Goal: Task Accomplishment & Management: Manage account settings

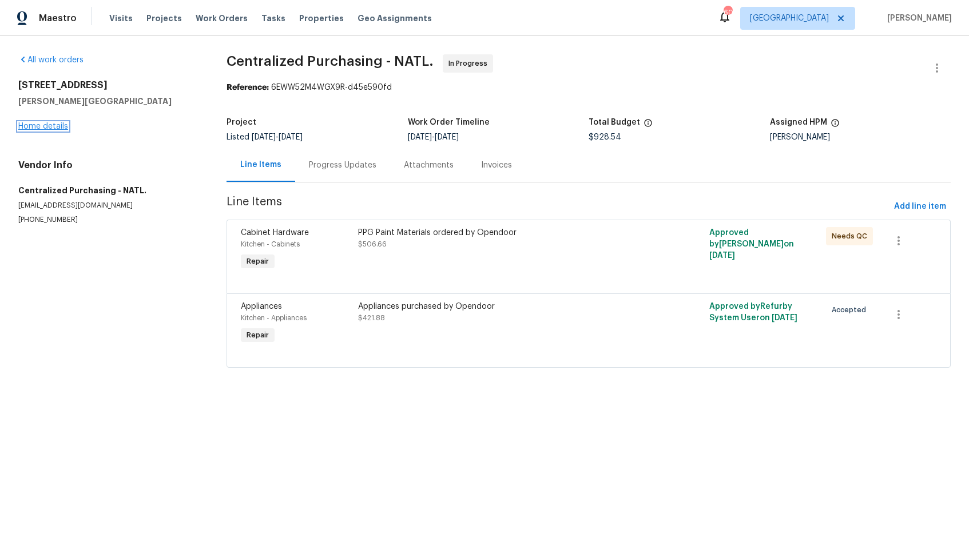
click at [39, 126] on link "Home details" at bounding box center [43, 126] width 50 height 8
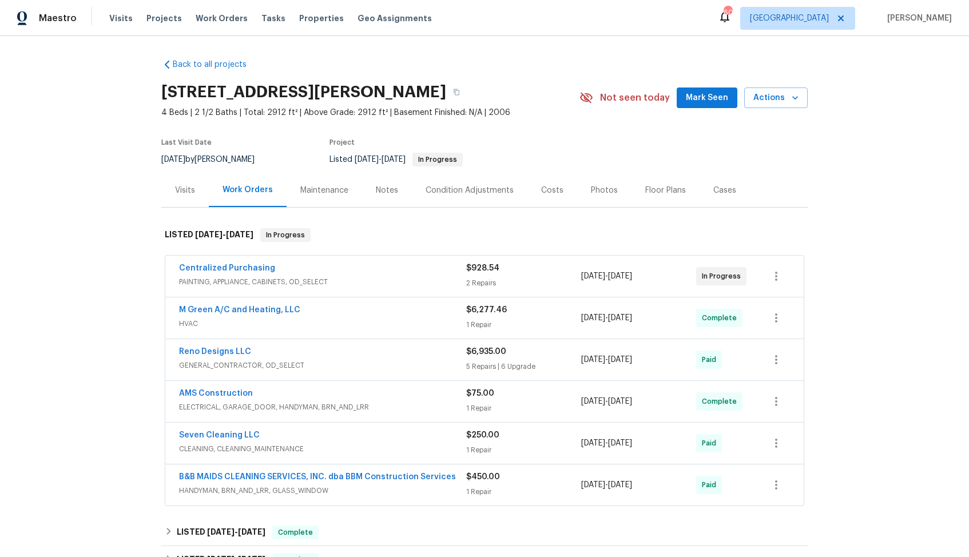
scroll to position [274, 0]
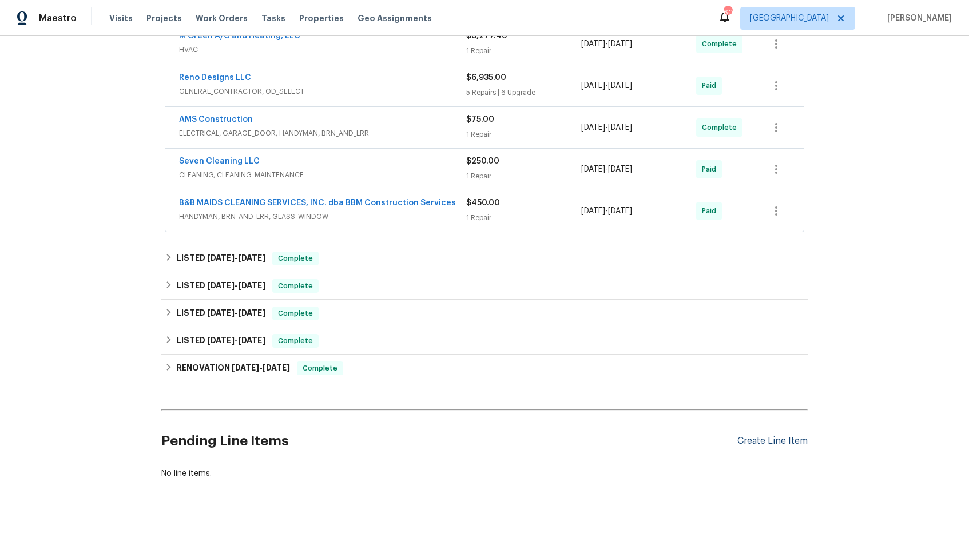
click at [771, 439] on div "Create Line Item" at bounding box center [772, 441] width 70 height 11
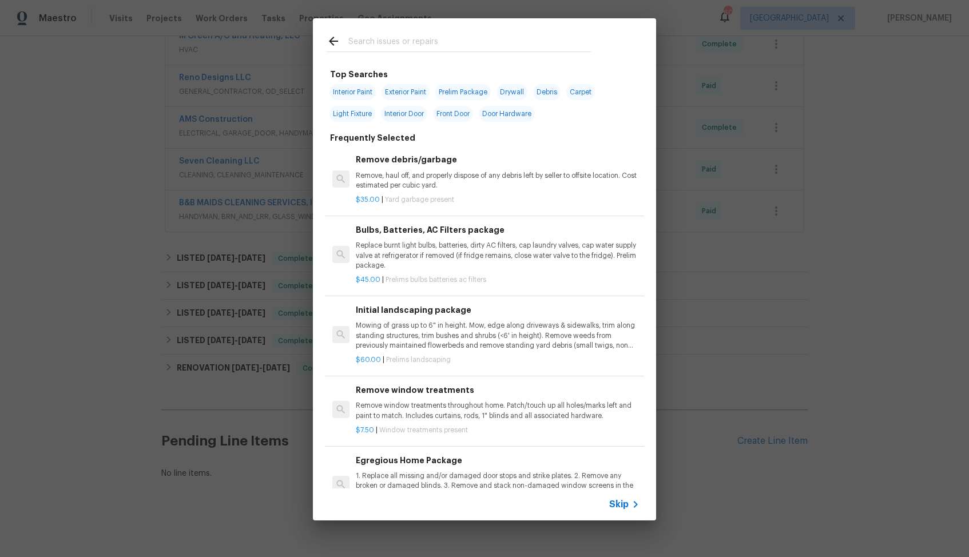
click at [400, 44] on input "text" at bounding box center [469, 42] width 242 height 17
click at [430, 44] on input "text" at bounding box center [469, 42] width 242 height 17
type input "foundati"
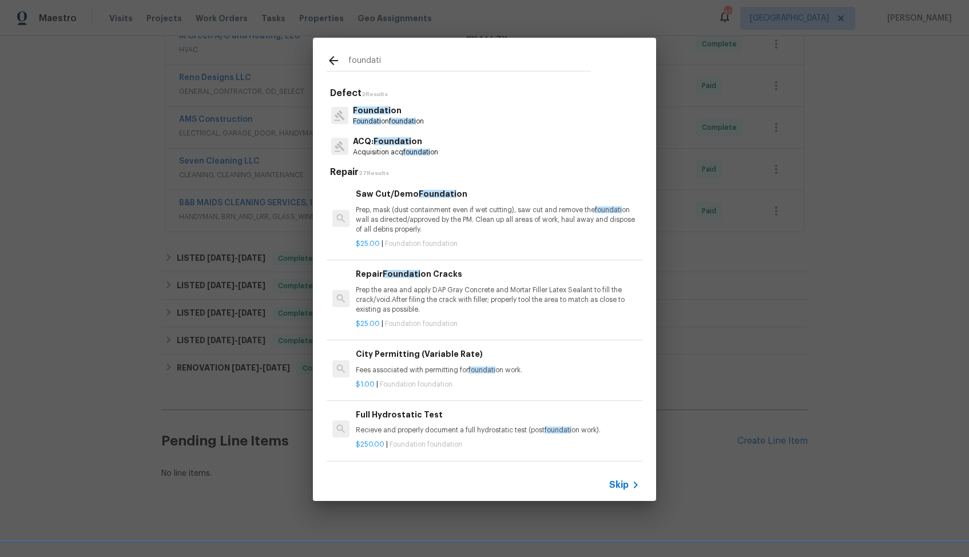
click at [383, 110] on span "Foundati" at bounding box center [372, 110] width 38 height 8
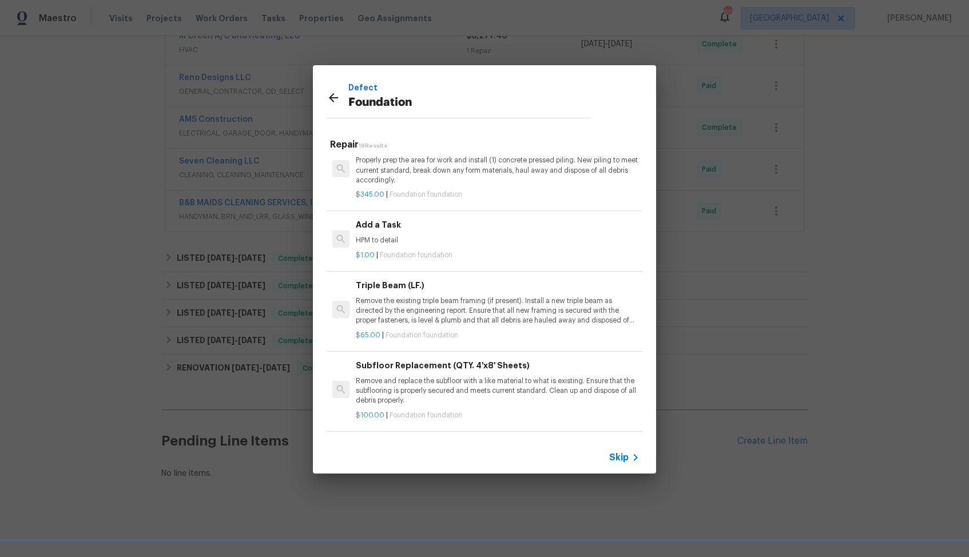
scroll to position [870, 0]
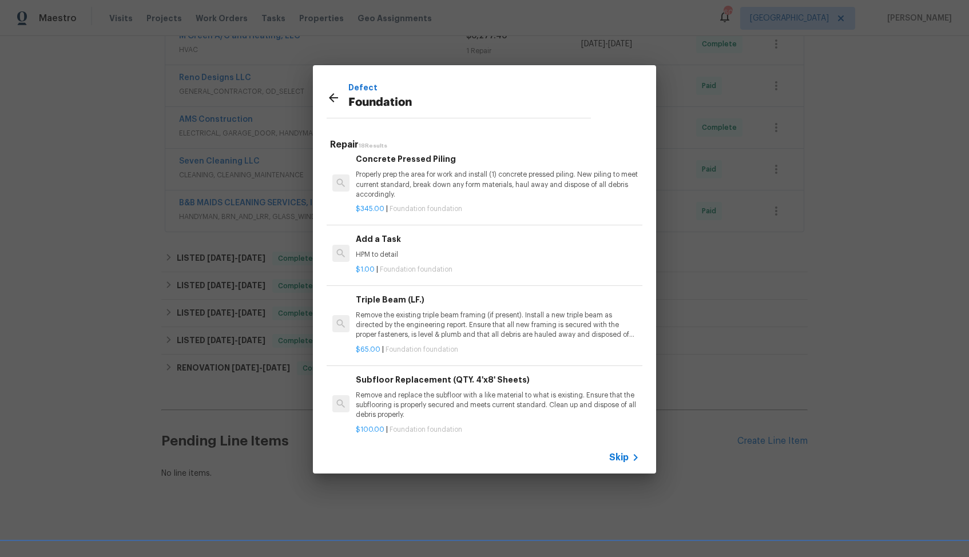
click at [400, 260] on p "HPM to detail" at bounding box center [498, 255] width 284 height 10
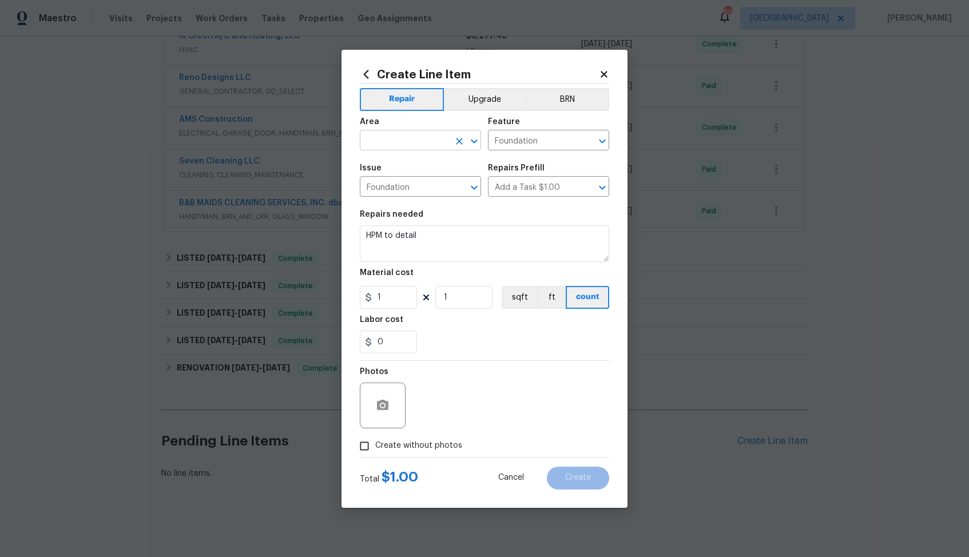
click at [416, 146] on input "text" at bounding box center [404, 142] width 89 height 18
type input "foun"
type input "f"
click at [421, 184] on li "Interior Overall" at bounding box center [420, 185] width 121 height 19
type input "Interior Overall"
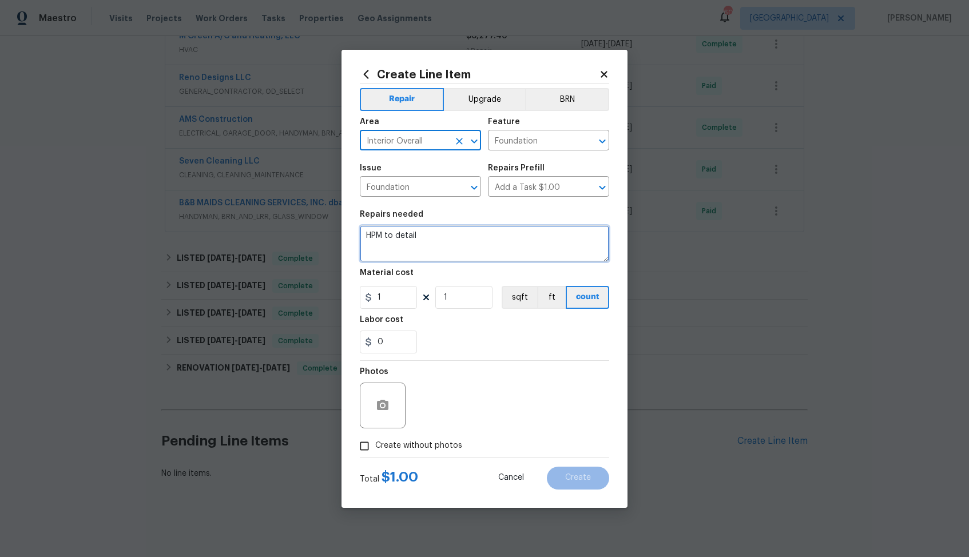
click at [457, 237] on textarea "HPM to detail" at bounding box center [484, 243] width 249 height 37
paste textarea "Feedback received of potential foundation movement. Please assess property for …"
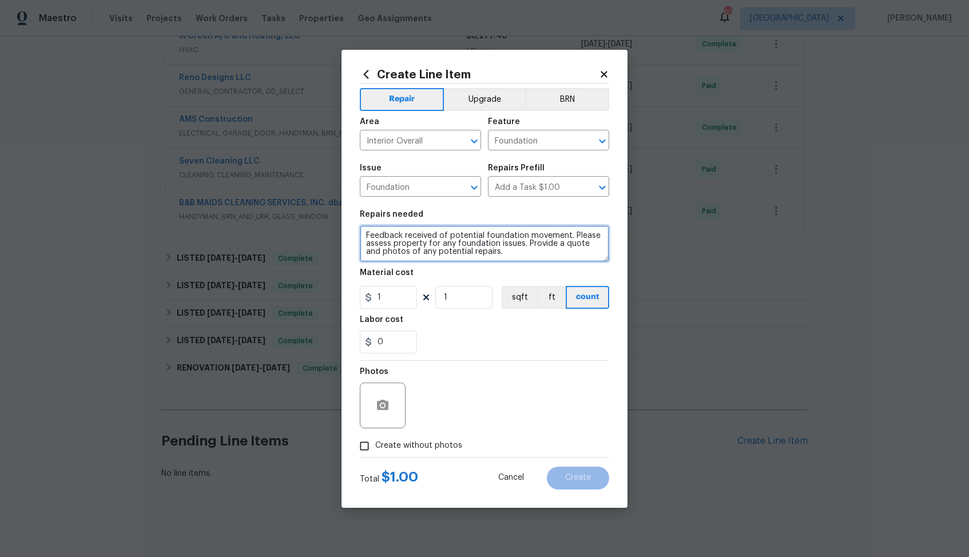
type textarea "Feedback received of potential foundation movement. Please assess property for …"
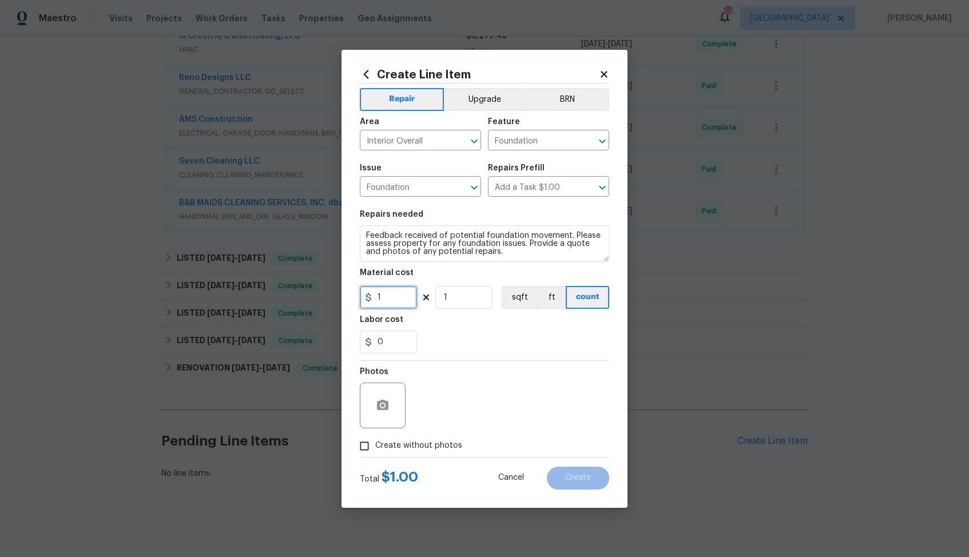
click at [400, 297] on input "1" at bounding box center [388, 297] width 57 height 23
type input "75"
click at [415, 445] on span "Create without photos" at bounding box center [418, 446] width 87 height 12
click at [375, 445] on input "Create without photos" at bounding box center [364, 446] width 22 height 22
checkbox input "true"
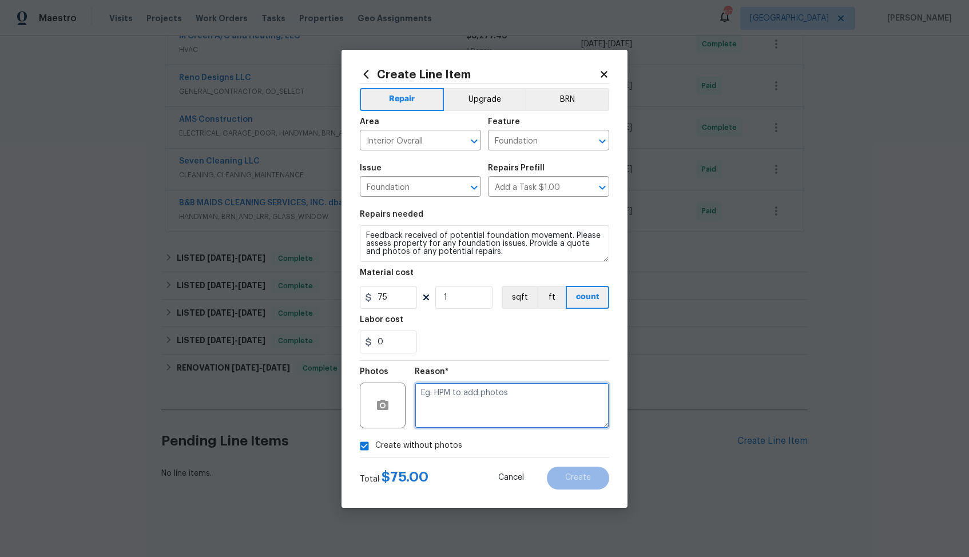
click at [529, 402] on textarea at bounding box center [512, 406] width 194 height 46
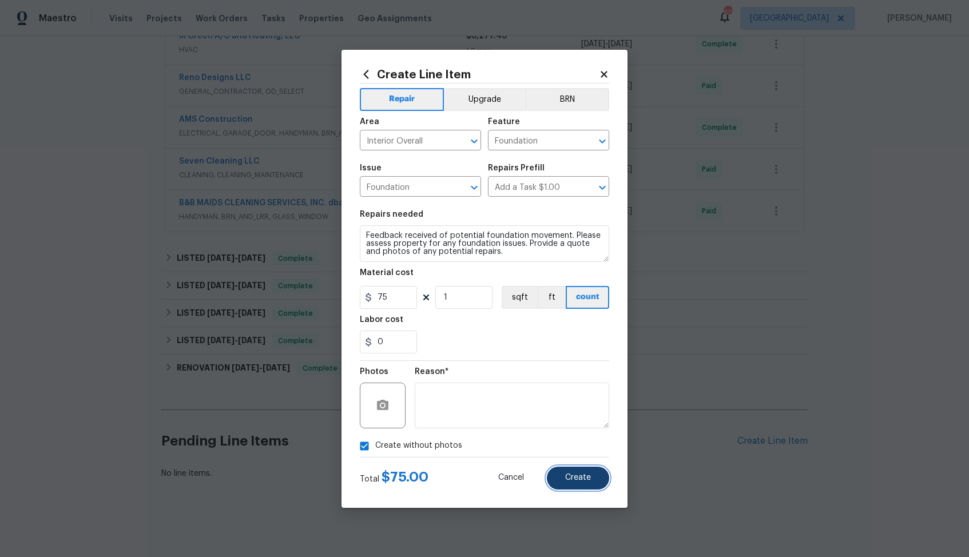
click at [589, 475] on span "Create" at bounding box center [578, 477] width 26 height 9
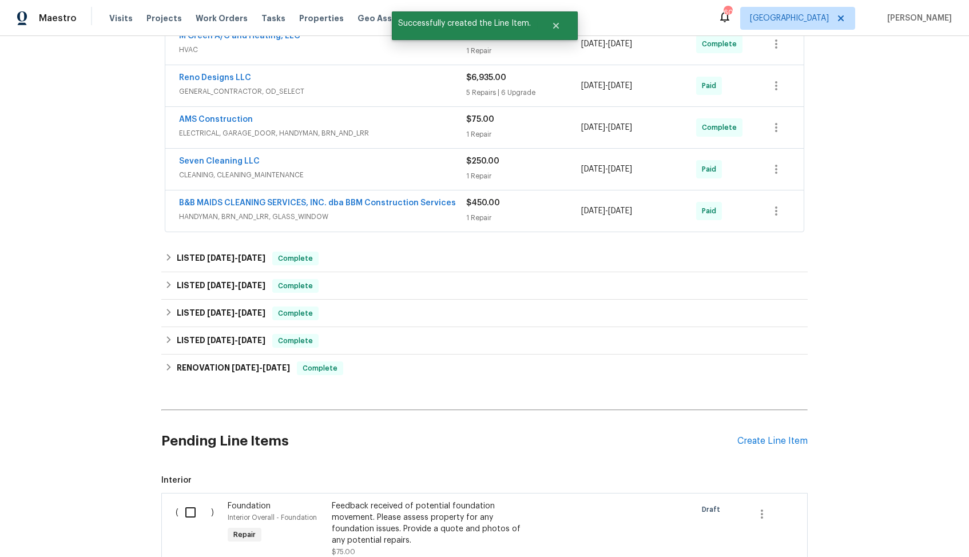
scroll to position [427, 0]
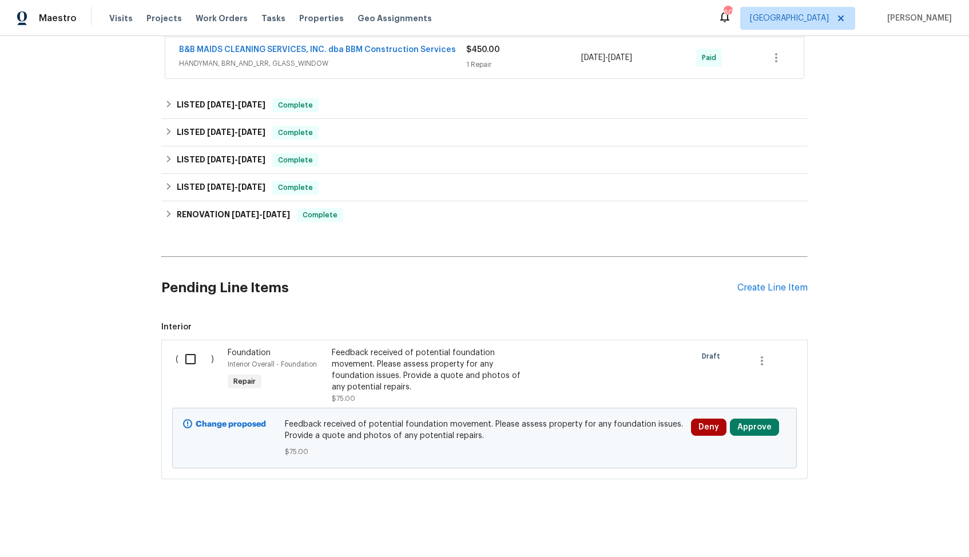
click at [186, 360] on input "checkbox" at bounding box center [194, 359] width 33 height 24
checkbox input "true"
click at [876, 520] on button "Create Work Order" at bounding box center [903, 528] width 94 height 21
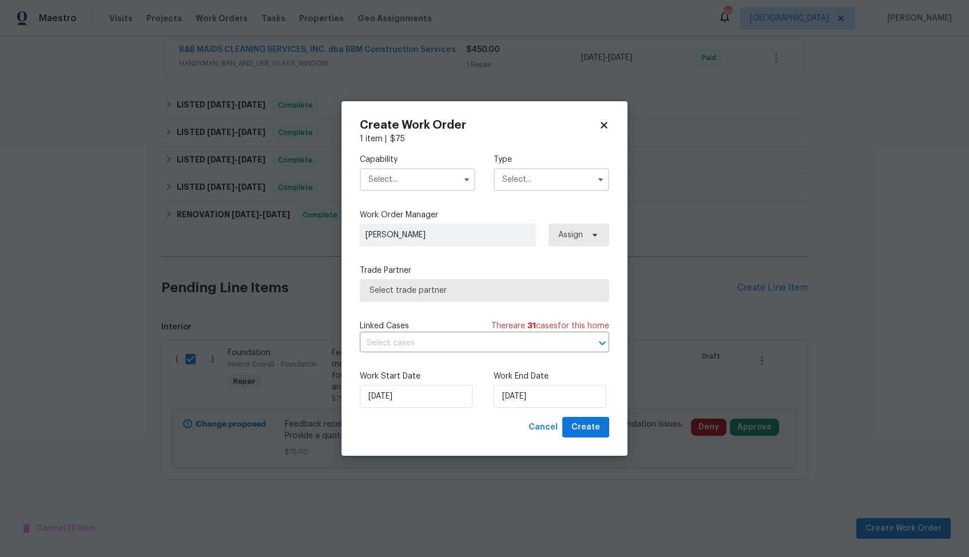
click at [423, 183] on input "text" at bounding box center [417, 179] width 115 height 23
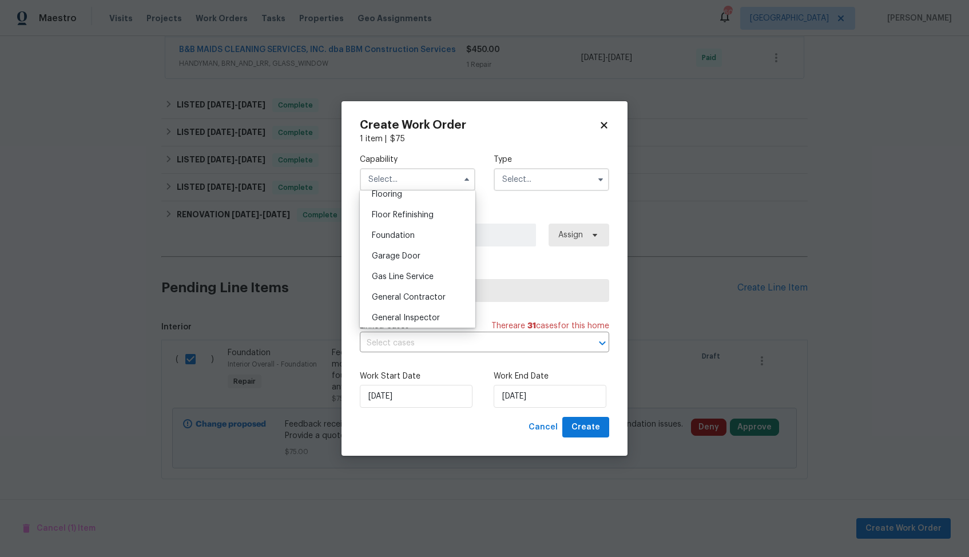
scroll to position [452, 0]
click at [415, 240] on div "Foundation" at bounding box center [418, 236] width 110 height 21
type input "Foundation"
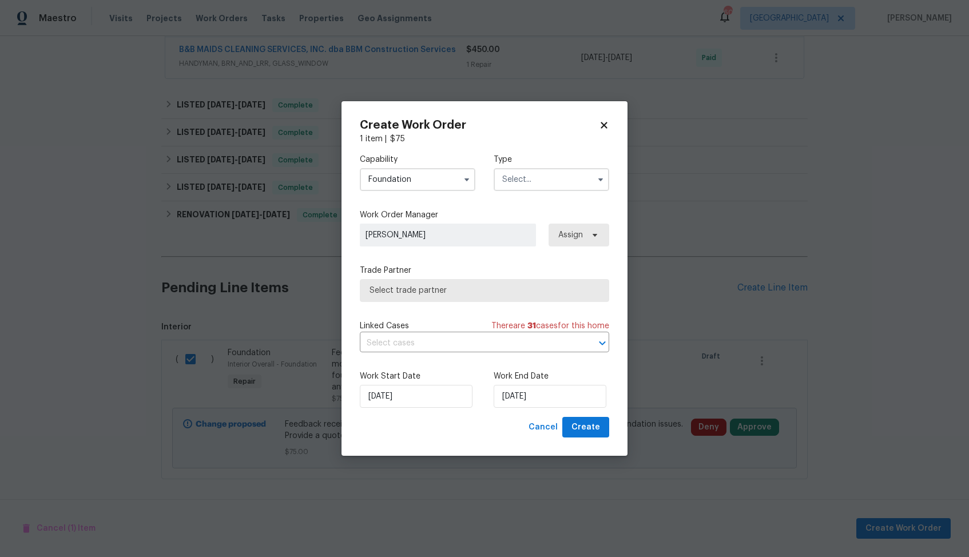
click at [548, 180] on input "text" at bounding box center [550, 179] width 115 height 23
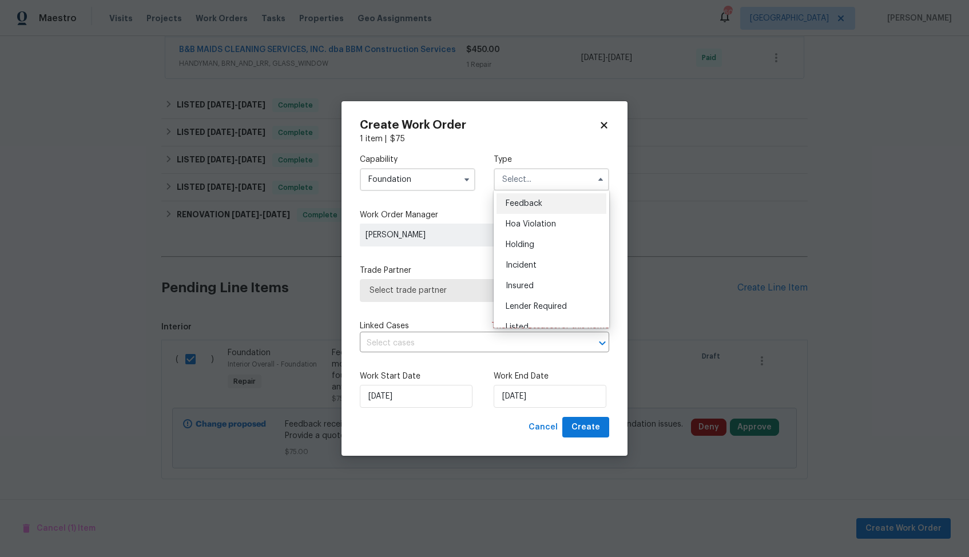
click at [548, 206] on div "Feedback" at bounding box center [551, 203] width 110 height 21
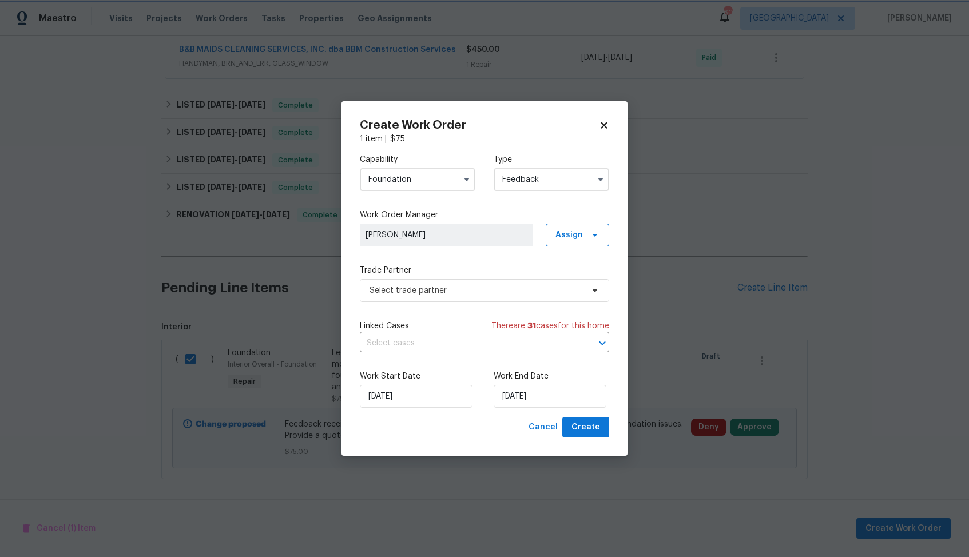
type input "Feedback"
click at [447, 291] on span "Select trade partner" at bounding box center [475, 290] width 213 height 11
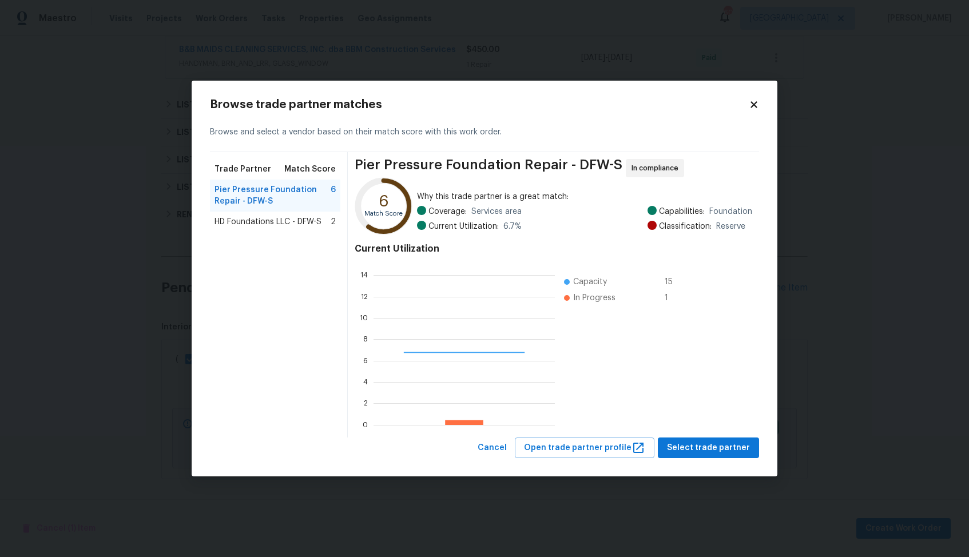
scroll to position [160, 181]
click at [285, 226] on span "HD Foundations LLC - DFW-S" at bounding box center [267, 221] width 107 height 11
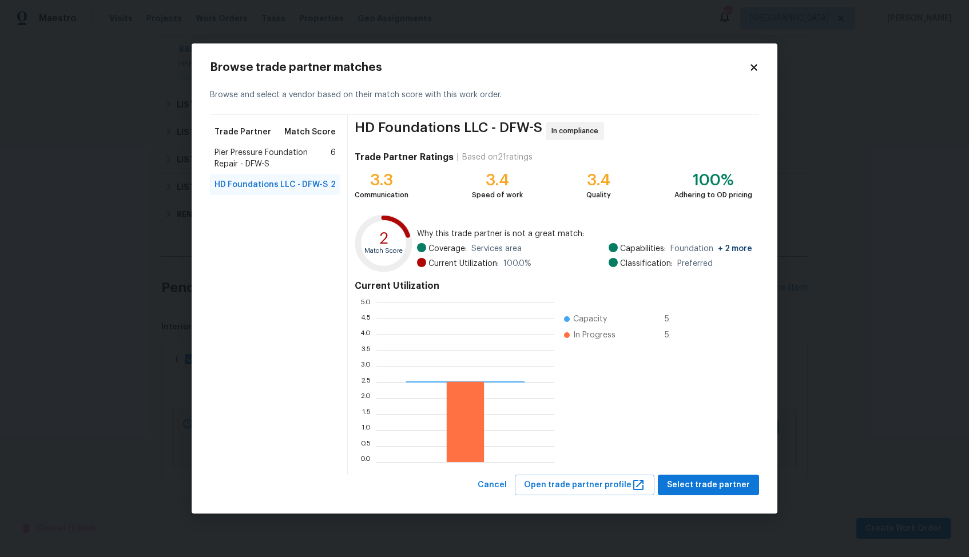
scroll to position [160, 178]
click at [270, 157] on span "Pier Pressure Foundation Repair - DFW-S" at bounding box center [272, 158] width 116 height 23
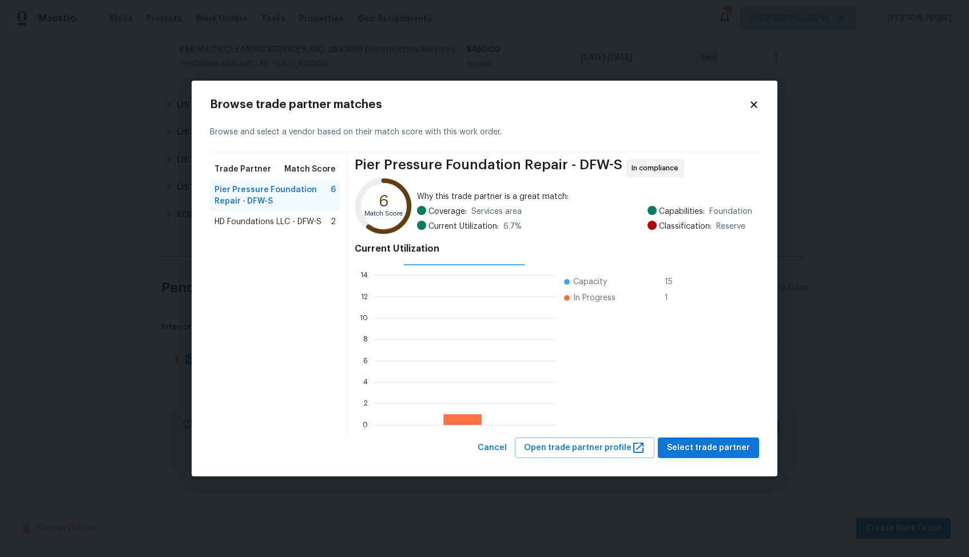
click at [259, 222] on span "HD Foundations LLC - DFW-S" at bounding box center [267, 221] width 107 height 11
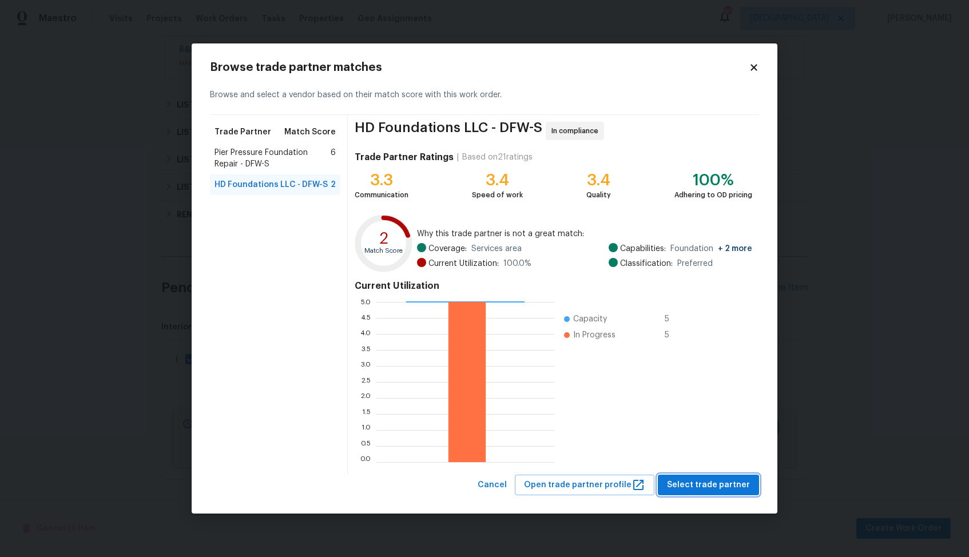
click at [704, 481] on span "Select trade partner" at bounding box center [708, 485] width 83 height 14
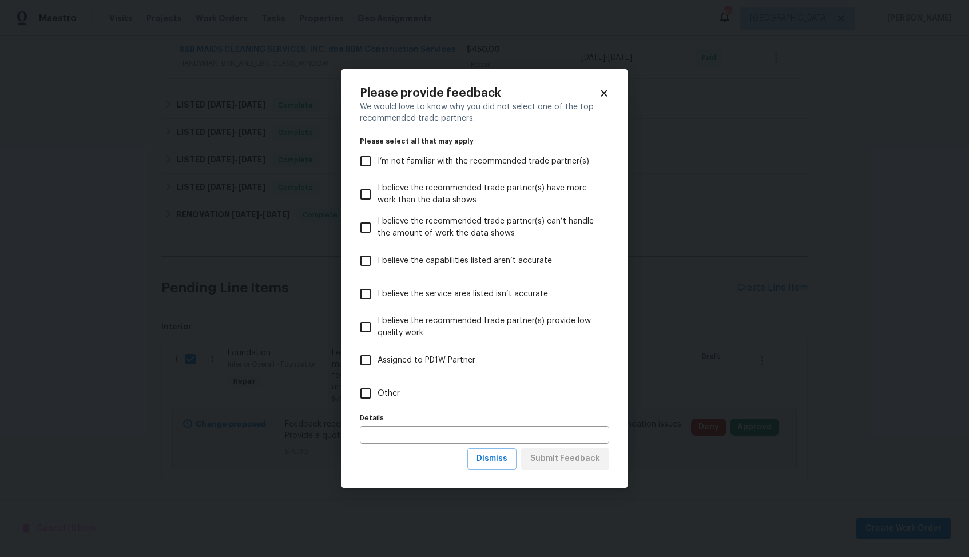
click at [392, 399] on span "Other" at bounding box center [388, 394] width 22 height 12
click at [377, 399] on input "Other" at bounding box center [365, 393] width 24 height 24
checkbox input "true"
click at [554, 460] on span "Submit Feedback" at bounding box center [565, 459] width 70 height 14
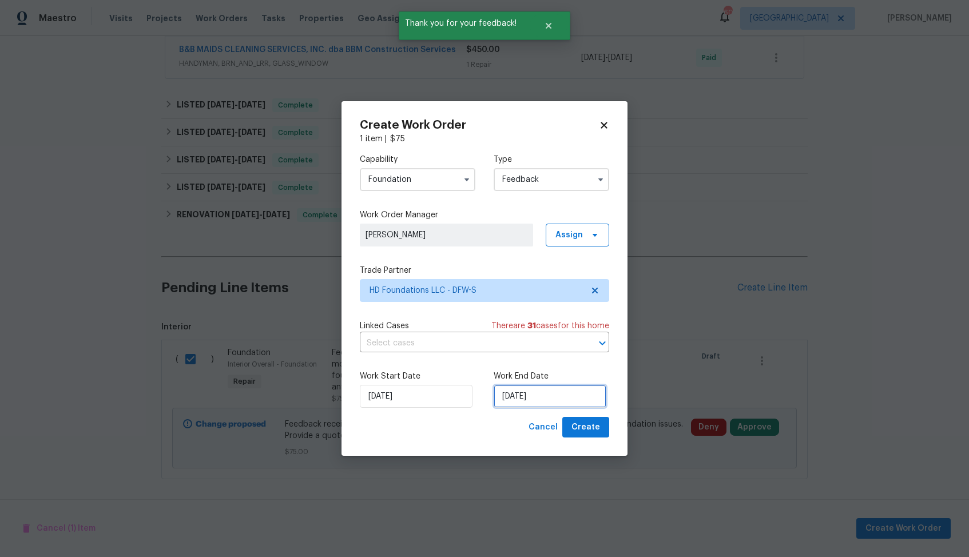
click at [509, 389] on input "28/08/2025" at bounding box center [549, 396] width 113 height 23
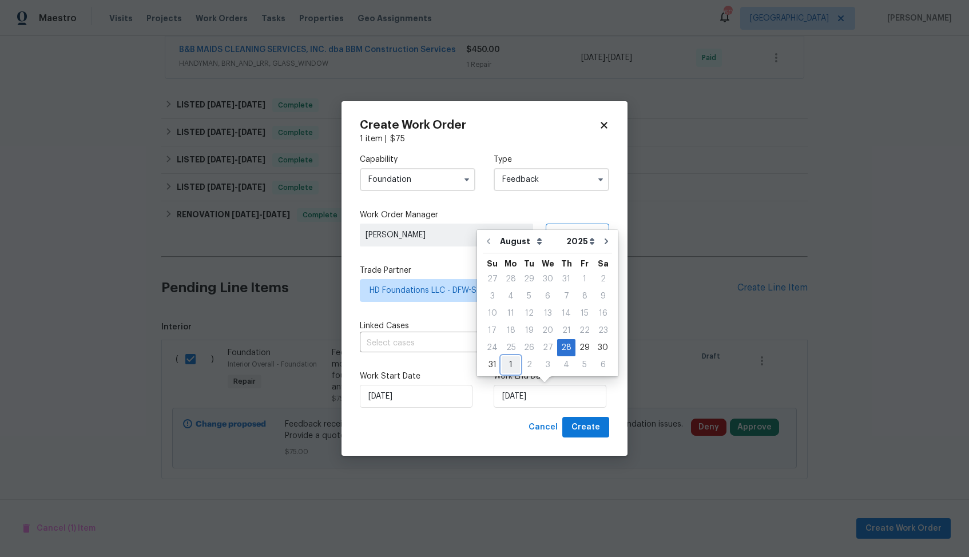
click at [511, 361] on div "1" at bounding box center [510, 365] width 18 height 16
type input "01/09/2025"
select select "8"
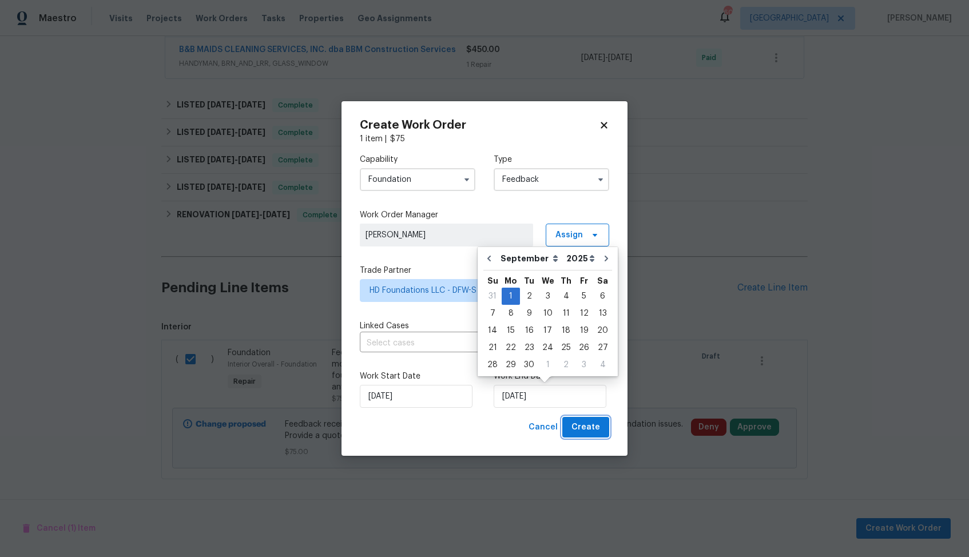
click at [589, 429] on span "Create" at bounding box center [585, 427] width 29 height 14
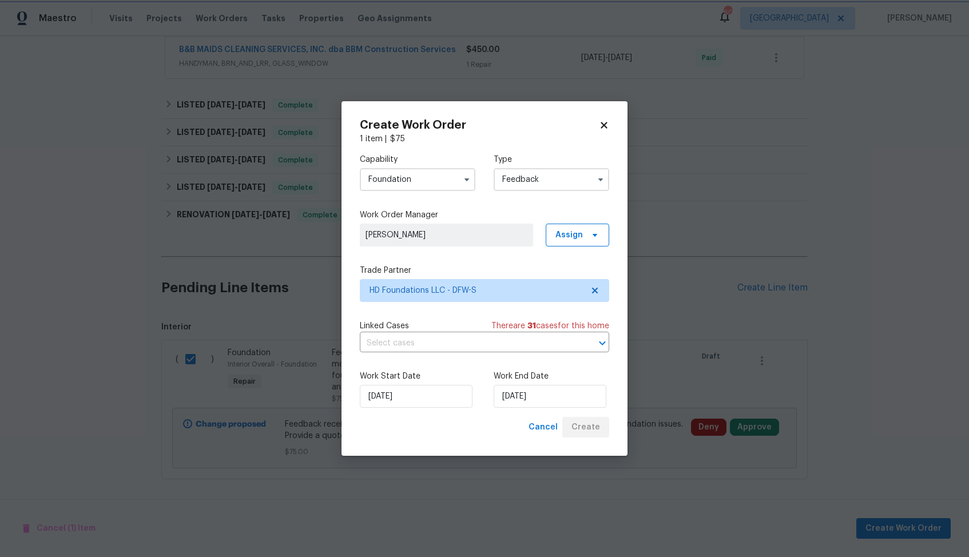
checkbox input "false"
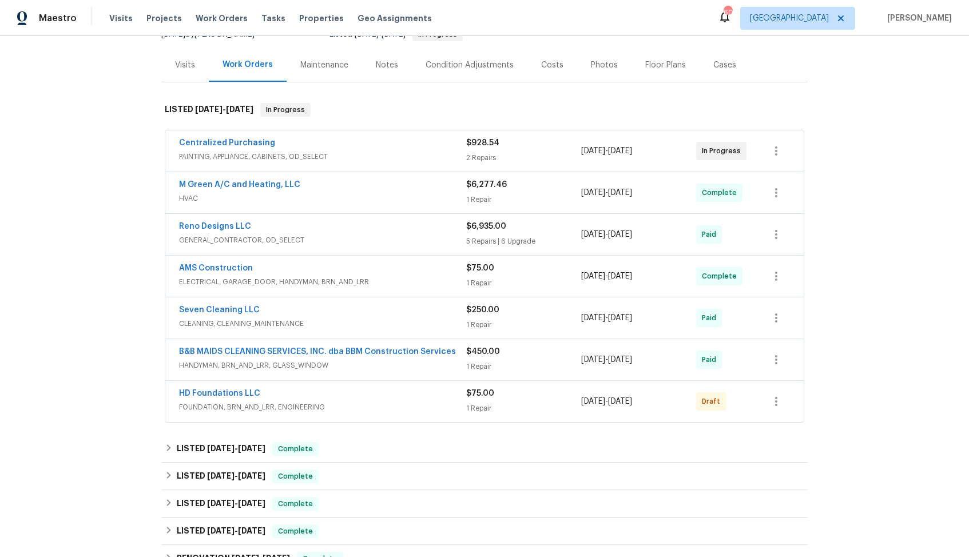
scroll to position [214, 0]
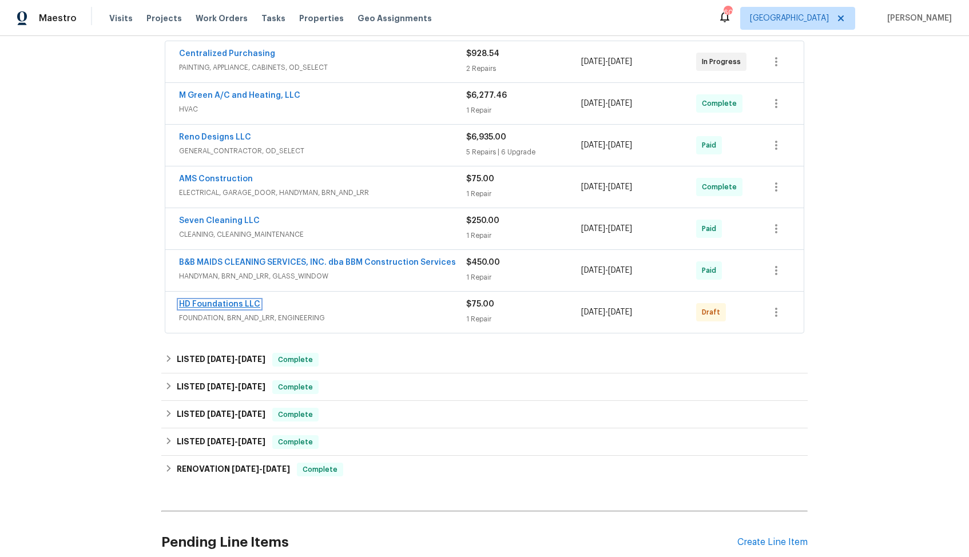
click at [207, 303] on link "HD Foundations LLC" at bounding box center [219, 304] width 81 height 8
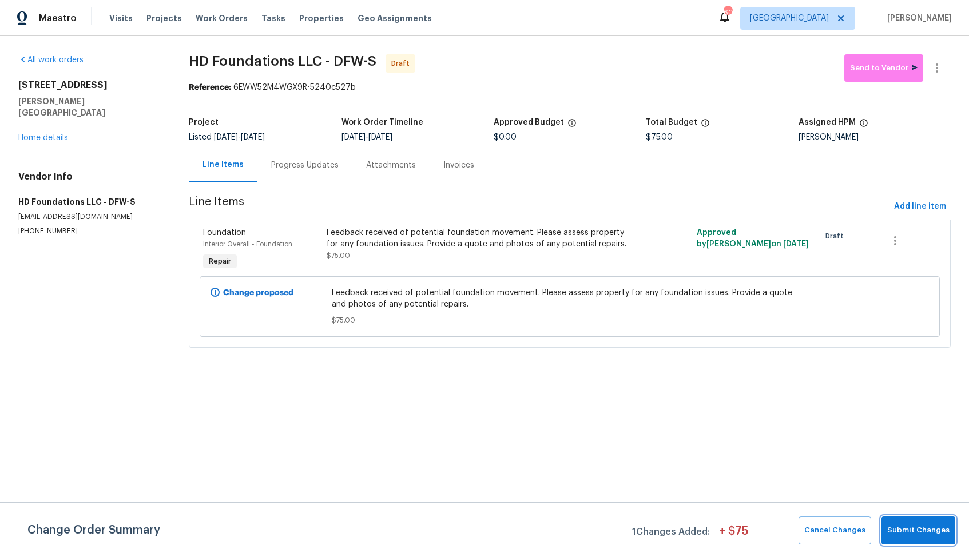
click at [913, 525] on span "Submit Changes" at bounding box center [918, 530] width 62 height 13
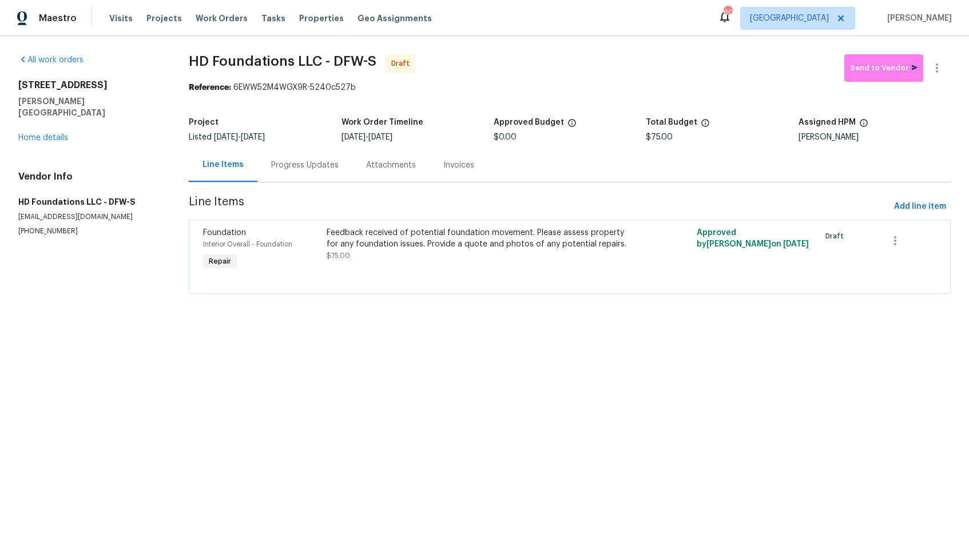
click at [315, 170] on div "Progress Updates" at bounding box center [304, 165] width 67 height 11
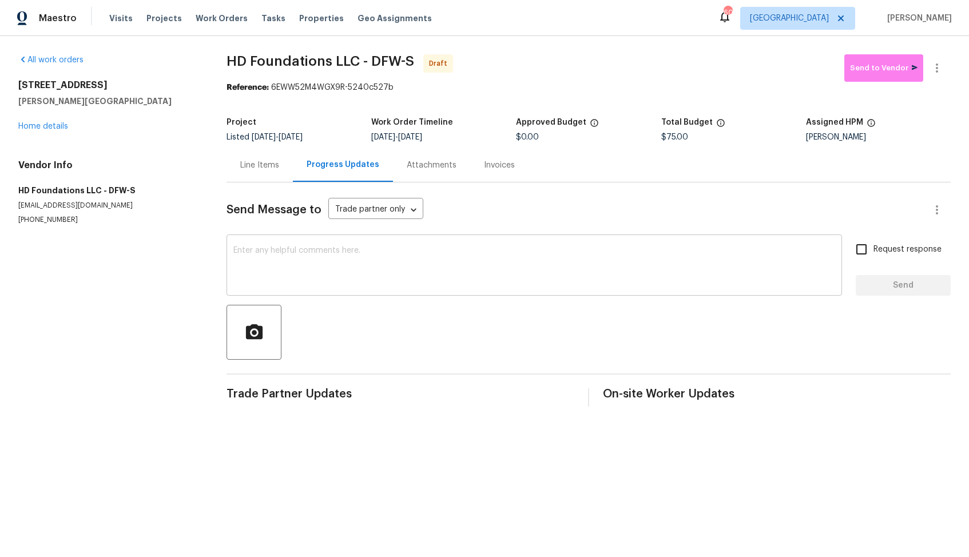
click at [329, 272] on textarea at bounding box center [534, 266] width 602 height 40
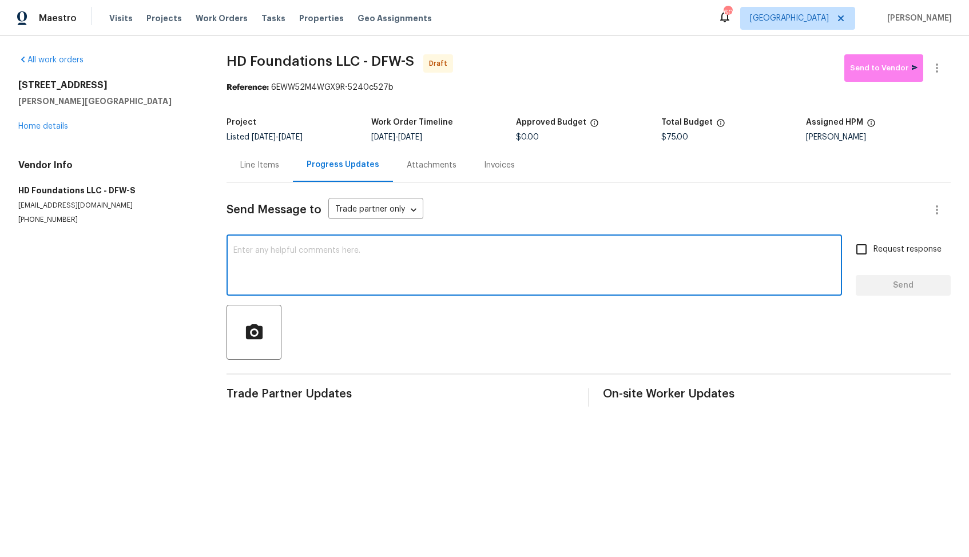
click at [447, 282] on textarea at bounding box center [534, 266] width 602 height 40
paste textarea "Hi, this is Arvind with Opendoor. I’m confirming you received the WO for the pr…"
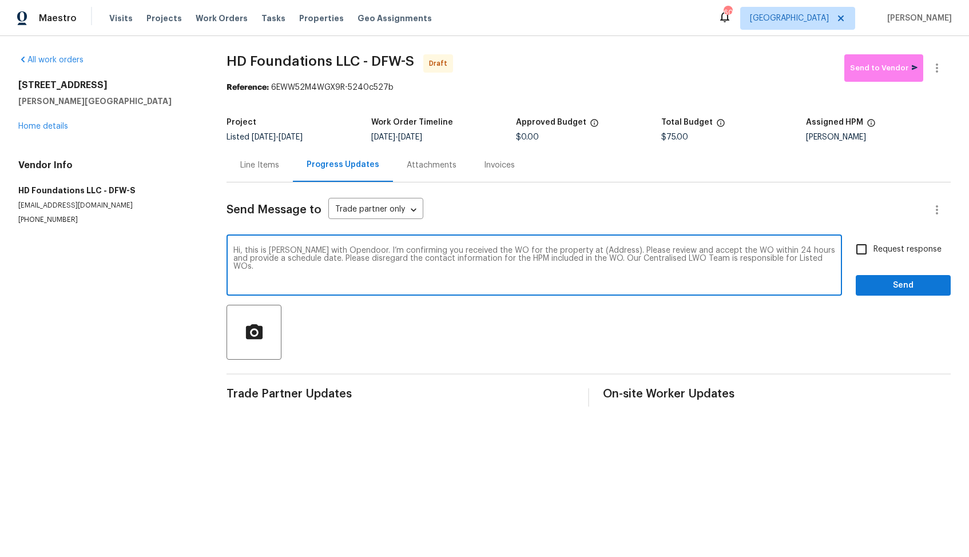
drag, startPoint x: 600, startPoint y: 252, endPoint x: 564, endPoint y: 248, distance: 35.7
click at [564, 248] on textarea "Hi, this is Arvind with Opendoor. I’m confirming you received the WO for the pr…" at bounding box center [534, 266] width 602 height 40
paste textarea "101 Greenfield Trl, Forney, TX 75126"
type textarea "Hi, this is Arvind with Opendoor. I’m confirming you received the WO for the pr…"
click at [870, 248] on input "Request response" at bounding box center [861, 249] width 24 height 24
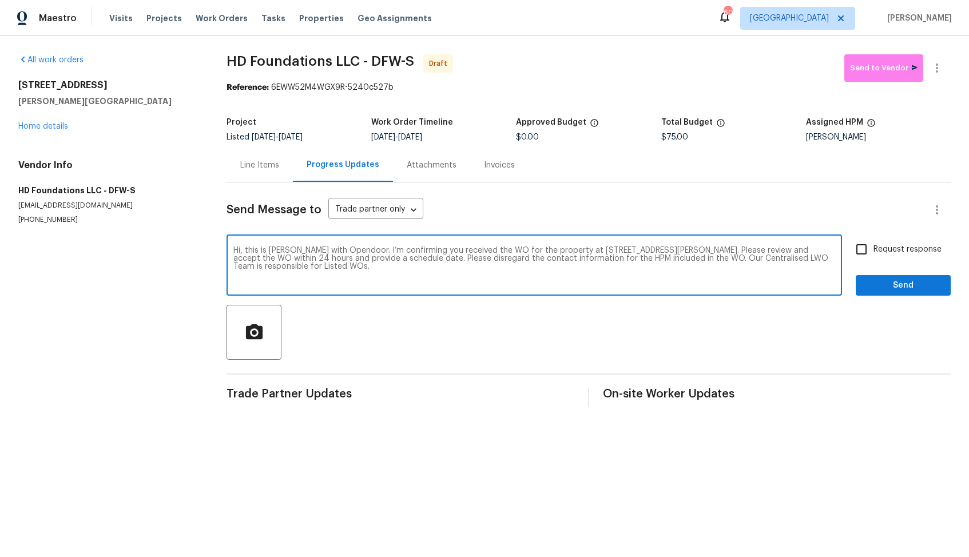
checkbox input "true"
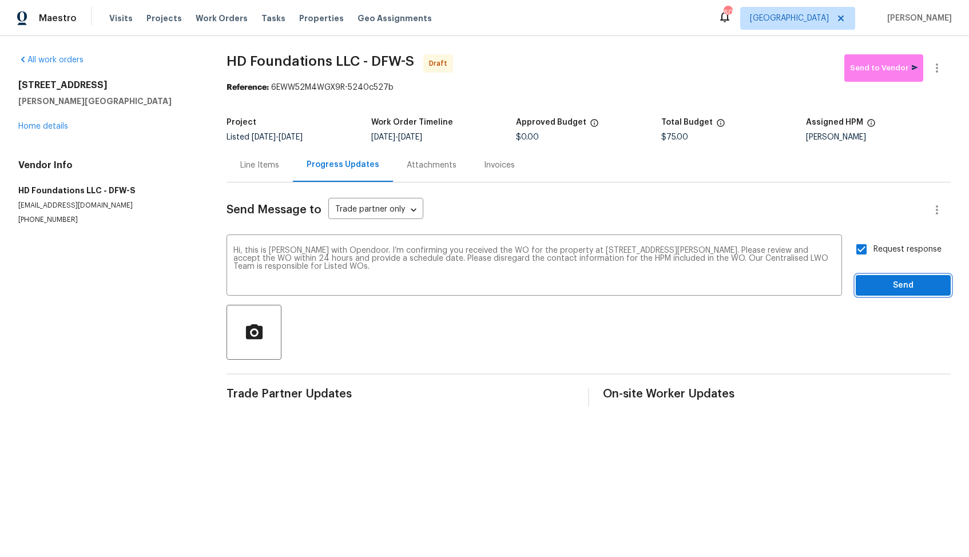
click at [881, 286] on span "Send" at bounding box center [903, 285] width 77 height 14
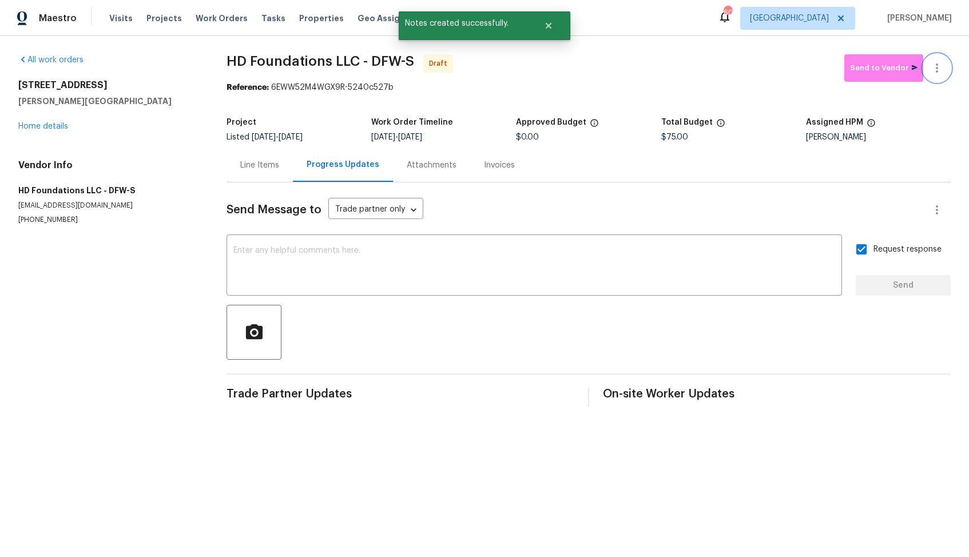
click at [939, 69] on icon "button" at bounding box center [937, 68] width 14 height 14
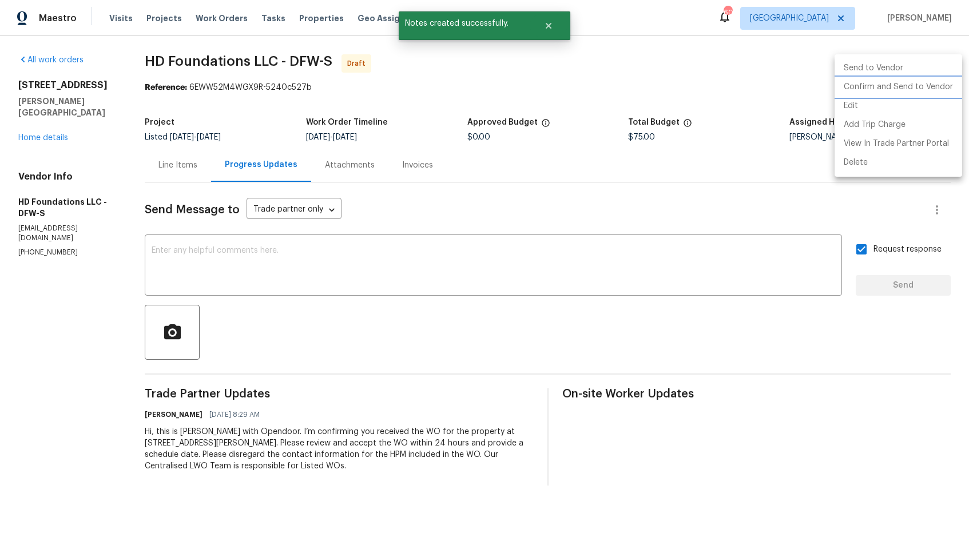
click at [885, 86] on li "Confirm and Send to Vendor" at bounding box center [898, 87] width 128 height 19
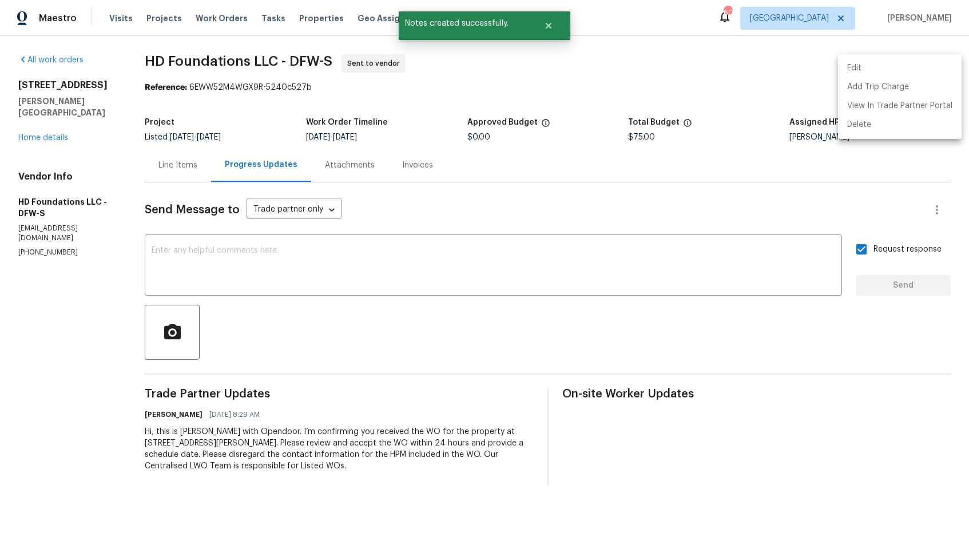
click at [548, 25] on div at bounding box center [484, 278] width 969 height 557
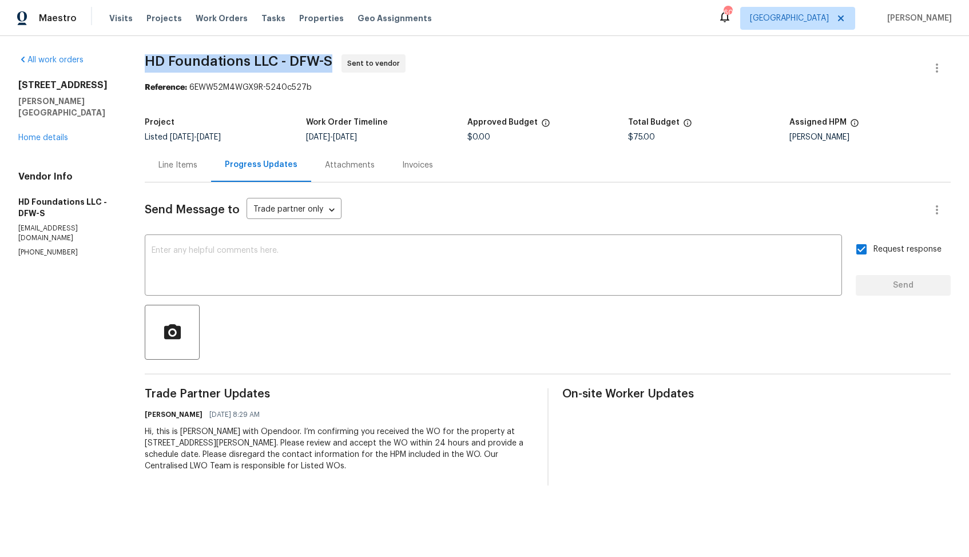
drag, startPoint x: 158, startPoint y: 61, endPoint x: 338, endPoint y: 65, distance: 179.6
click at [332, 65] on span "HD Foundations LLC - DFW-S" at bounding box center [239, 61] width 188 height 14
copy span "HD Foundations LLC - DFW-S"
click at [117, 157] on div "All work orders 101 Greenfield Trl Forney, TX 75126 Home details Vendor Info HD…" at bounding box center [67, 155] width 99 height 203
click at [25, 134] on link "Home details" at bounding box center [43, 138] width 50 height 8
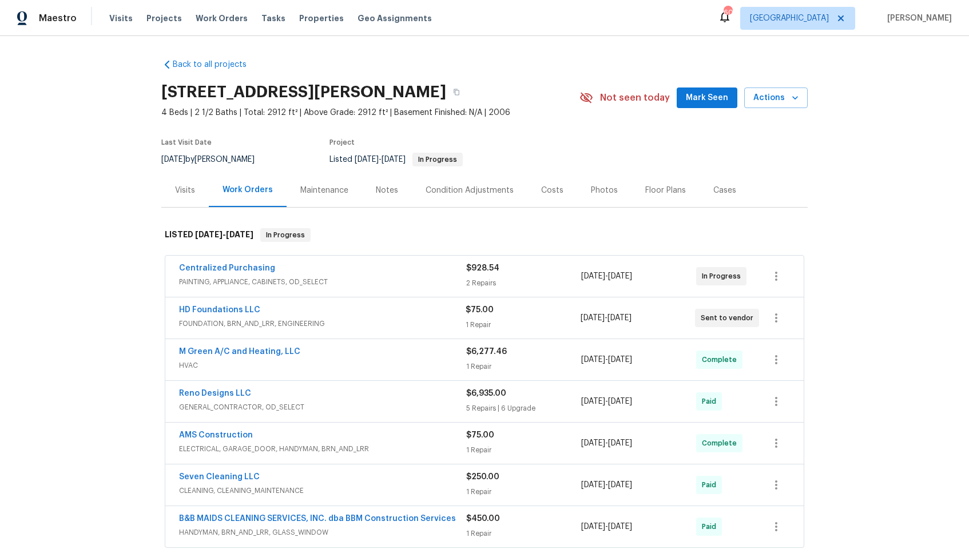
scroll to position [316, 0]
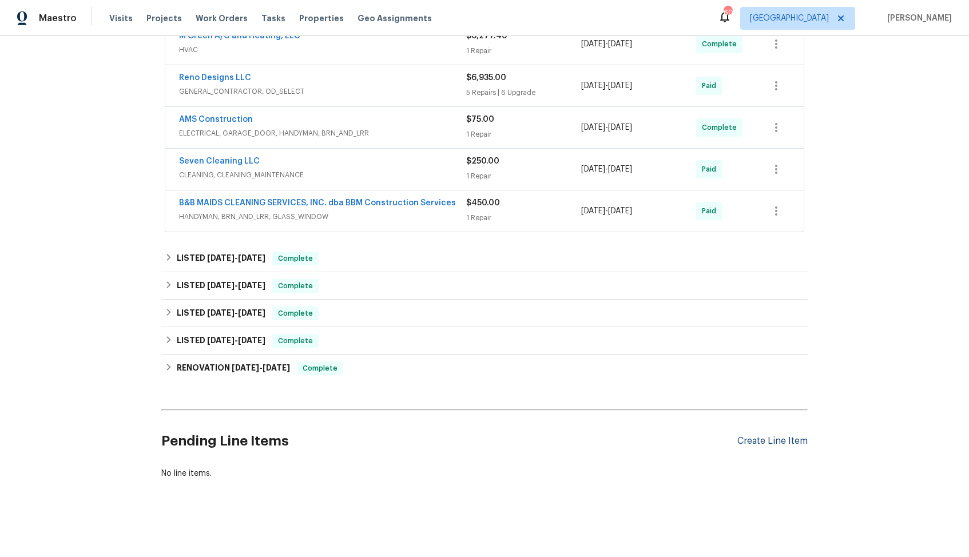
click at [767, 444] on div "Create Line Item" at bounding box center [772, 441] width 70 height 11
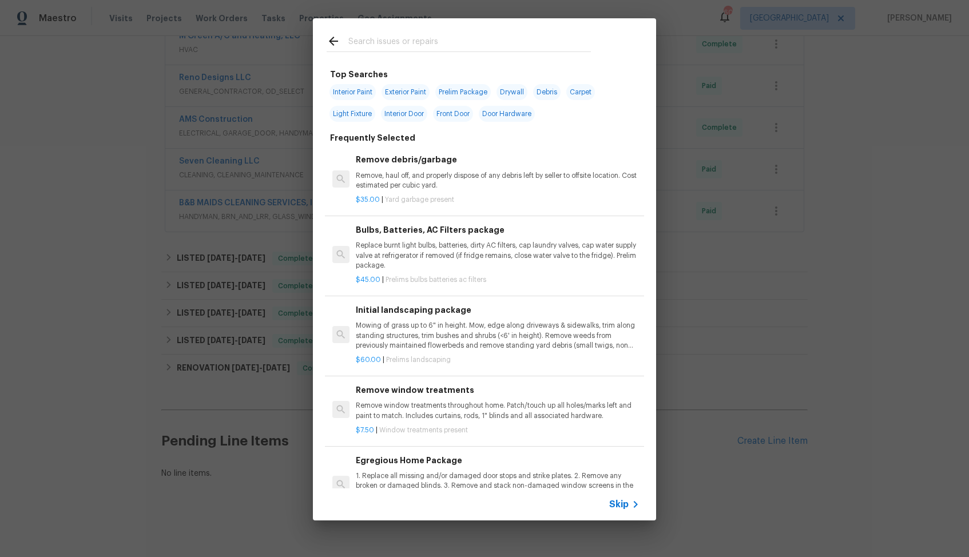
click at [421, 44] on input "text" at bounding box center [469, 42] width 242 height 17
type input "pest"
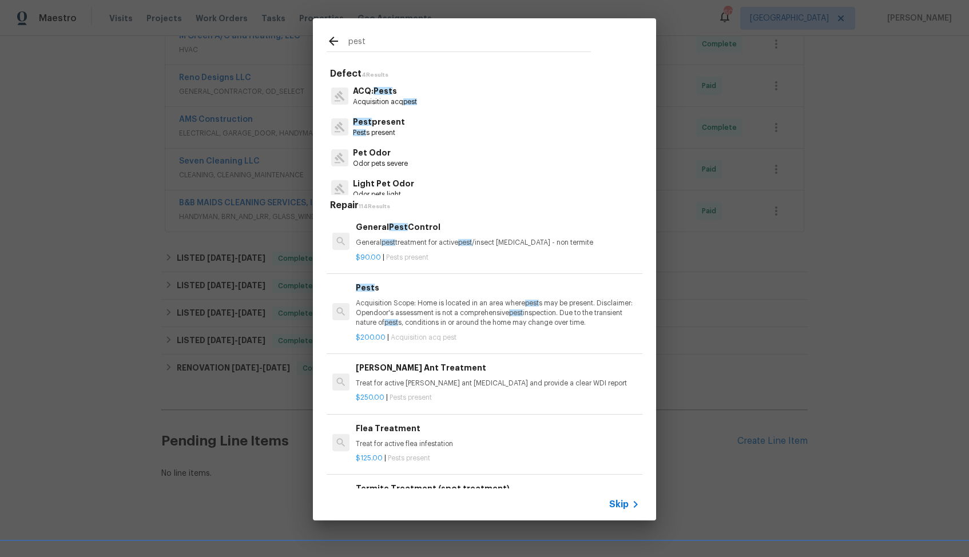
click at [389, 236] on div "General Pest Control General pest treatment for active pest /insect infestation…" at bounding box center [498, 234] width 284 height 27
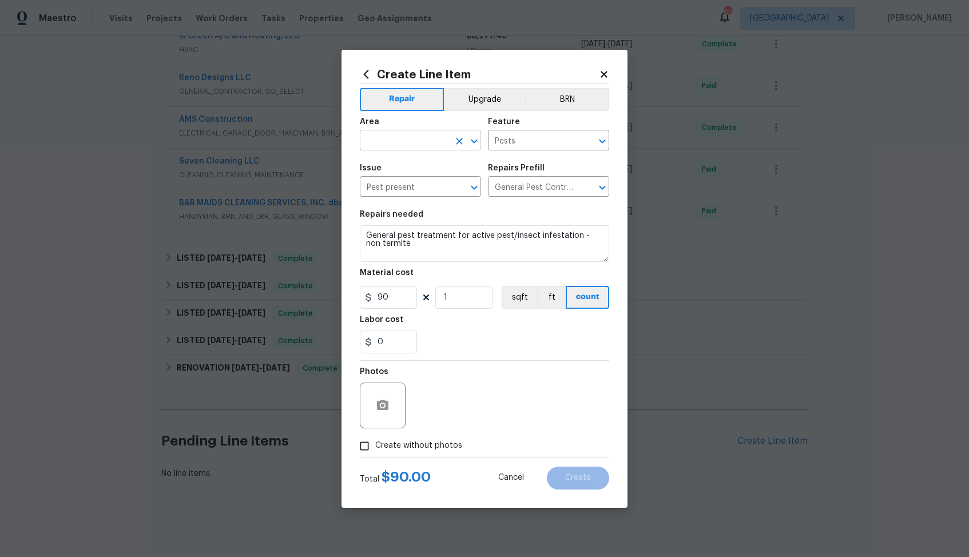
click at [402, 137] on input "text" at bounding box center [404, 142] width 89 height 18
click at [395, 184] on li "Interior Overall" at bounding box center [420, 185] width 121 height 19
type input "Interior Overall"
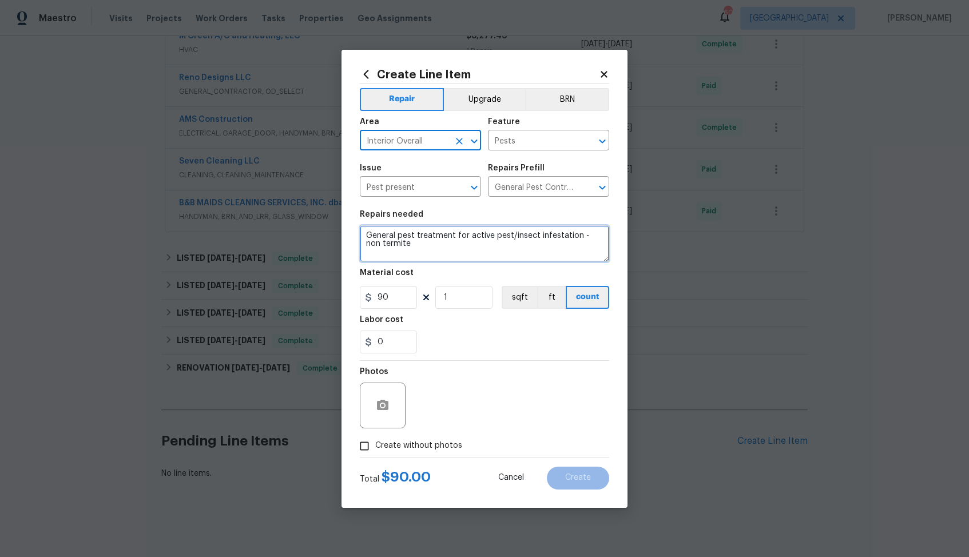
click at [433, 238] on textarea "General pest treatment for active pest/insect infestation - non termite" at bounding box center [484, 243] width 249 height 37
paste textarea "Received feedback there are termites in the home. Conduct a thorough inspection…"
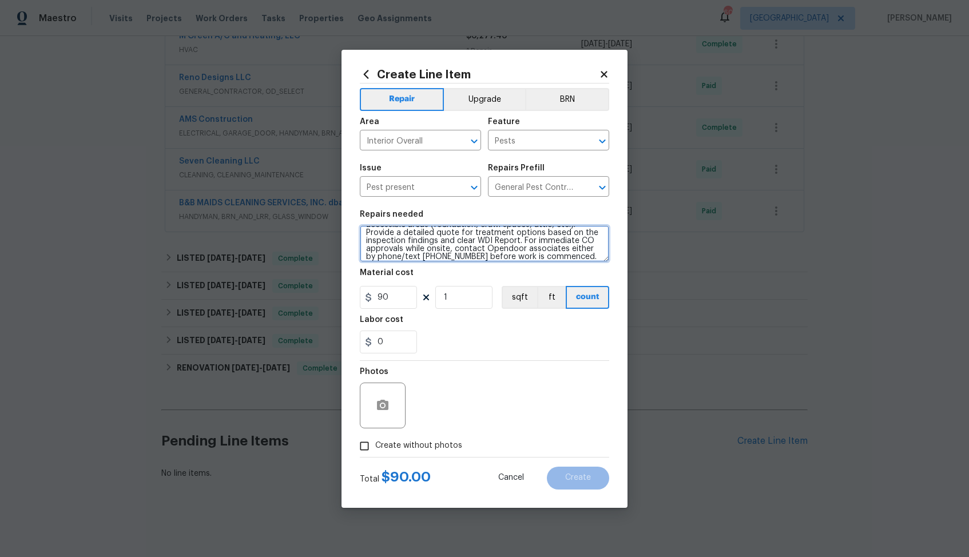
scroll to position [32, 0]
drag, startPoint x: 416, startPoint y: 244, endPoint x: 591, endPoint y: 249, distance: 175.6
click at [591, 249] on textarea "Received feedback there are termites in the home. Conduct a thorough inspection…" at bounding box center [484, 243] width 249 height 37
type textarea "Received feedback there are termites in the home. Conduct a thorough inspection…"
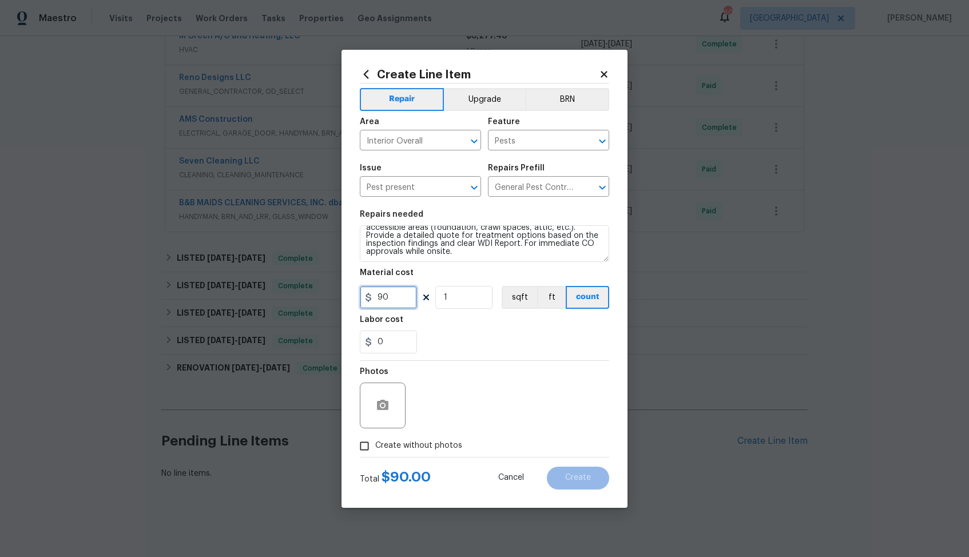
click at [384, 300] on input "90" at bounding box center [388, 297] width 57 height 23
type input "75"
click at [397, 442] on span "Create without photos" at bounding box center [418, 446] width 87 height 12
click at [375, 442] on input "Create without photos" at bounding box center [364, 446] width 22 height 22
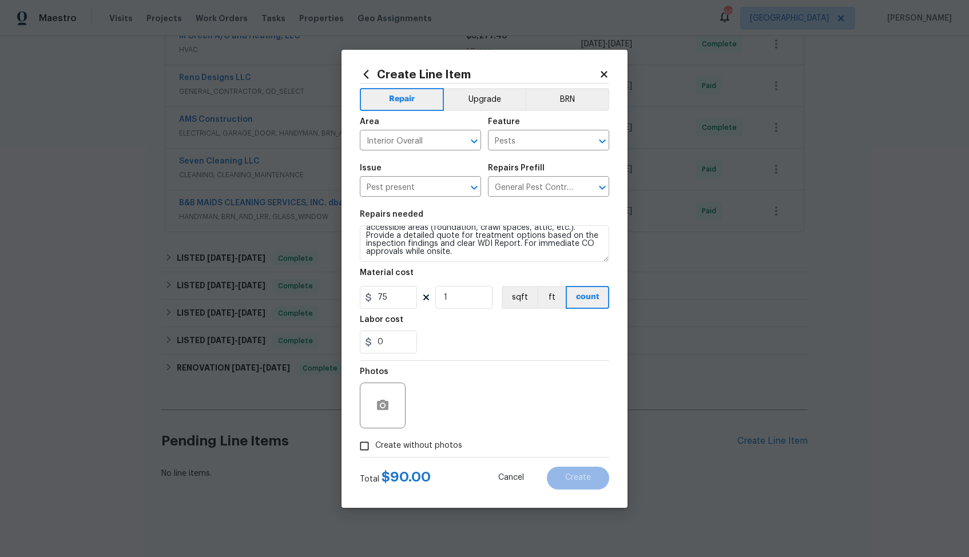
checkbox input "true"
click at [489, 395] on textarea at bounding box center [512, 406] width 194 height 46
click at [577, 481] on span "Create" at bounding box center [578, 477] width 26 height 9
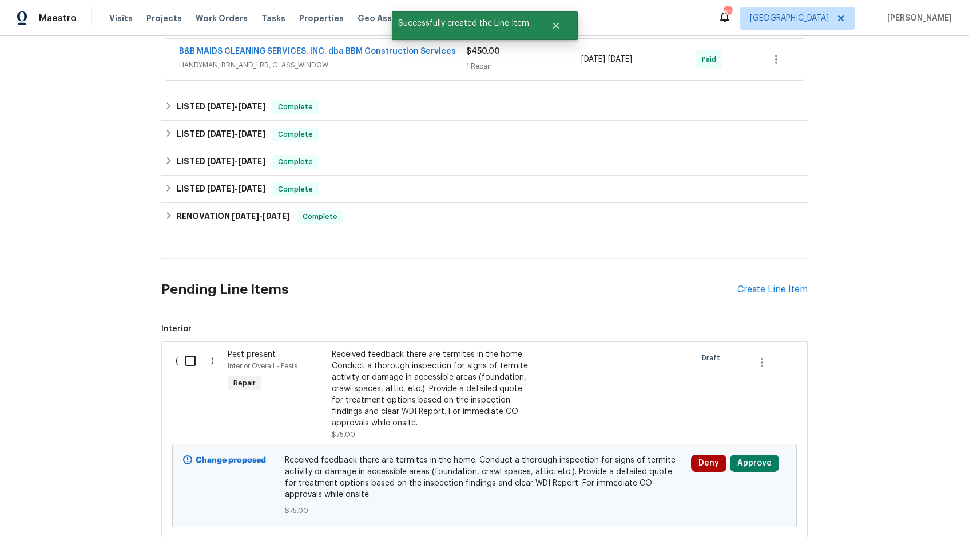
scroll to position [479, 0]
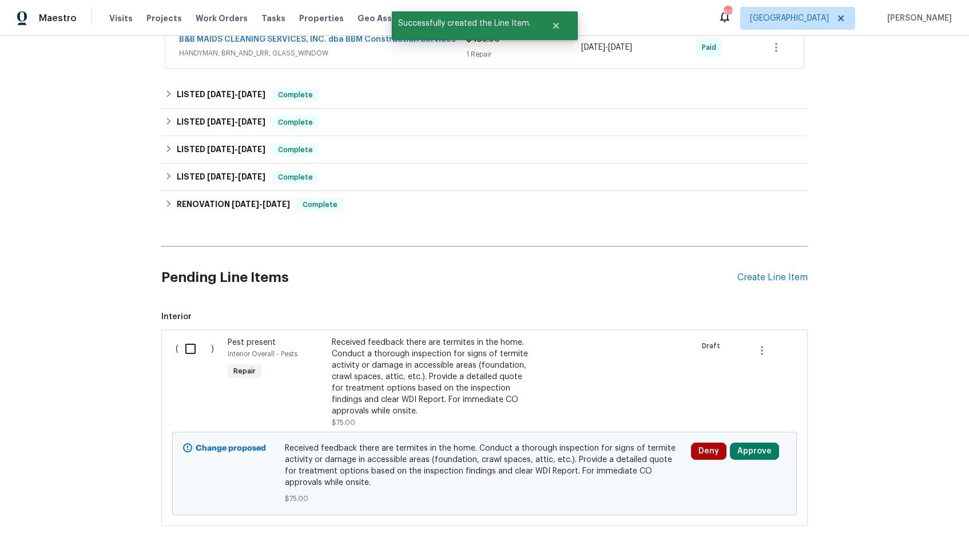
click at [189, 348] on input "checkbox" at bounding box center [194, 349] width 33 height 24
checkbox input "true"
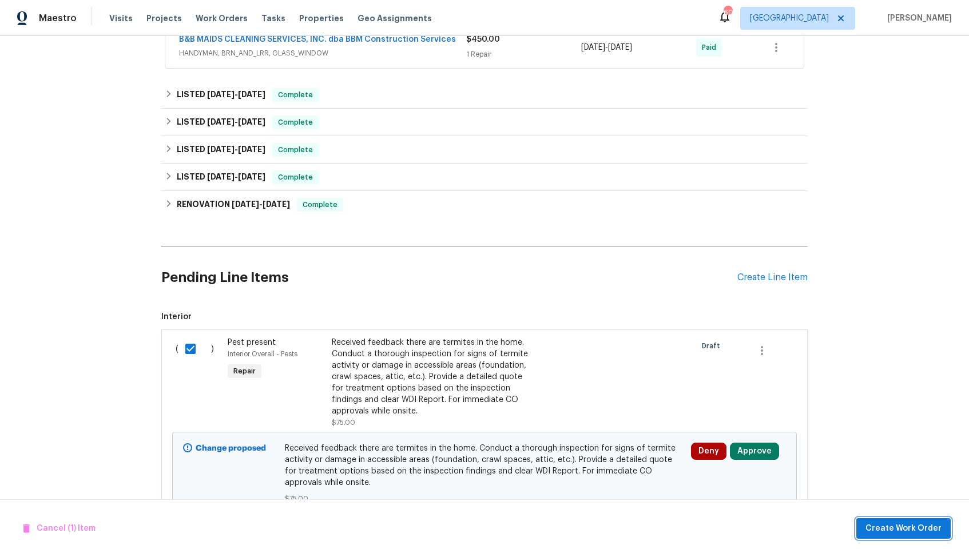
click at [891, 528] on span "Create Work Order" at bounding box center [903, 528] width 76 height 14
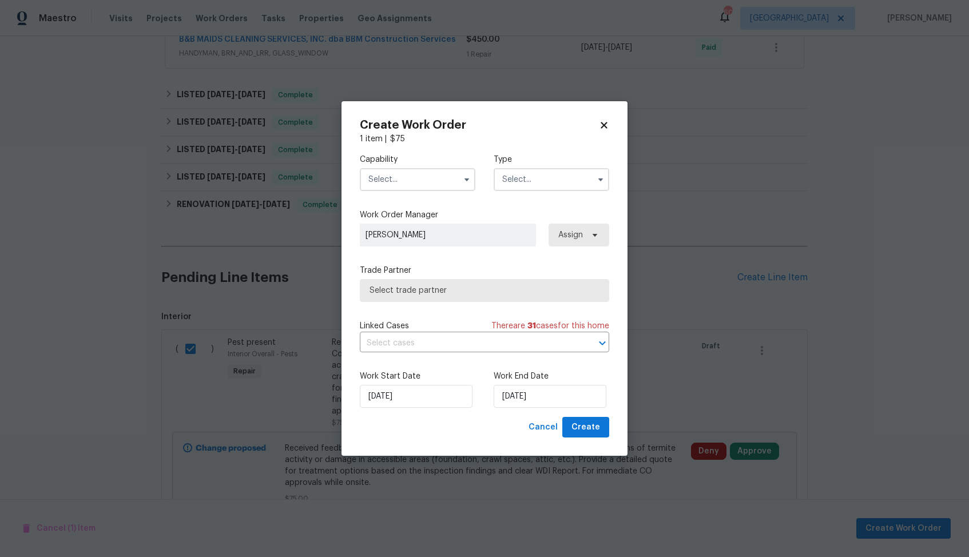
click at [416, 184] on input "text" at bounding box center [417, 179] width 115 height 23
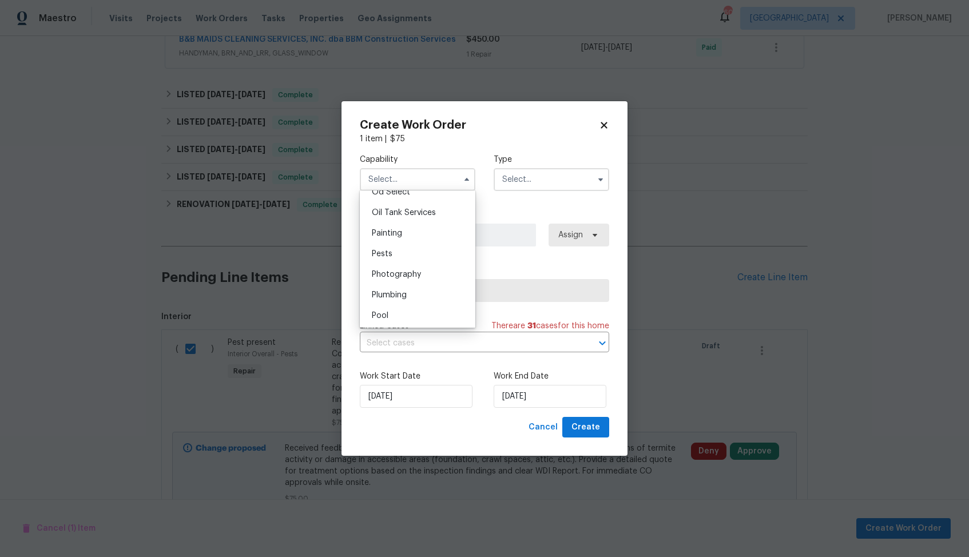
scroll to position [932, 0]
click at [414, 252] on div "Pests" at bounding box center [418, 252] width 110 height 21
type input "Pests"
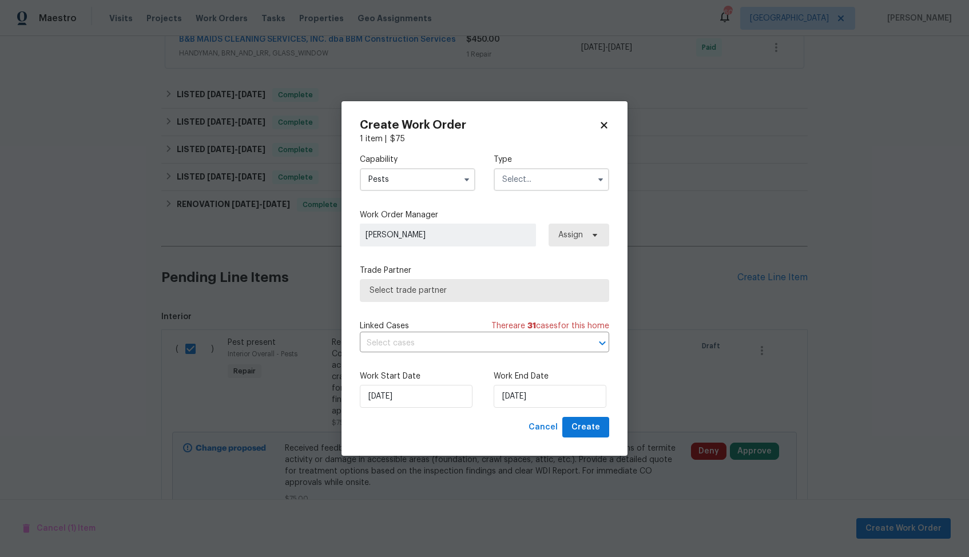
click at [556, 183] on input "text" at bounding box center [550, 179] width 115 height 23
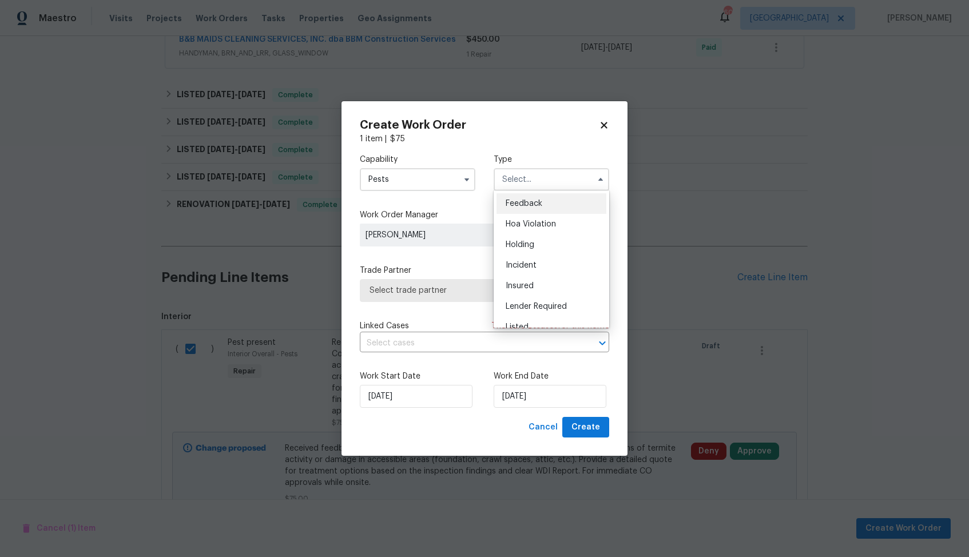
click at [528, 207] on span "Feedback" at bounding box center [523, 204] width 37 height 8
type input "Feedback"
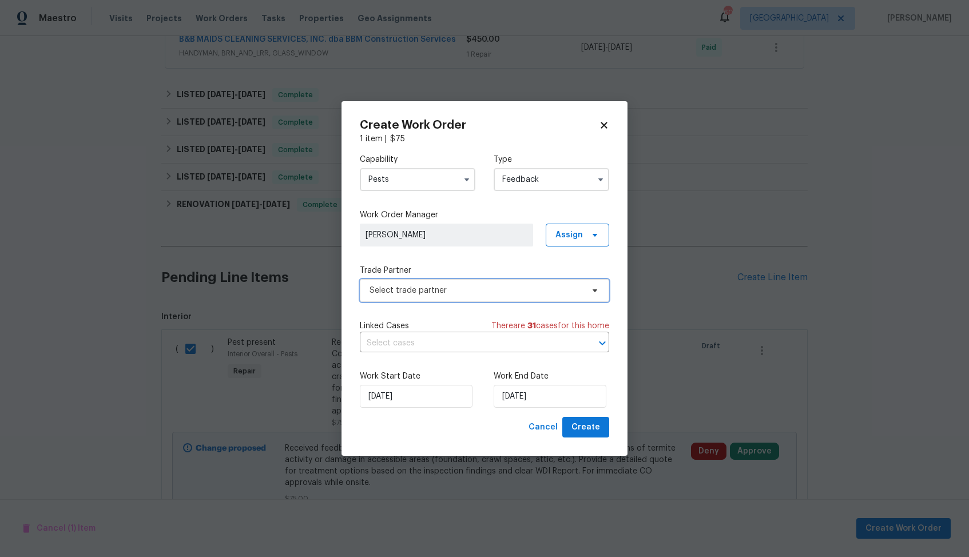
click at [435, 291] on span "Select trade partner" at bounding box center [475, 290] width 213 height 11
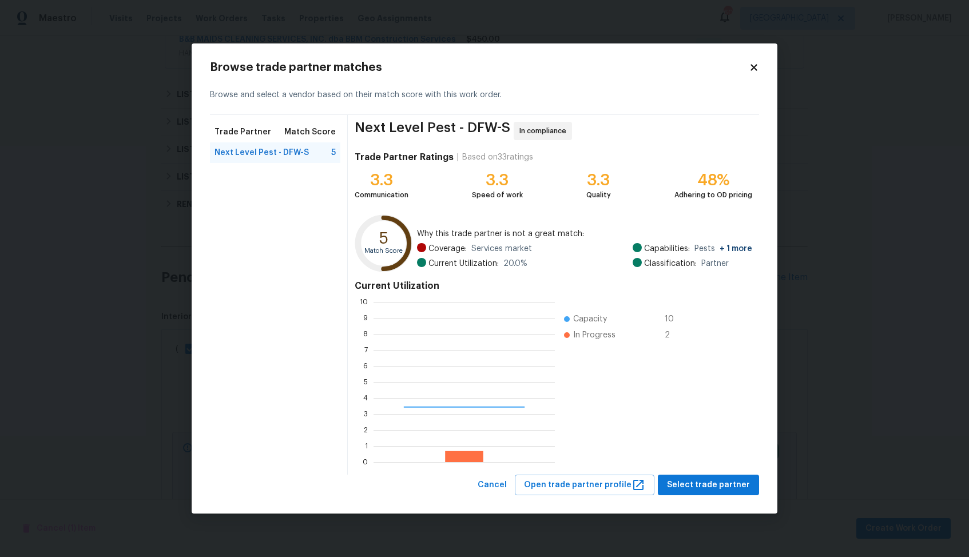
scroll to position [160, 181]
click at [694, 482] on span "Select trade partner" at bounding box center [708, 485] width 83 height 14
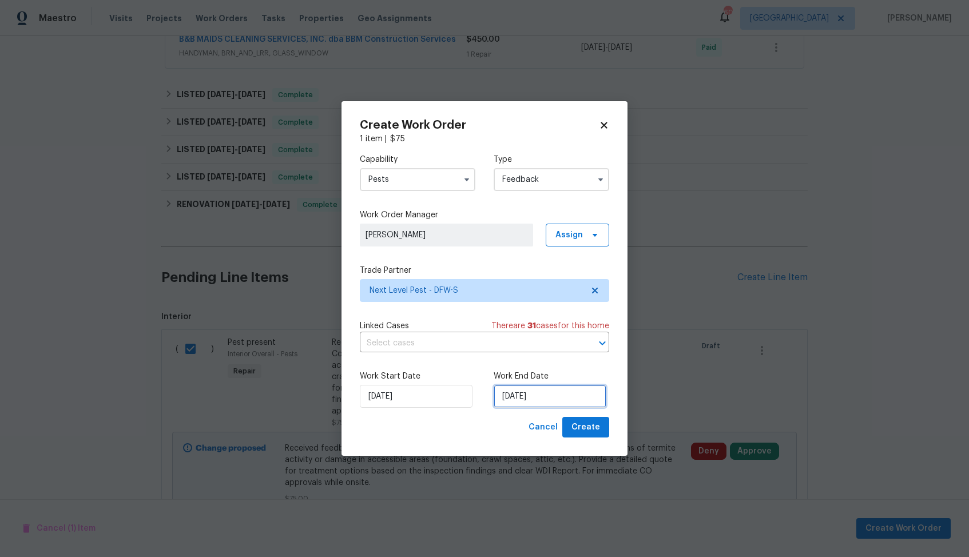
click at [527, 404] on input "28/08/2025" at bounding box center [549, 396] width 113 height 23
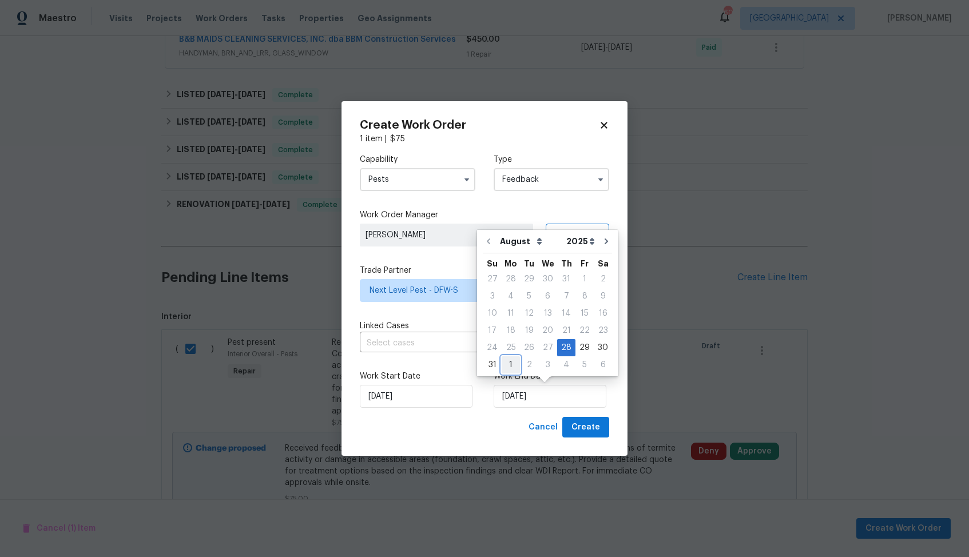
click at [508, 364] on div "1" at bounding box center [510, 365] width 18 height 16
type input "01/09/2025"
select select "8"
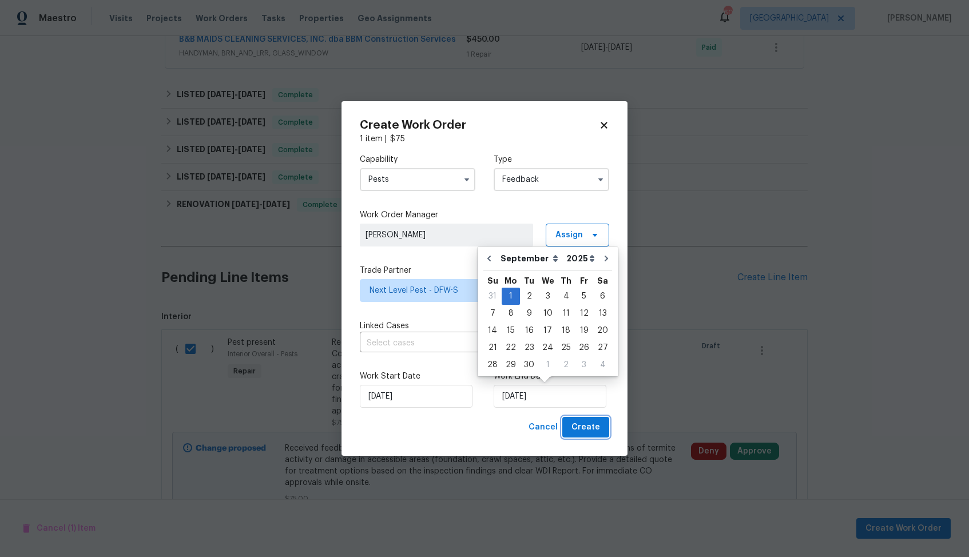
click at [585, 429] on span "Create" at bounding box center [585, 427] width 29 height 14
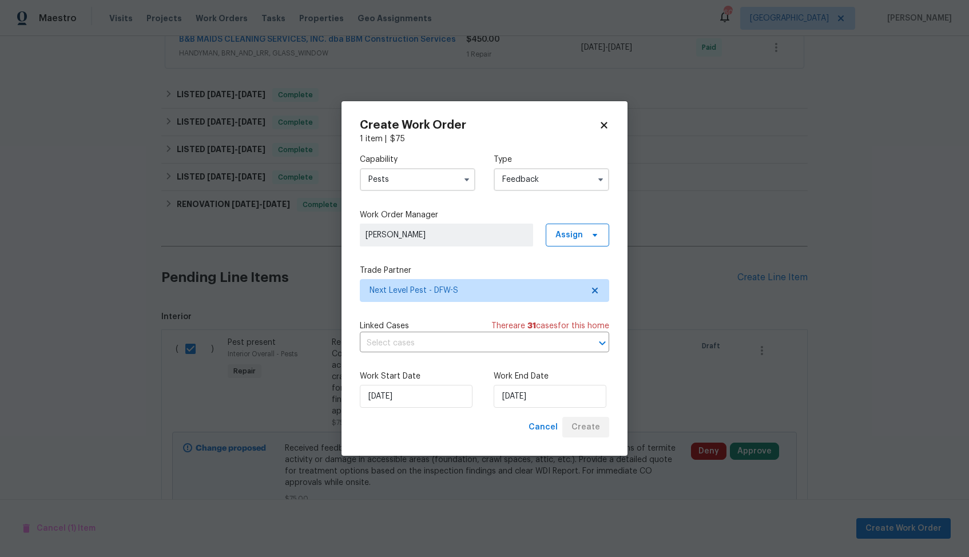
checkbox input "false"
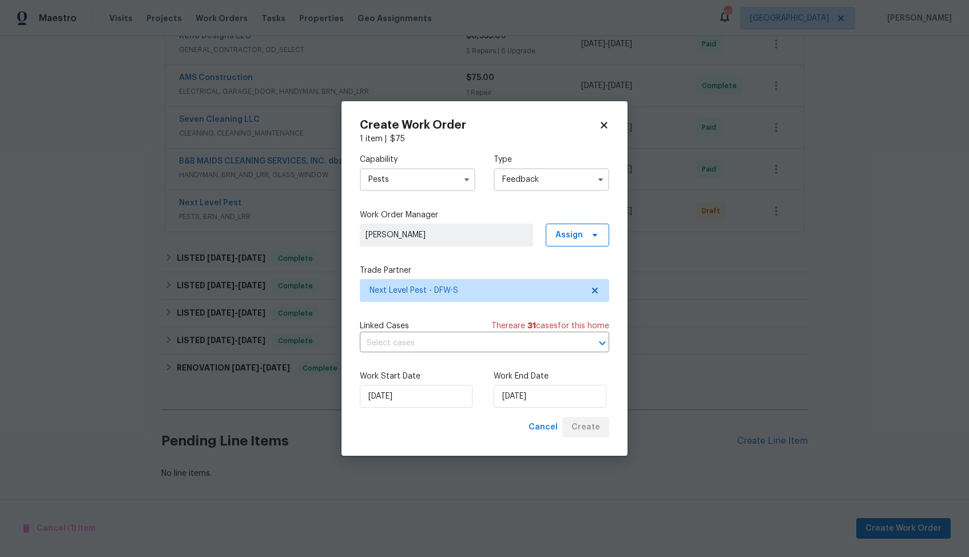
scroll to position [357, 0]
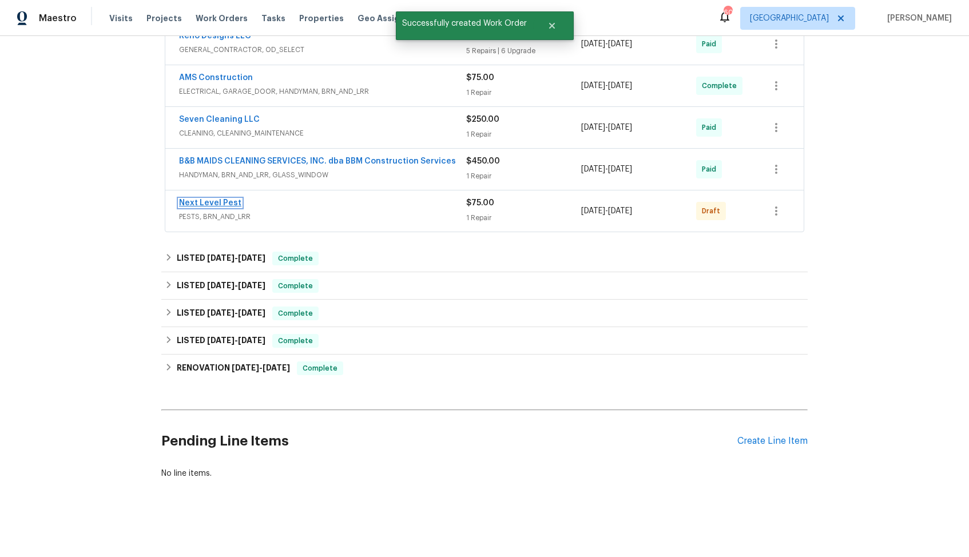
click at [213, 200] on link "Next Level Pest" at bounding box center [210, 203] width 62 height 8
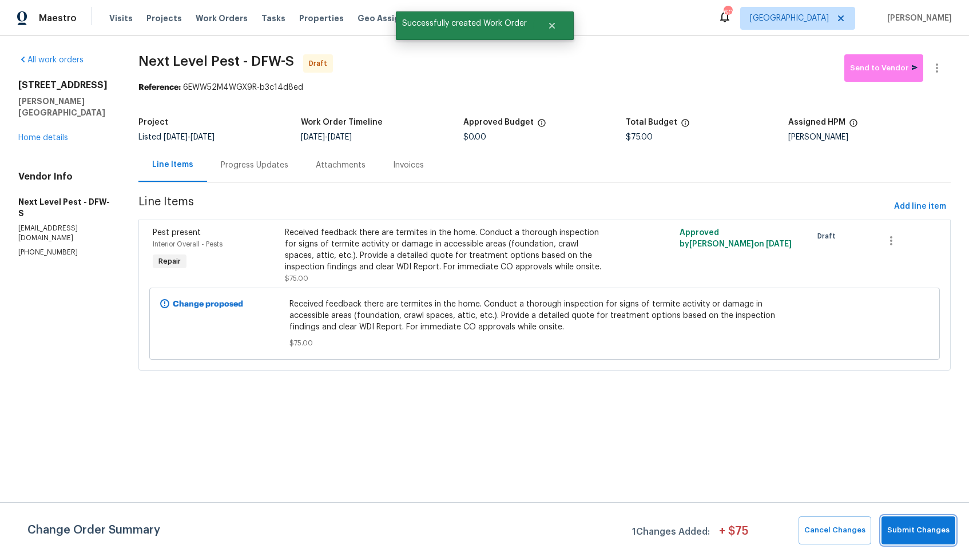
click at [907, 529] on span "Submit Changes" at bounding box center [918, 530] width 62 height 13
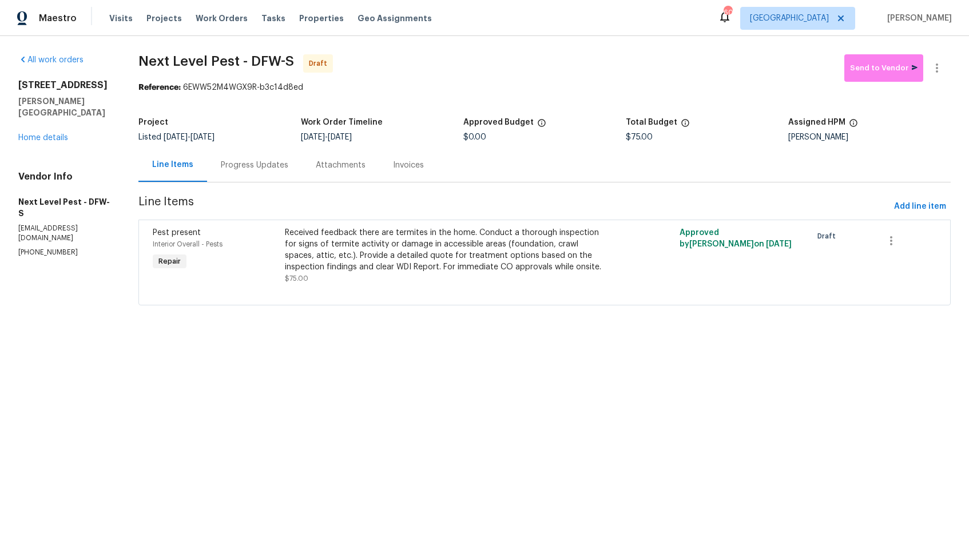
click at [239, 164] on div "Progress Updates" at bounding box center [254, 165] width 67 height 11
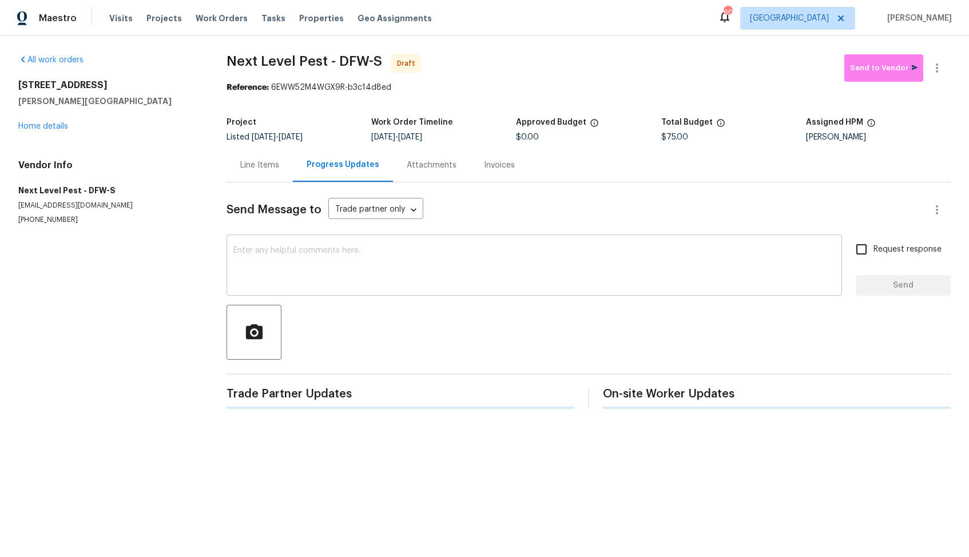
click at [335, 245] on div "x ​" at bounding box center [533, 266] width 615 height 58
click at [466, 296] on div "Send Message to Trade partner only Trade partner only ​ x ​ Request response Se…" at bounding box center [588, 294] width 724 height 224
click at [490, 271] on textarea at bounding box center [534, 266] width 602 height 40
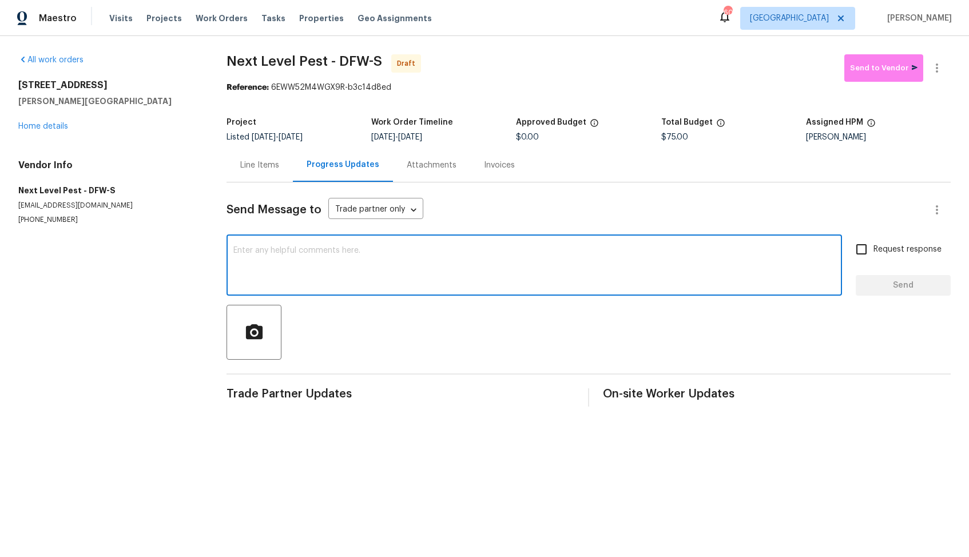
paste textarea "Hi, this is Arvind with Opendoor. I’m confirming you received the WO for the pr…"
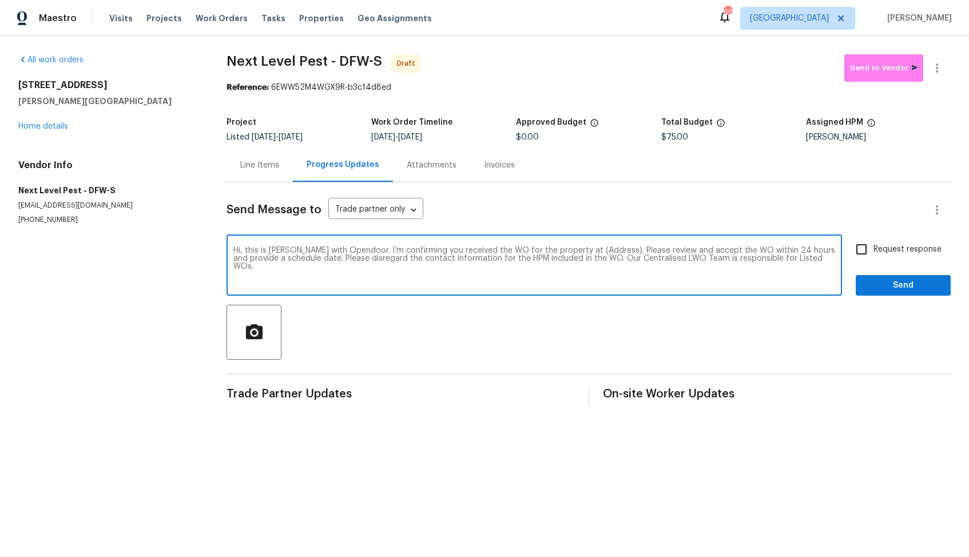
drag, startPoint x: 599, startPoint y: 253, endPoint x: 563, endPoint y: 249, distance: 35.6
click at [563, 249] on textarea "Hi, this is Arvind with Opendoor. I’m confirming you received the WO for the pr…" at bounding box center [534, 266] width 602 height 40
paste textarea "101 Greenfield Trl, Forney, TX 75126"
type textarea "Hi, this is Arvind with Opendoor. I’m confirming you received the WO for the pr…"
click at [870, 257] on input "Request response" at bounding box center [861, 249] width 24 height 24
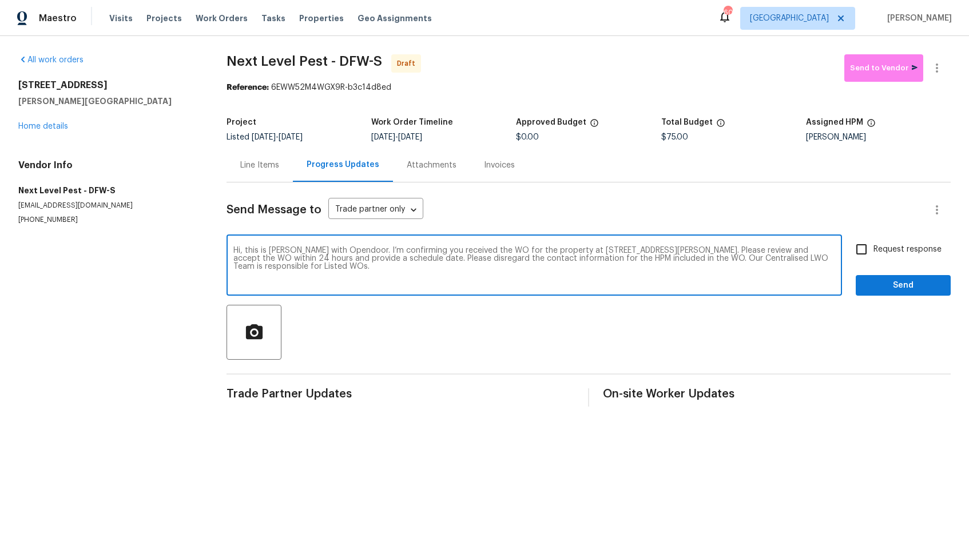
checkbox input "true"
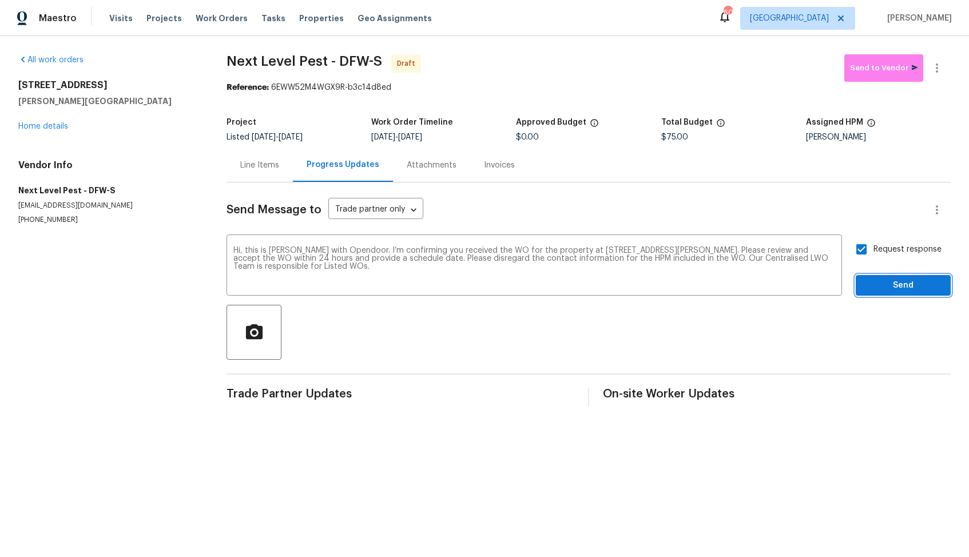
click at [883, 284] on span "Send" at bounding box center [903, 285] width 77 height 14
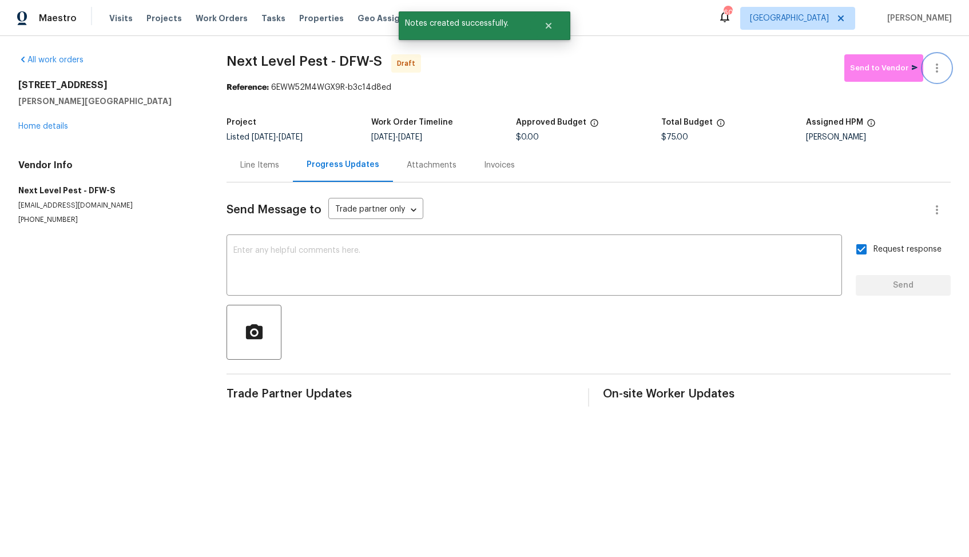
click at [935, 71] on icon "button" at bounding box center [937, 68] width 14 height 14
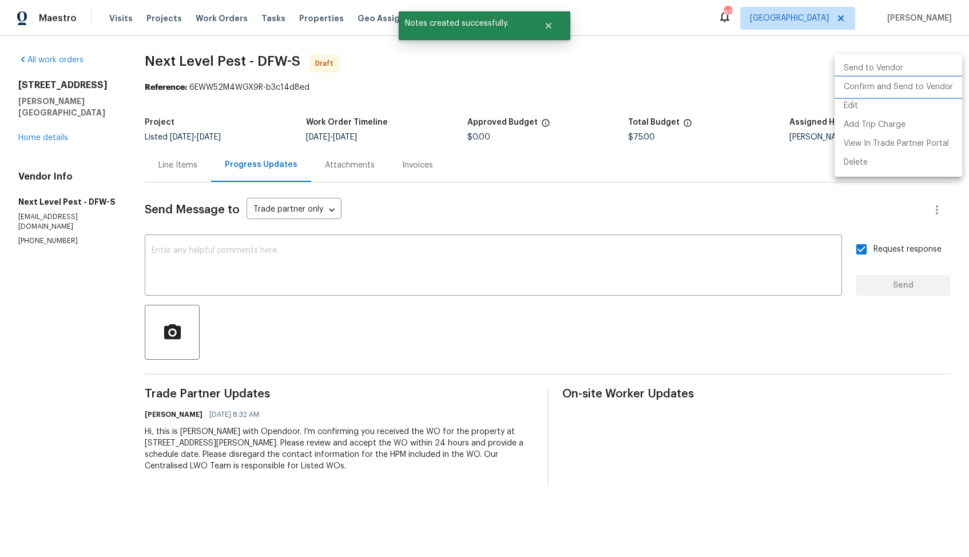
click at [883, 91] on li "Confirm and Send to Vendor" at bounding box center [898, 87] width 128 height 19
click at [577, 110] on div at bounding box center [484, 278] width 969 height 557
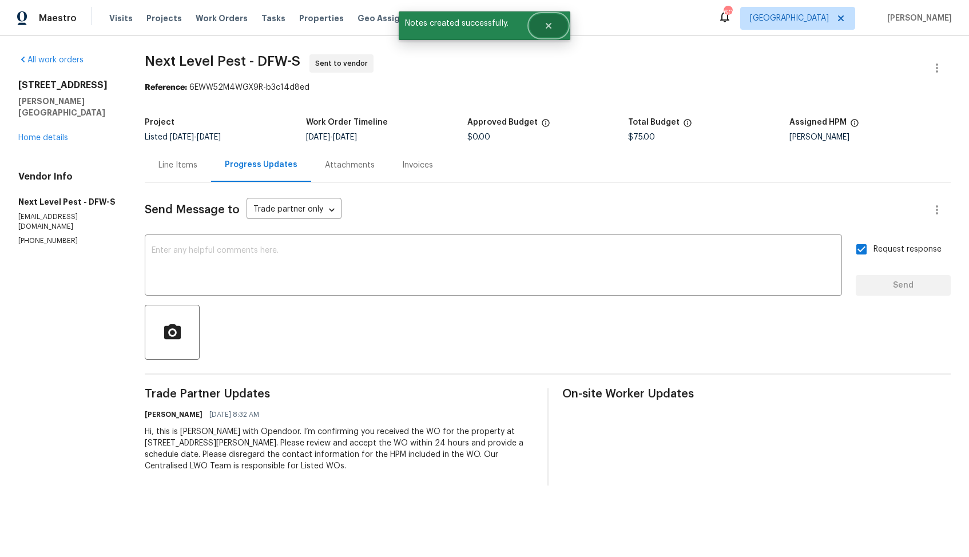
click at [545, 33] on button "Close" at bounding box center [548, 25] width 38 height 23
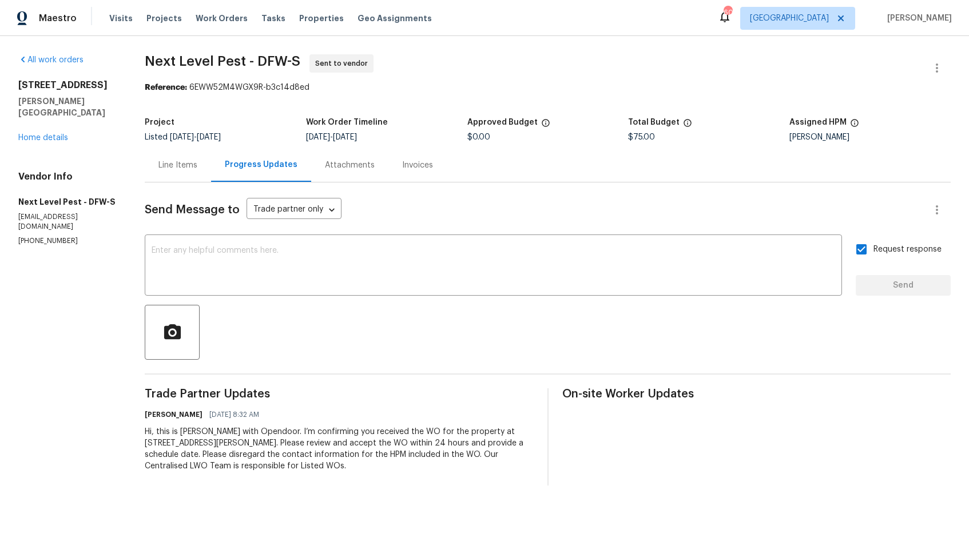
click at [194, 63] on span "Next Level Pest - DFW-S" at bounding box center [223, 61] width 156 height 14
copy span "Next Level Pest - DFW-S"
click at [221, 125] on div "Project" at bounding box center [225, 125] width 161 height 15
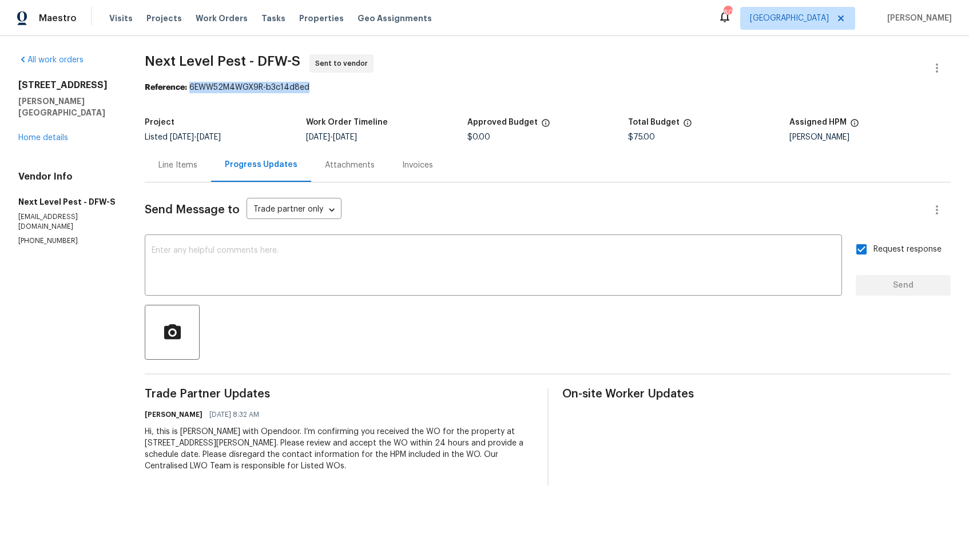
drag, startPoint x: 193, startPoint y: 88, endPoint x: 351, endPoint y: 88, distance: 157.8
click at [351, 88] on div "Reference: 6EWW52M4WGX9R-b3c14d8ed" at bounding box center [548, 87] width 806 height 11
copy div "6EWW52M4WGX9R-b3c14d8ed"
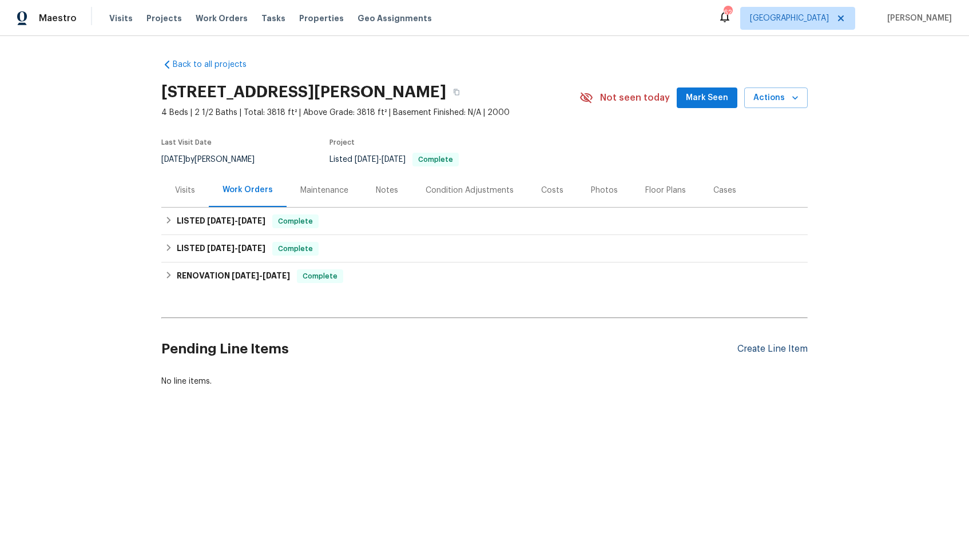
click at [756, 348] on div "Create Line Item" at bounding box center [772, 349] width 70 height 11
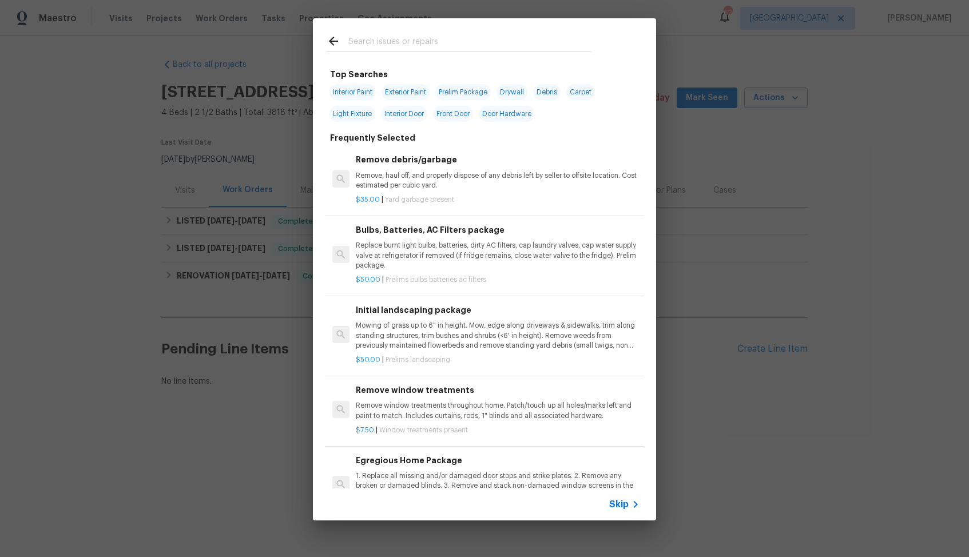
click at [400, 56] on div at bounding box center [459, 40] width 292 height 45
click at [401, 50] on input "text" at bounding box center [469, 42] width 242 height 17
type input "toilet"
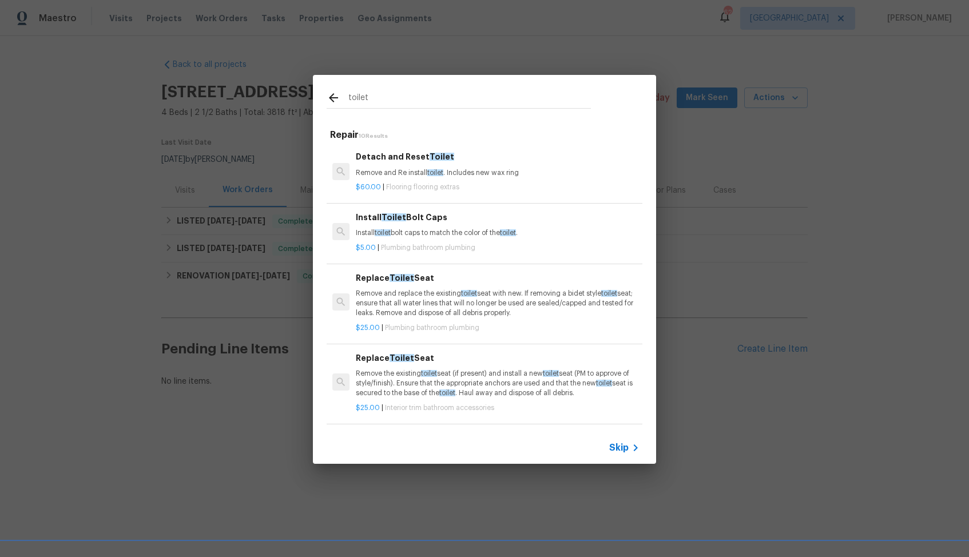
click at [410, 168] on p "Remove and Re install toilet . Includes new wax ring" at bounding box center [498, 173] width 284 height 10
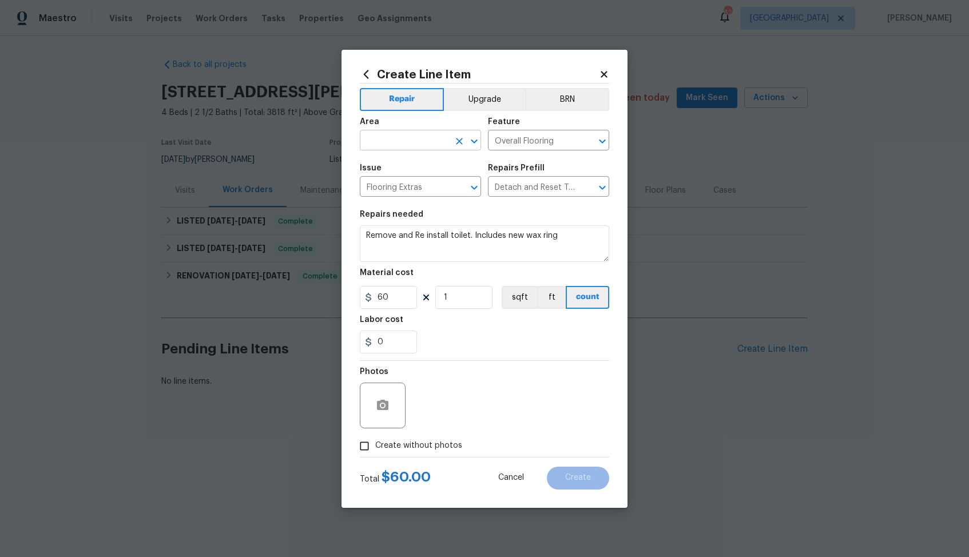
click at [417, 137] on input "text" at bounding box center [404, 142] width 89 height 18
type input "t"
click at [401, 169] on li "Bathroom" at bounding box center [420, 166] width 121 height 19
type input "Bathroom"
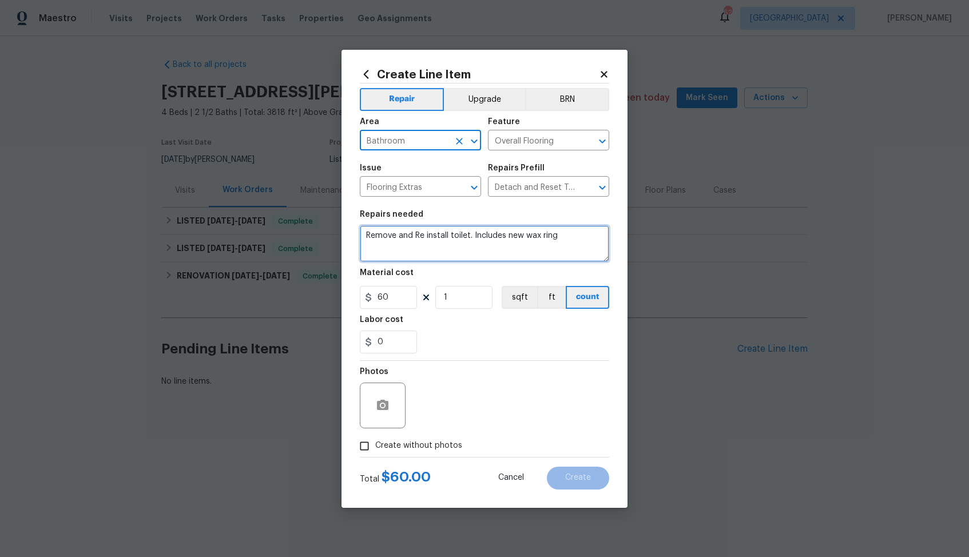
click at [459, 237] on textarea "Remove and Re install toilet. Includes new wax ring" at bounding box center [484, 243] width 249 height 37
paste textarea "The upstairs toilet flushes but water comes out the sides. Please inspect the t…"
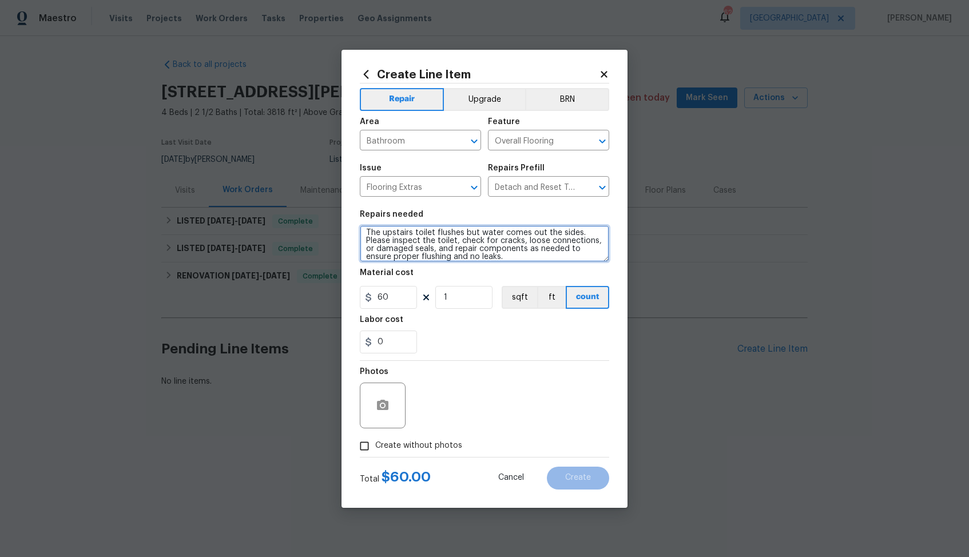
scroll to position [8, 0]
type textarea "The upstairs toilet flushes but water comes out the sides. Please inspect the t…"
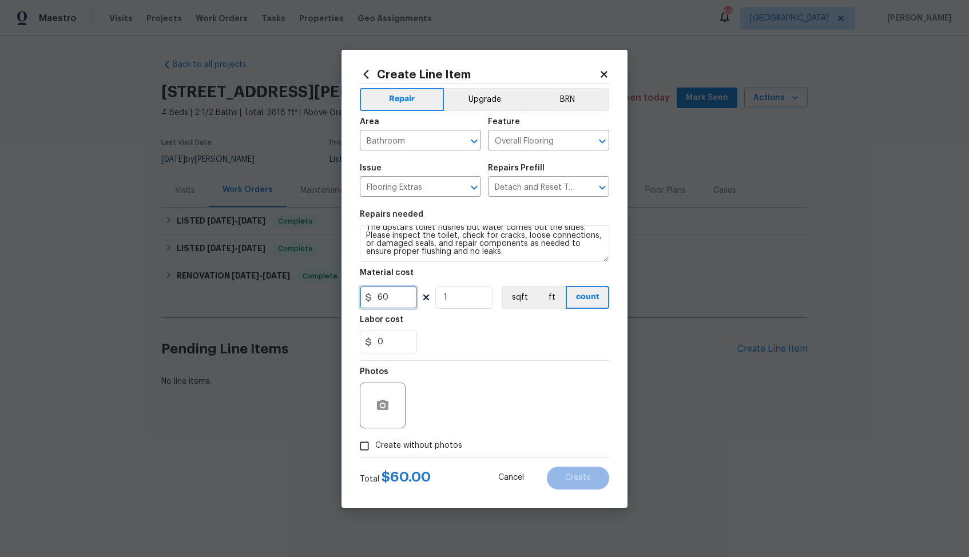
click at [400, 295] on input "60" at bounding box center [388, 297] width 57 height 23
type input "75"
click at [377, 404] on icon "button" at bounding box center [382, 405] width 11 height 10
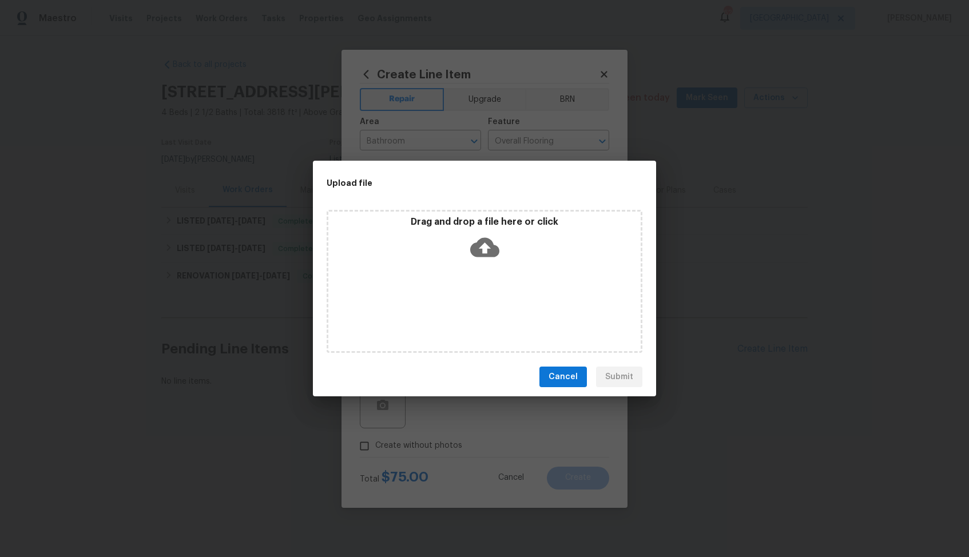
click at [490, 240] on icon at bounding box center [484, 247] width 29 height 19
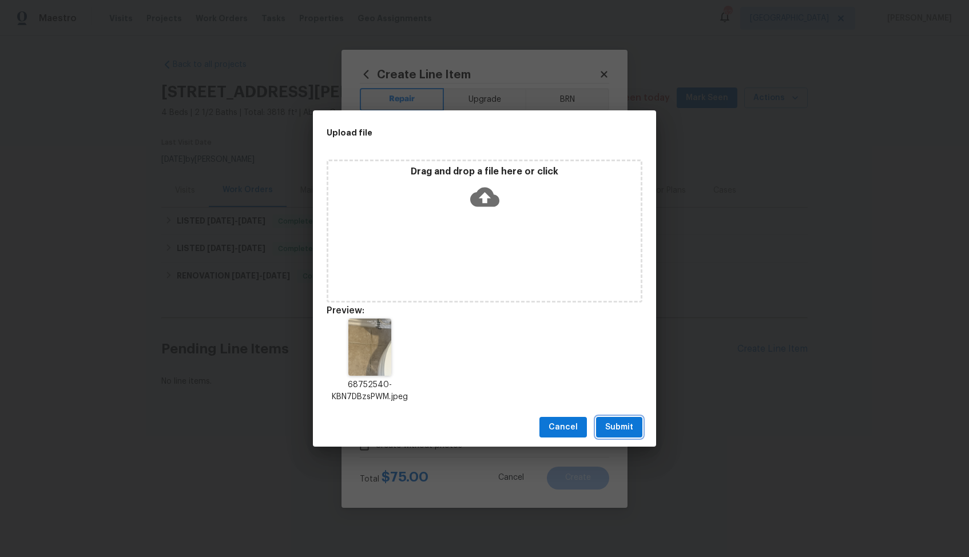
click at [610, 426] on span "Submit" at bounding box center [619, 427] width 28 height 14
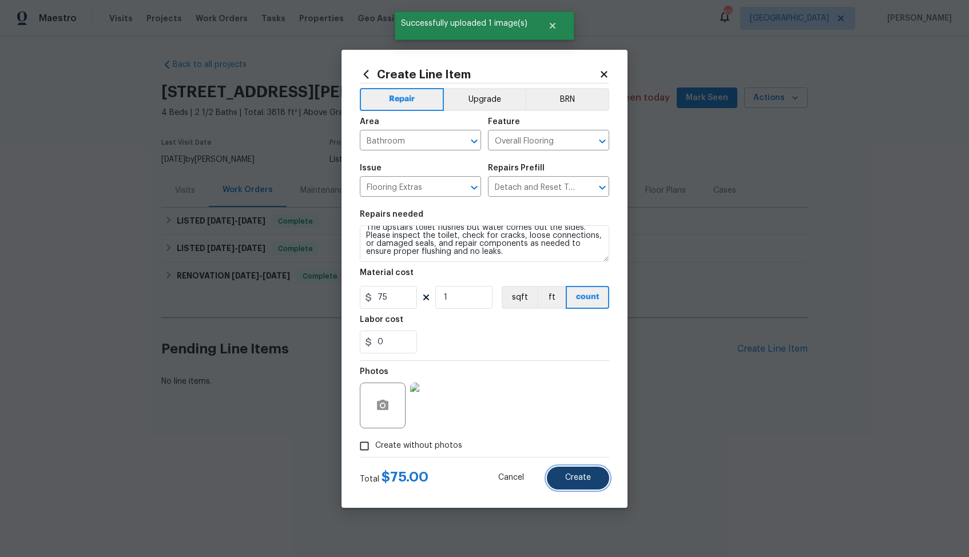
click at [580, 481] on span "Create" at bounding box center [578, 477] width 26 height 9
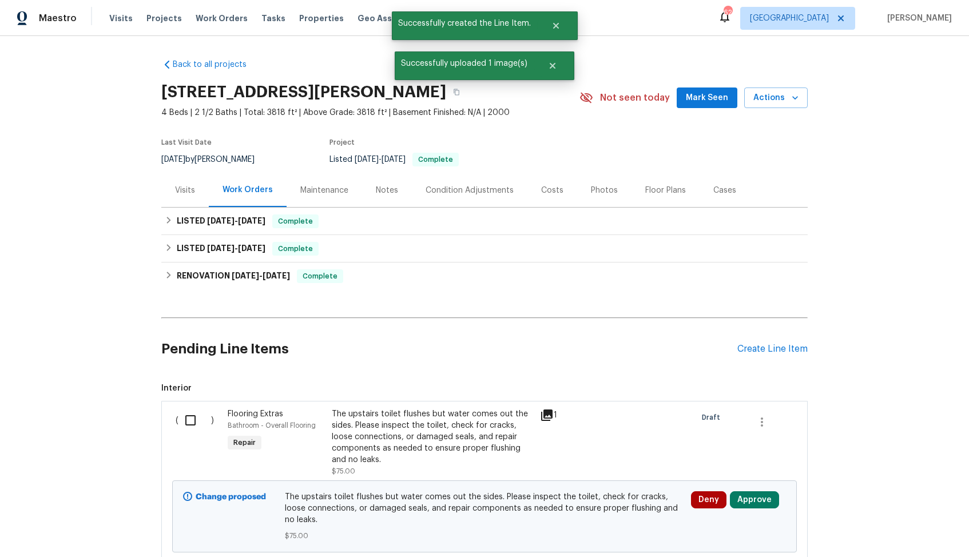
click at [194, 429] on input "checkbox" at bounding box center [194, 420] width 33 height 24
checkbox input "true"
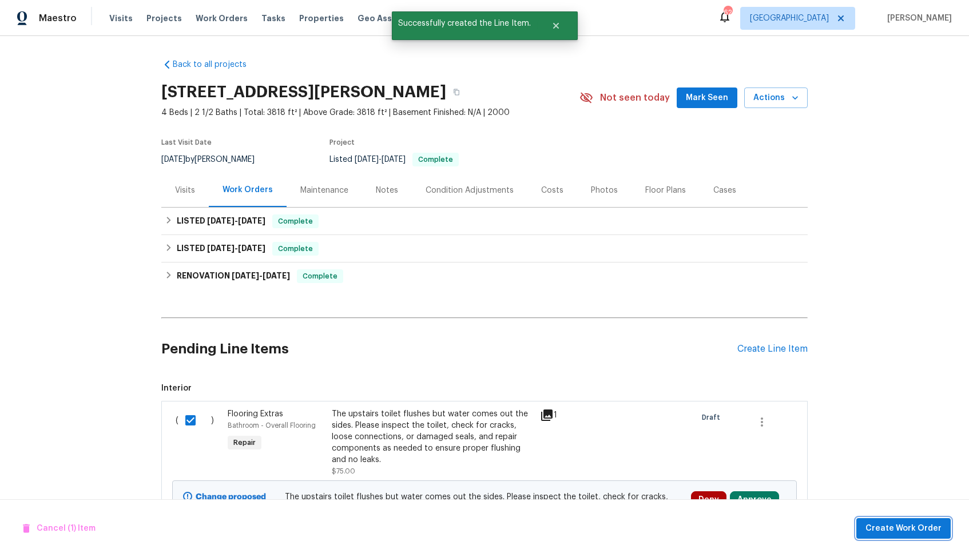
click at [889, 538] on button "Create Work Order" at bounding box center [903, 528] width 94 height 21
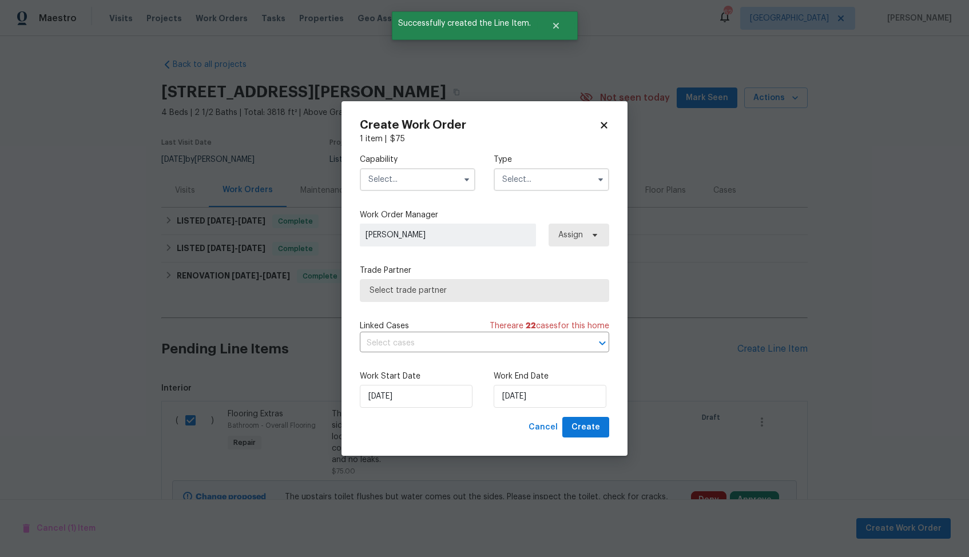
click at [427, 176] on input "text" at bounding box center [417, 179] width 115 height 23
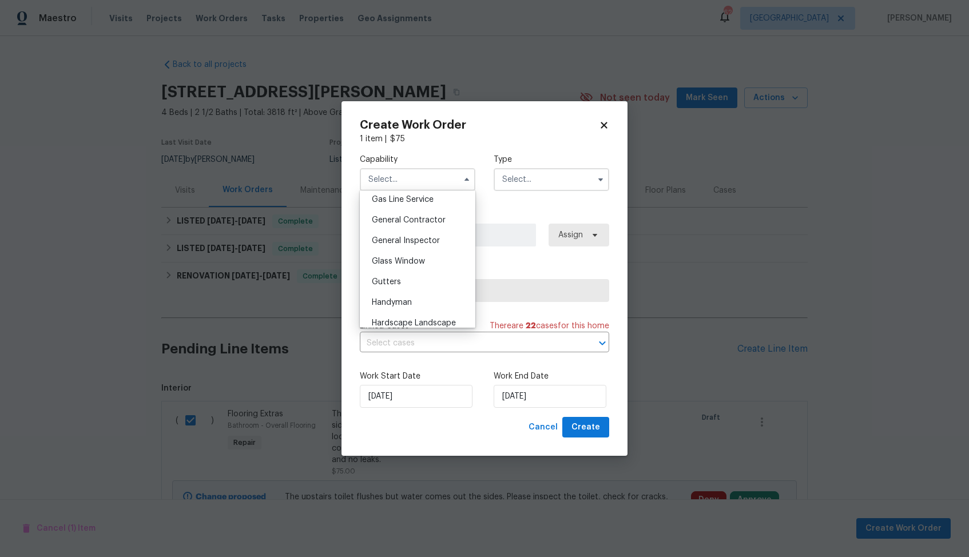
scroll to position [575, 0]
click at [415, 254] on div "Handyman" at bounding box center [418, 257] width 110 height 21
type input "Handyman"
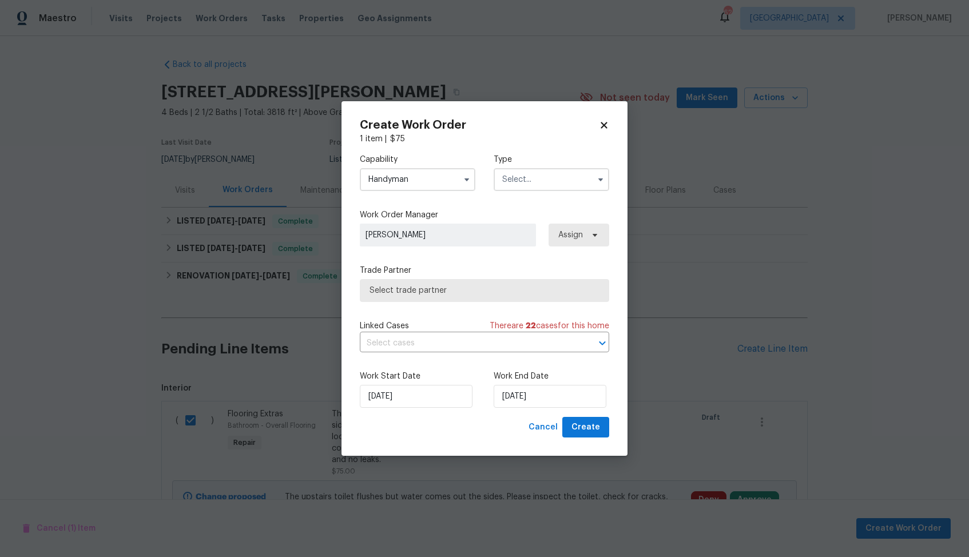
click at [551, 177] on input "text" at bounding box center [550, 179] width 115 height 23
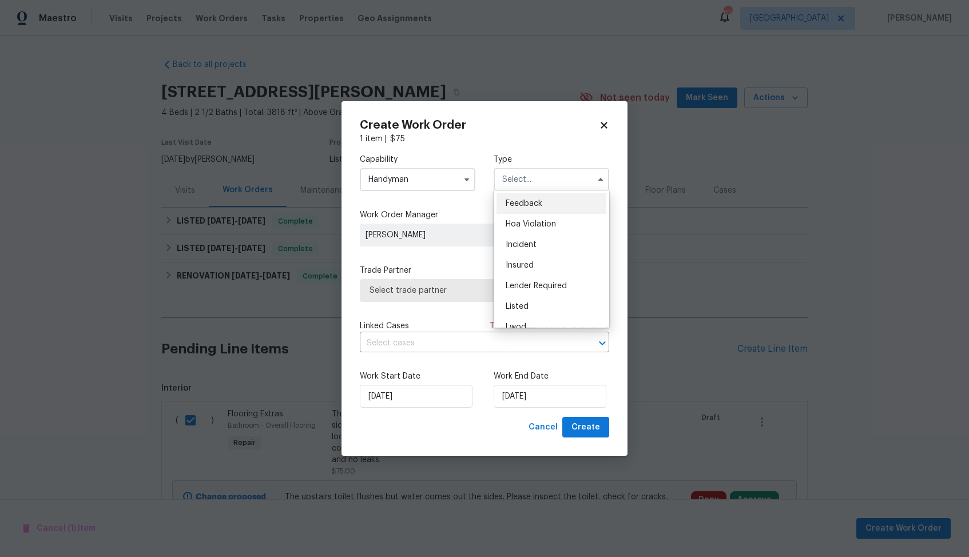
click at [551, 204] on div "Feedback" at bounding box center [551, 203] width 110 height 21
type input "Feedback"
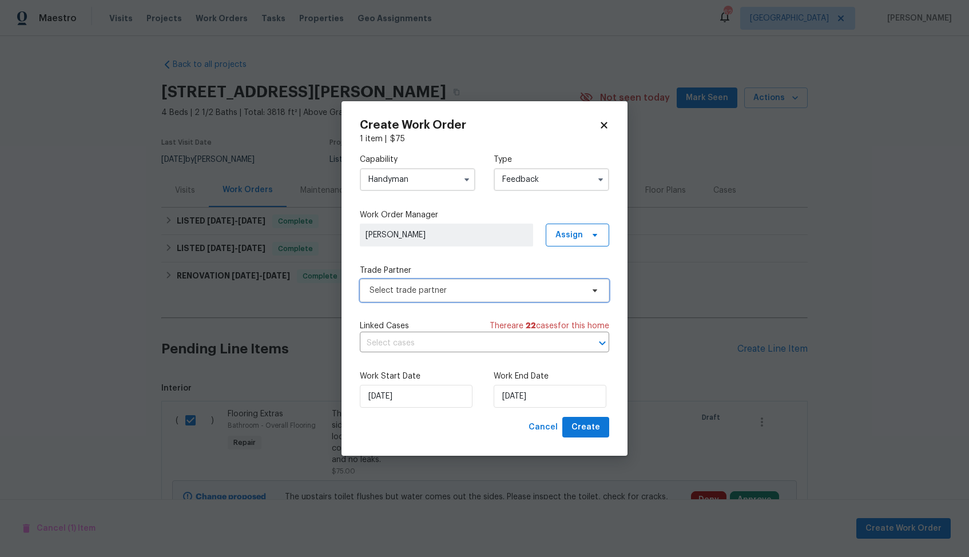
click at [445, 286] on span "Select trade partner" at bounding box center [475, 290] width 213 height 11
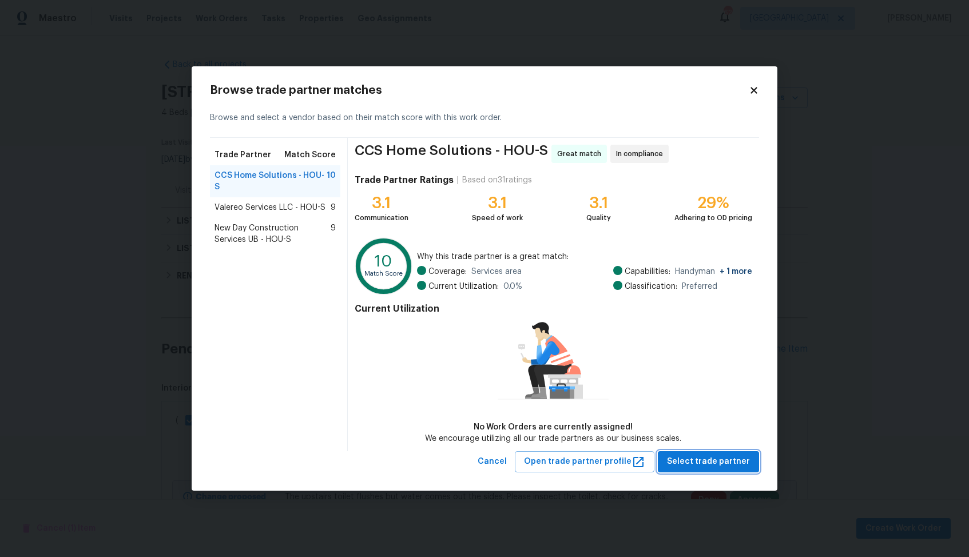
click at [708, 460] on span "Select trade partner" at bounding box center [708, 462] width 83 height 14
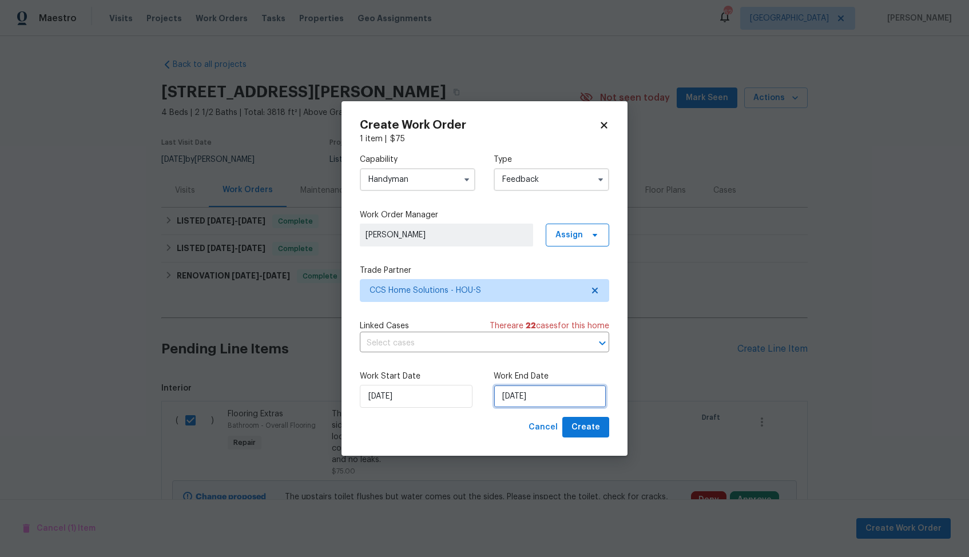
click at [553, 404] on input "[DATE]" at bounding box center [549, 396] width 113 height 23
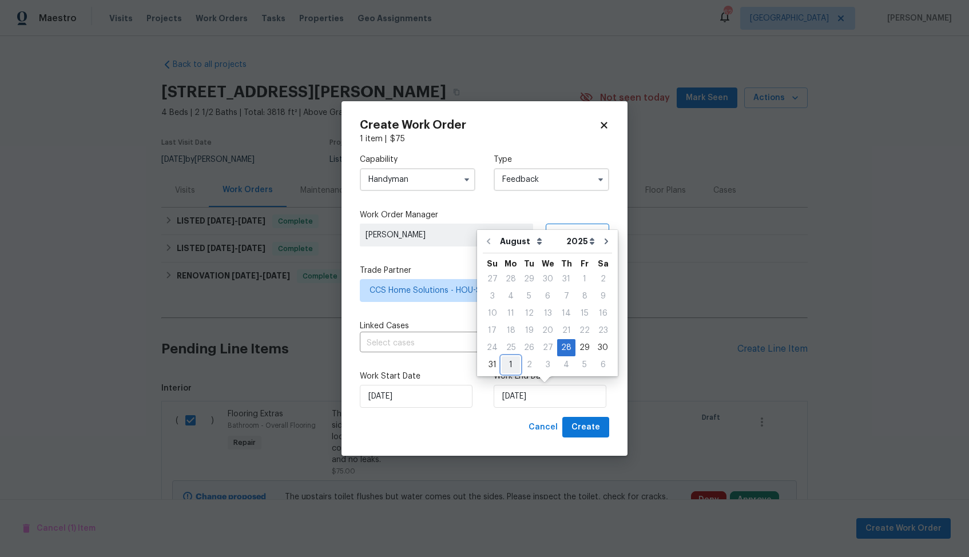
click at [512, 365] on div "1" at bounding box center [510, 365] width 18 height 16
type input "01/09/2025"
select select "8"
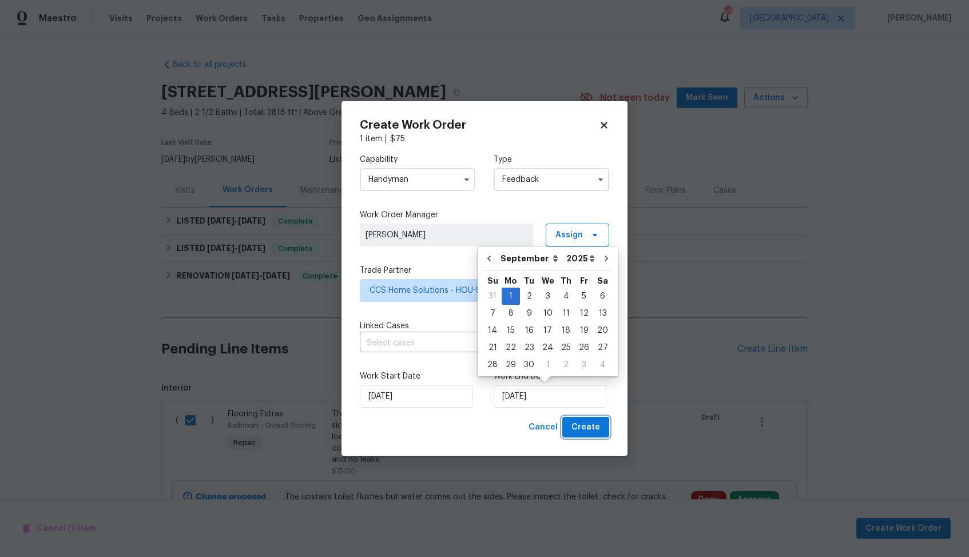
click at [584, 431] on span "Create" at bounding box center [585, 427] width 29 height 14
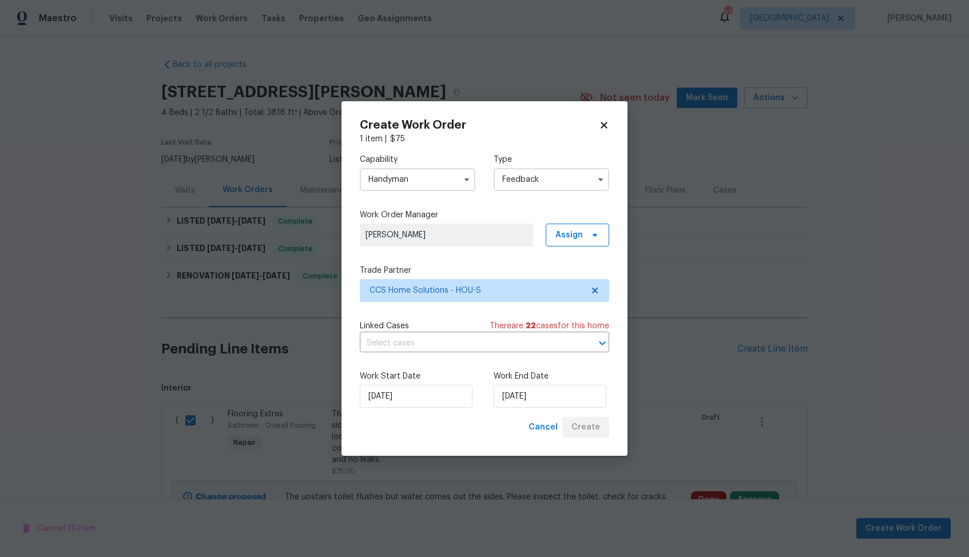
checkbox input "false"
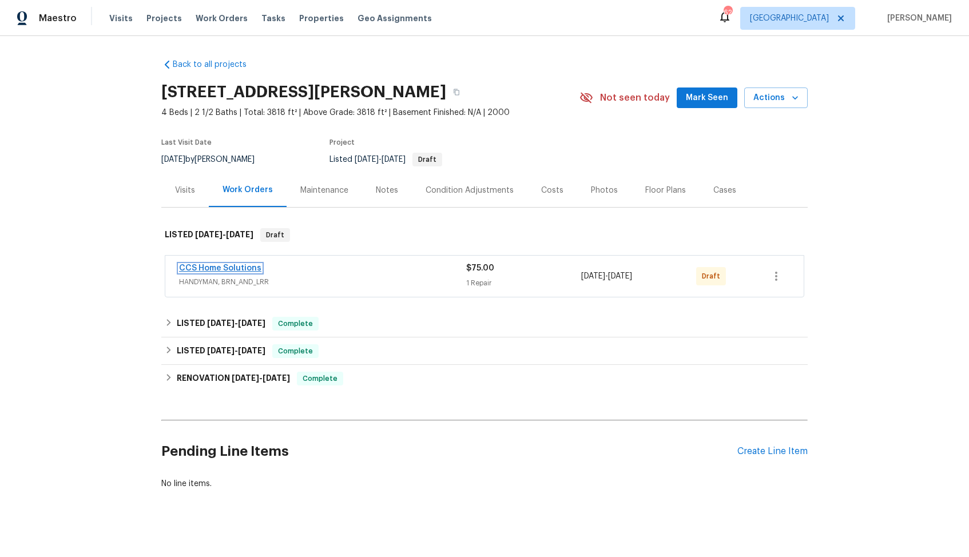
click at [201, 267] on link "CCS Home Solutions" at bounding box center [220, 268] width 82 height 8
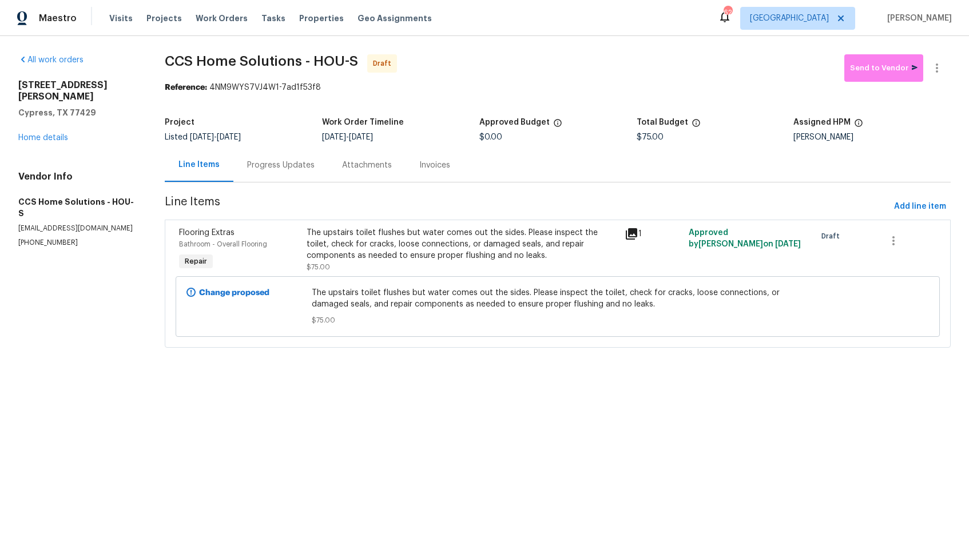
click at [283, 171] on div "Progress Updates" at bounding box center [280, 165] width 67 height 11
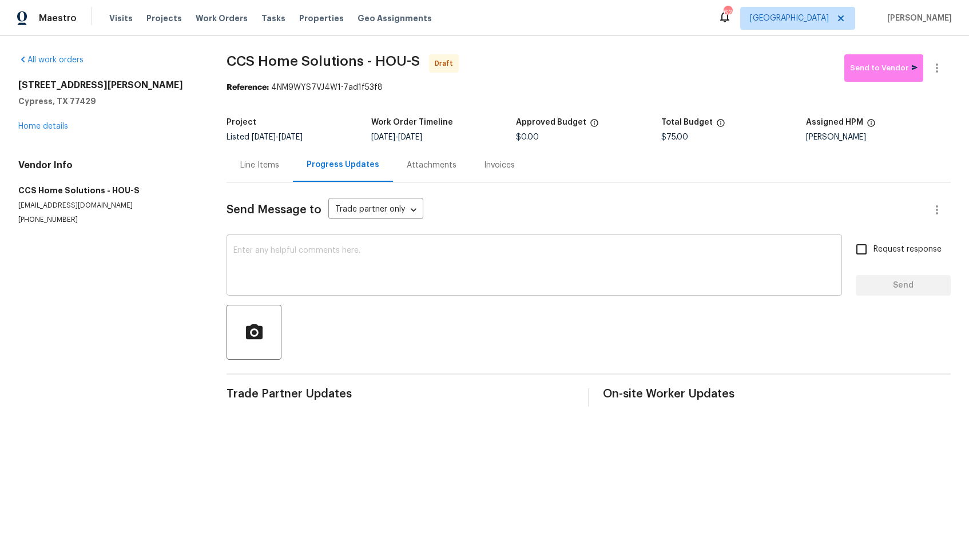
click at [321, 270] on textarea at bounding box center [534, 266] width 602 height 40
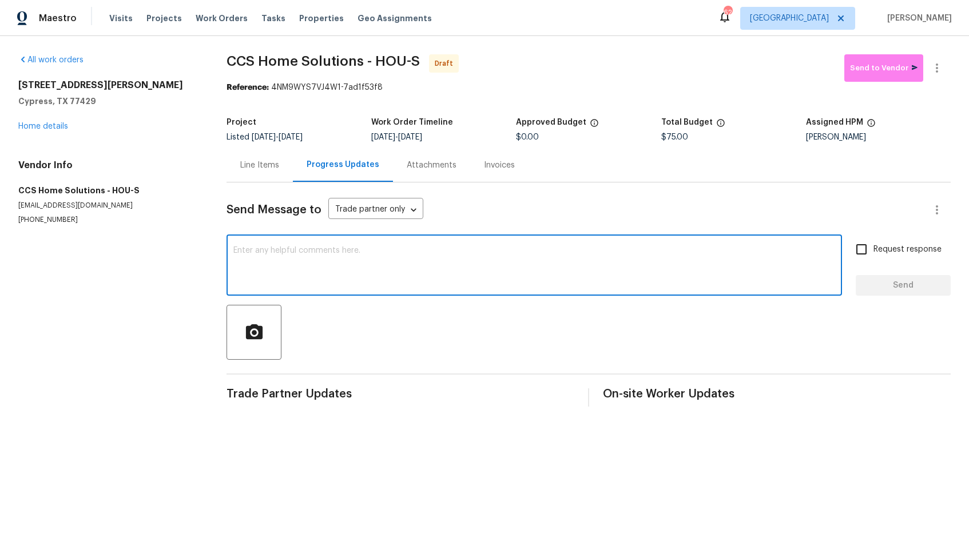
click at [435, 255] on textarea at bounding box center [534, 266] width 602 height 40
paste textarea "Hi, this is [PERSON_NAME] with Opendoor. I’m confirming you received the WO for…"
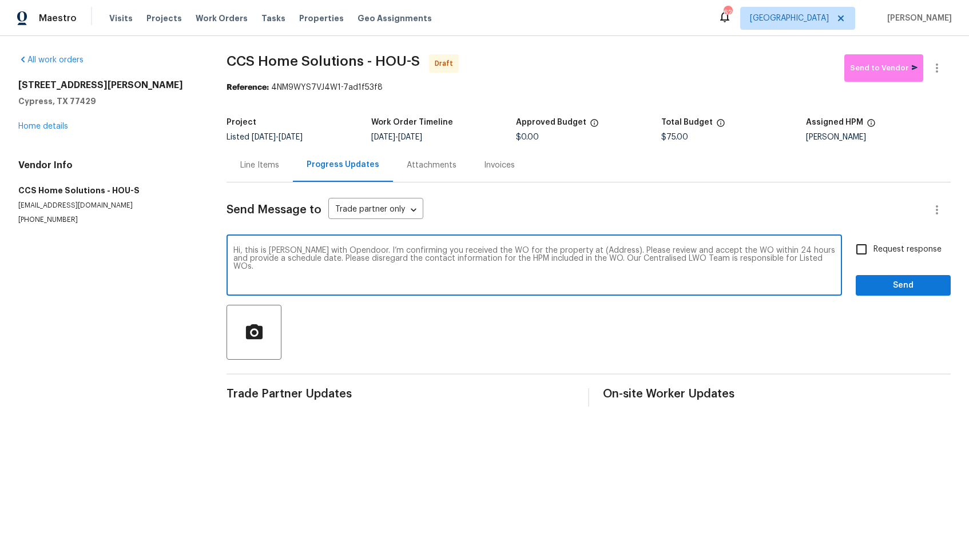
drag, startPoint x: 599, startPoint y: 252, endPoint x: 564, endPoint y: 248, distance: 35.6
click at [564, 248] on textarea "Hi, this is [PERSON_NAME] with Opendoor. I’m confirming you received the WO for…" at bounding box center [534, 266] width 602 height 40
paste textarea "14339 Pelican Marsh Dr, Cypress, TX 77429"
type textarea "Hi, this is Arvind with Opendoor. I’m confirming you received the WO for the pr…"
click at [862, 249] on input "Request response" at bounding box center [861, 249] width 24 height 24
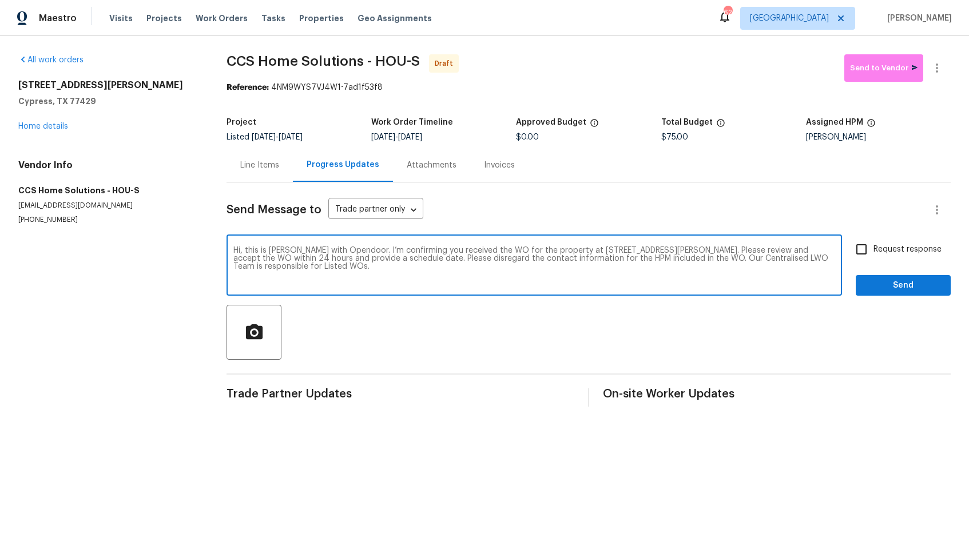
checkbox input "true"
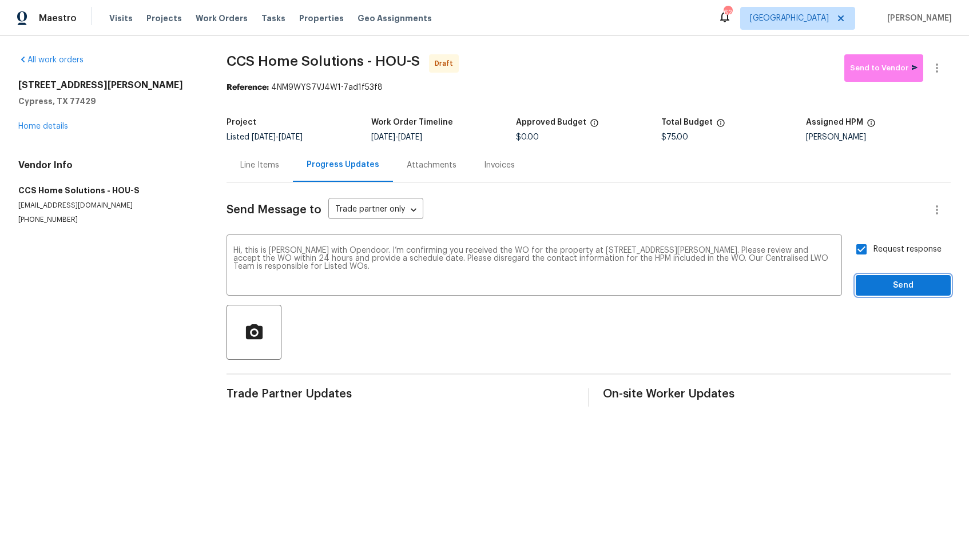
click at [889, 289] on span "Send" at bounding box center [903, 285] width 77 height 14
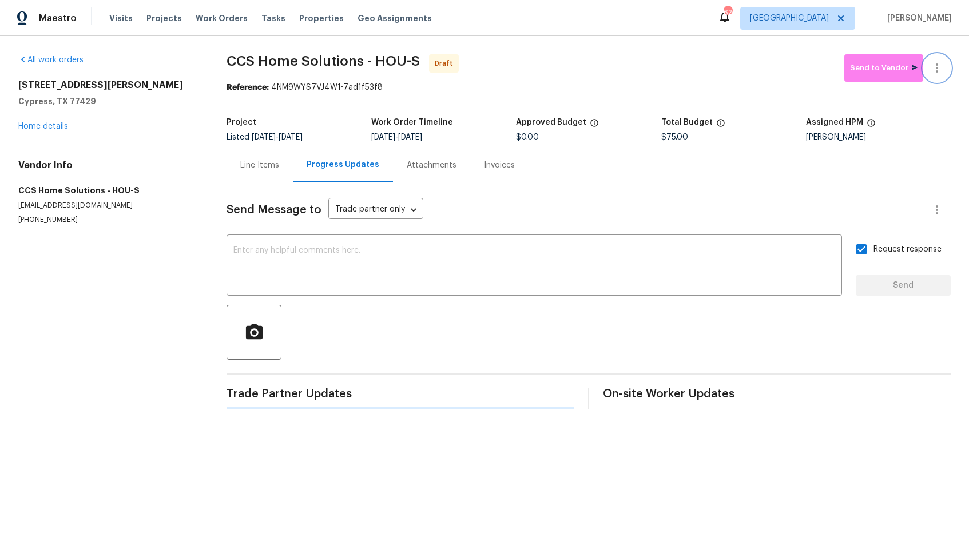
click at [935, 70] on icon "button" at bounding box center [937, 68] width 14 height 14
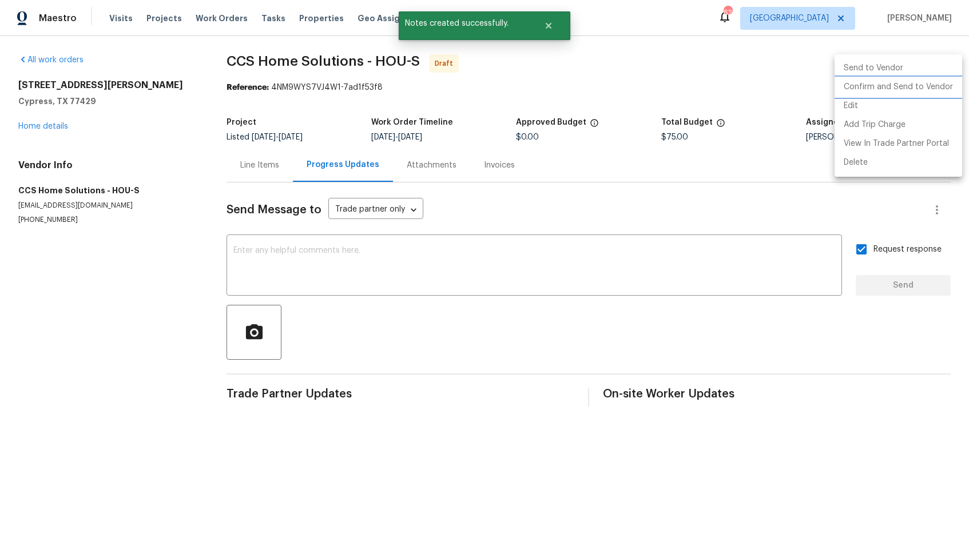
click at [881, 90] on li "Confirm and Send to Vendor" at bounding box center [898, 87] width 128 height 19
click at [614, 56] on div at bounding box center [484, 278] width 969 height 557
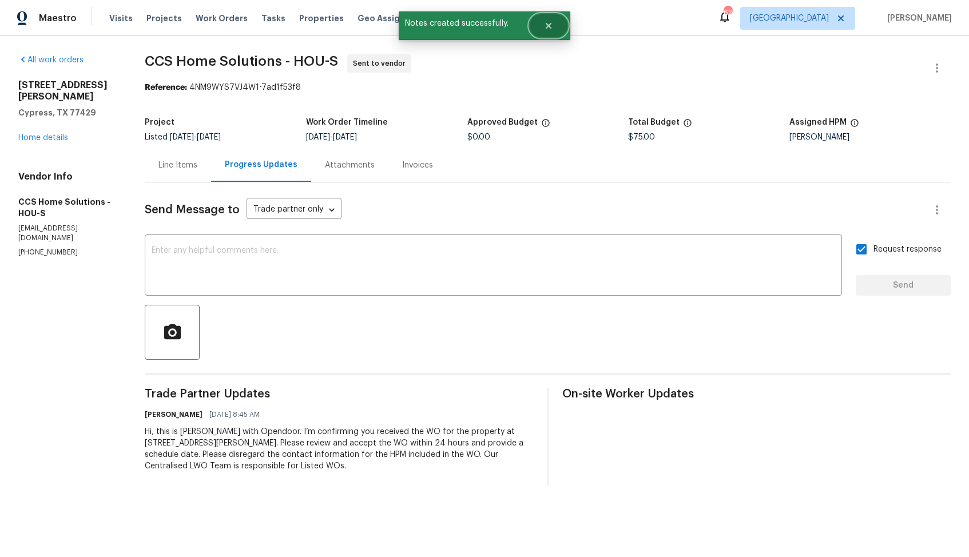
click at [545, 29] on icon "Close" at bounding box center [548, 25] width 9 height 9
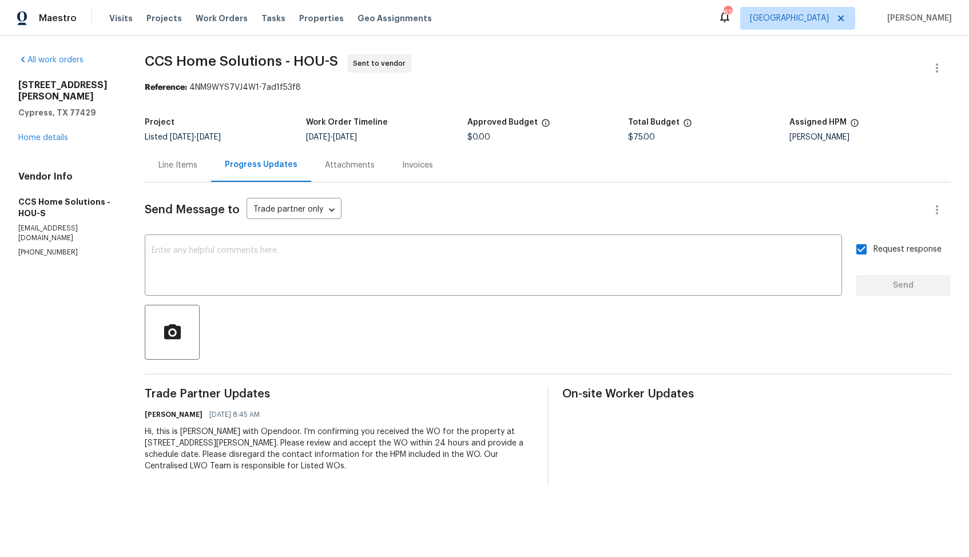
click at [193, 64] on span "CCS Home Solutions - HOU-S" at bounding box center [241, 61] width 193 height 14
click at [221, 55] on span "CCS Home Solutions - HOU-S" at bounding box center [241, 61] width 193 height 14
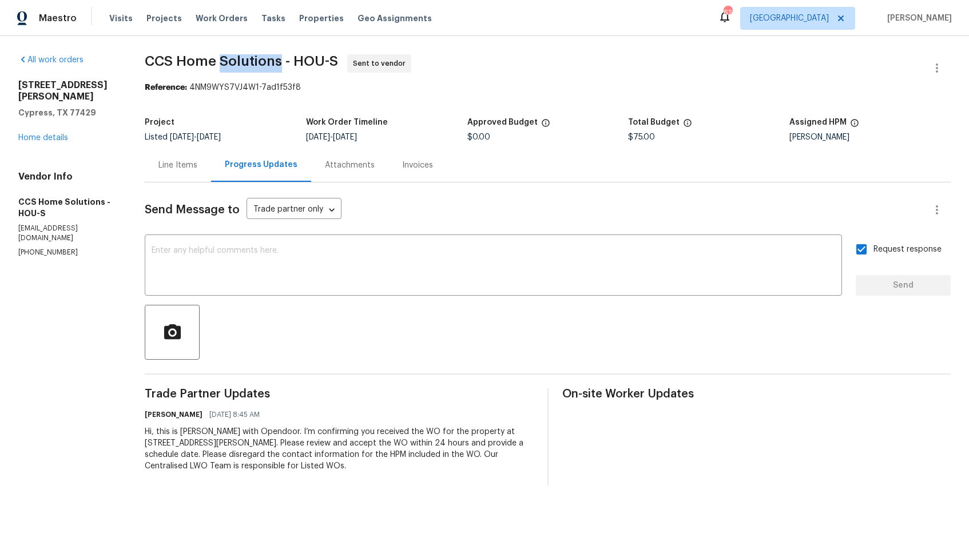
click at [221, 55] on span "CCS Home Solutions - HOU-S" at bounding box center [241, 61] width 193 height 14
copy span "CCS Home Solutions - HOU-S"
click at [300, 59] on span "CCS Home Solutions - HOU-S" at bounding box center [241, 61] width 193 height 14
click at [332, 105] on section "CCS Home Solutions - HOU-S Sent to vendor Reference: 4NM9WYS7VJ4W1-7ad1f53f8 Pr…" at bounding box center [548, 269] width 806 height 431
drag, startPoint x: 193, startPoint y: 88, endPoint x: 301, endPoint y: 88, distance: 108.6
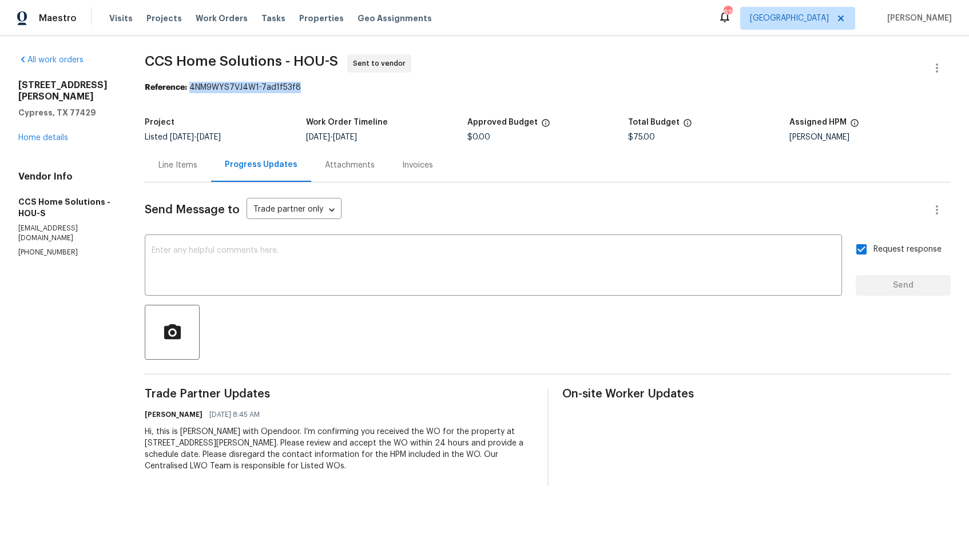
click at [301, 88] on div "Reference: 4NM9WYS7VJ4W1-7ad1f53f8" at bounding box center [548, 87] width 806 height 11
copy div "4NM9WYS7VJ4W1-7ad1f53f8"
click at [549, 85] on div "Reference: 4NM9WYS7VJ4W1-7ad1f53f8" at bounding box center [548, 87] width 806 height 11
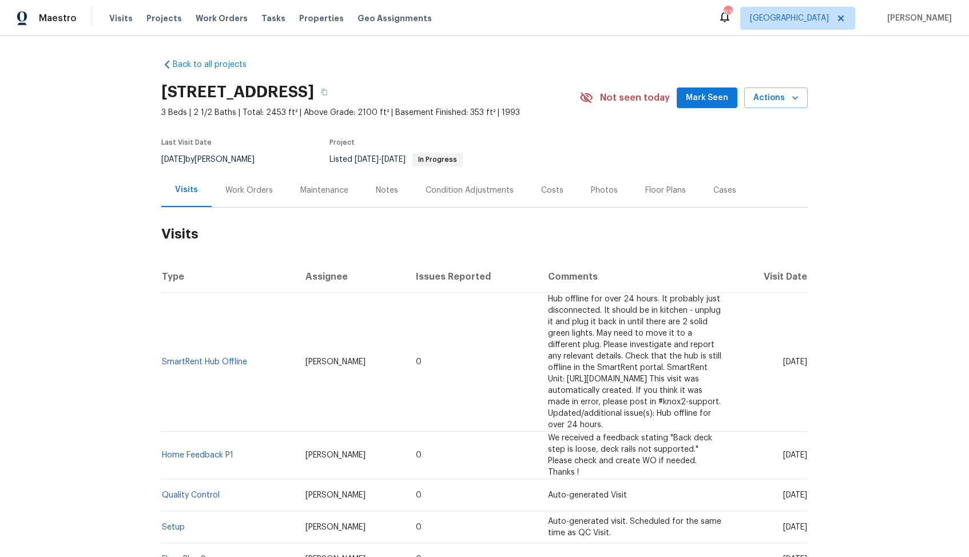
click at [236, 197] on div "Work Orders" at bounding box center [249, 190] width 75 height 34
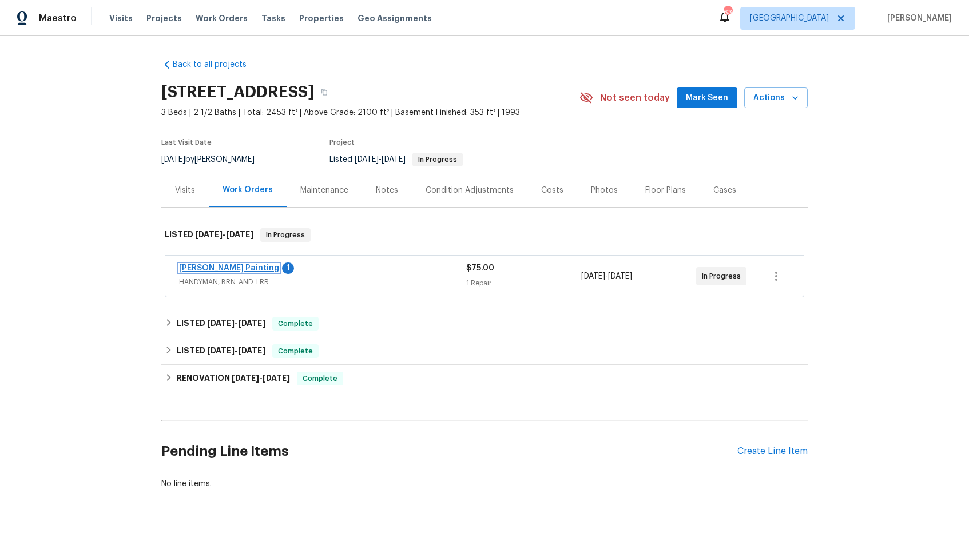
click at [202, 269] on link "Perez Painting" at bounding box center [229, 268] width 100 height 8
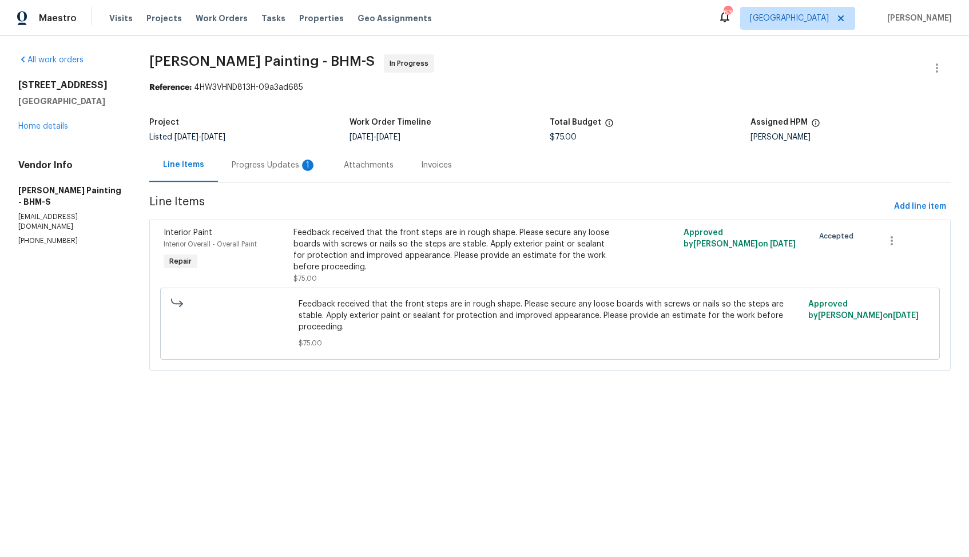
click at [303, 175] on div "Progress Updates 1" at bounding box center [274, 165] width 112 height 34
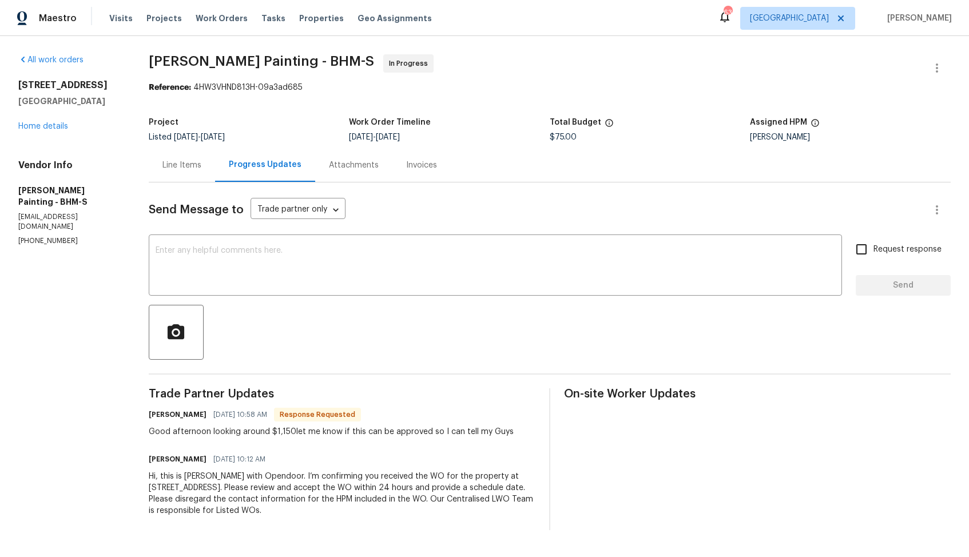
click at [201, 164] on div "Line Items" at bounding box center [181, 165] width 39 height 11
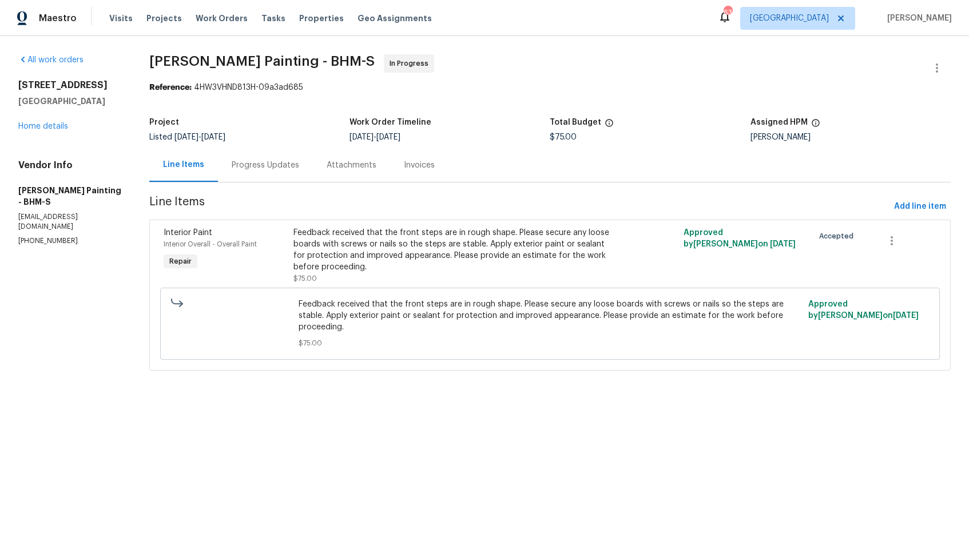
click at [296, 166] on div "Progress Updates" at bounding box center [265, 165] width 67 height 11
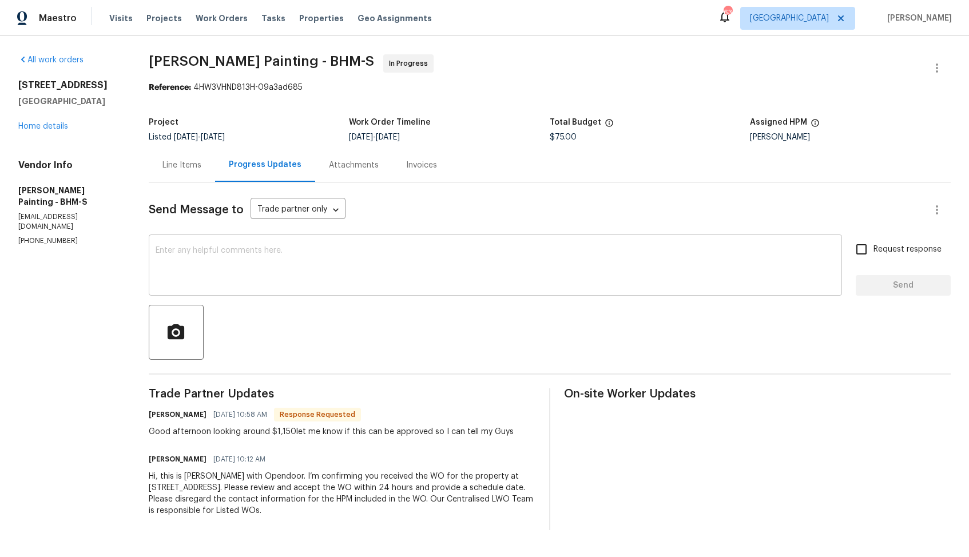
click at [408, 279] on textarea at bounding box center [495, 266] width 679 height 40
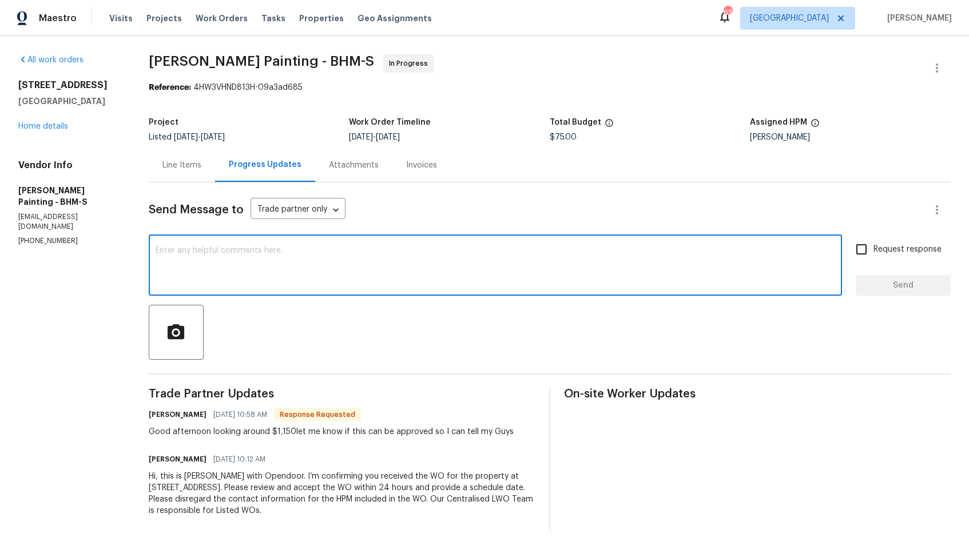
click at [200, 419] on h6 "Victor Perez" at bounding box center [178, 414] width 58 height 11
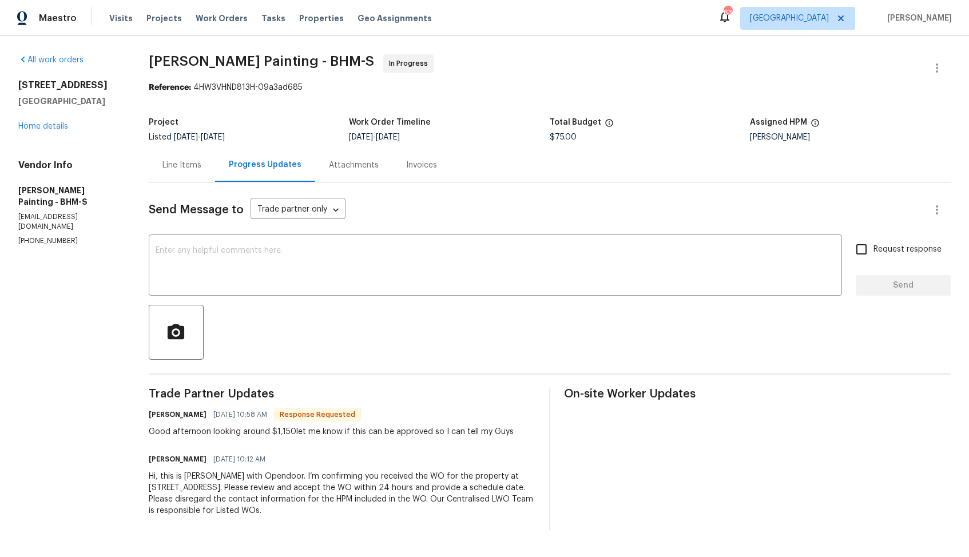
click at [200, 419] on h6 "Victor Perez" at bounding box center [178, 414] width 58 height 11
copy h6 "Victor"
click at [375, 254] on textarea at bounding box center [495, 266] width 679 height 40
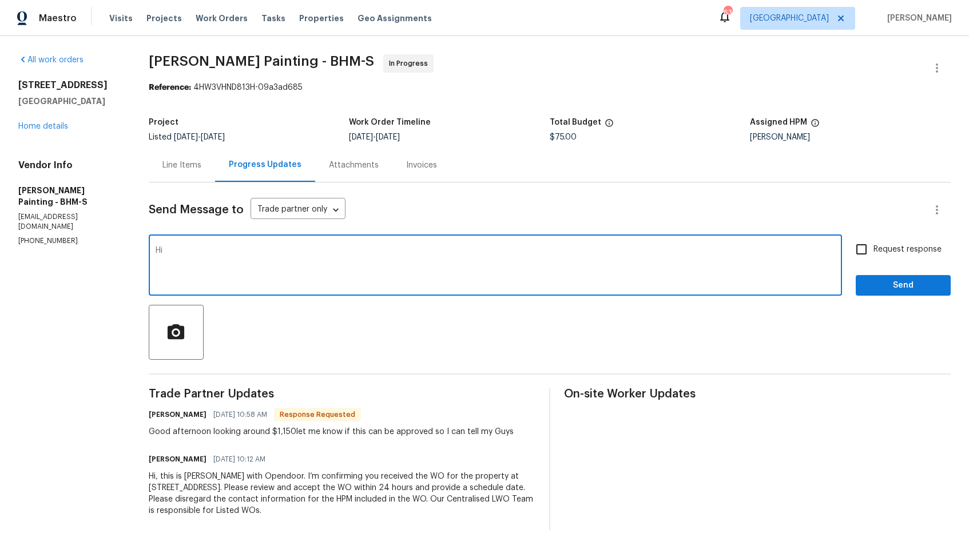
paste textarea "Victor"
click at [557, 258] on textarea "Hi Victor, thank you for the estimate. Could you please upload the before photo…" at bounding box center [495, 266] width 679 height 40
paste textarea "for our reference"
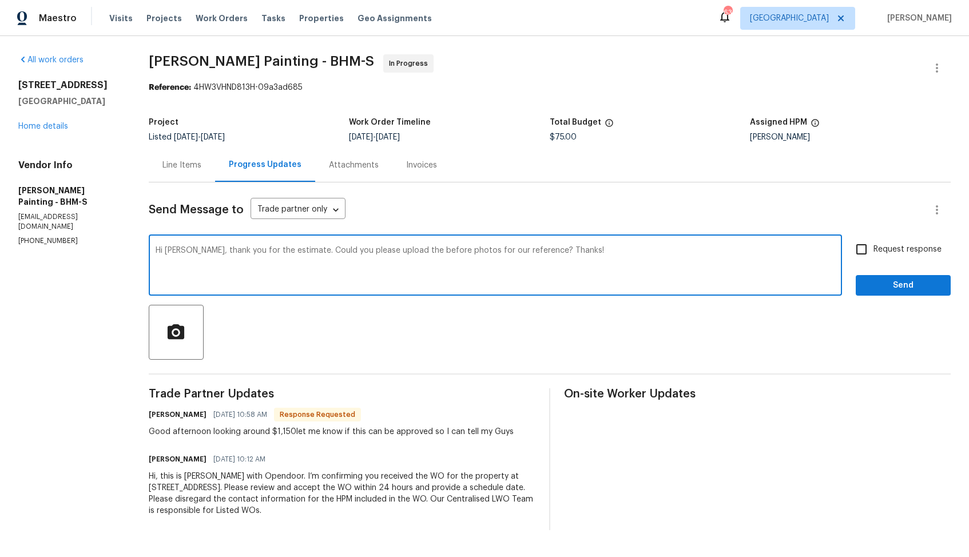
type textarea "Hi Victor, thank you for the estimate. Could you please upload the before photo…"
click at [900, 247] on span "Request response" at bounding box center [907, 250] width 68 height 12
click at [873, 247] on input "Request response" at bounding box center [861, 249] width 24 height 24
checkbox input "true"
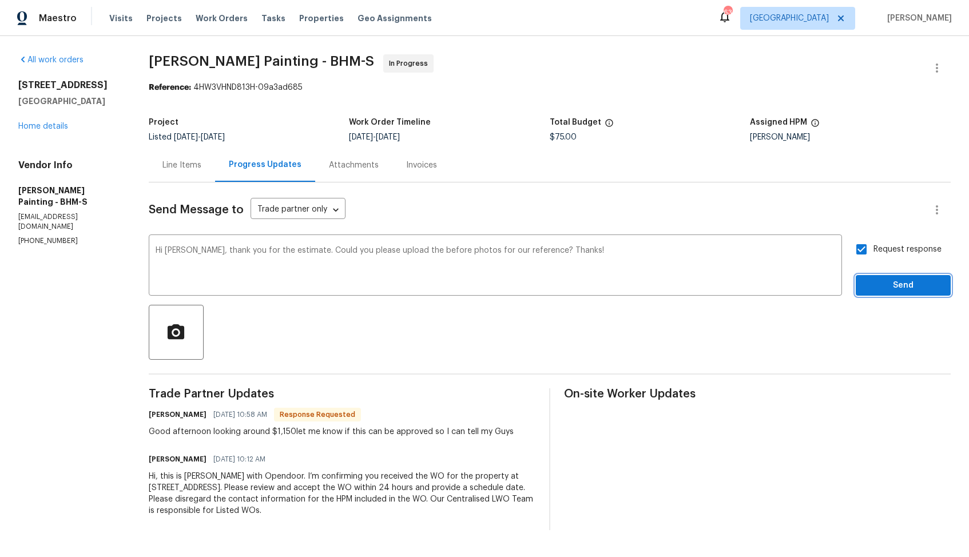
click at [887, 283] on span "Send" at bounding box center [903, 285] width 77 height 14
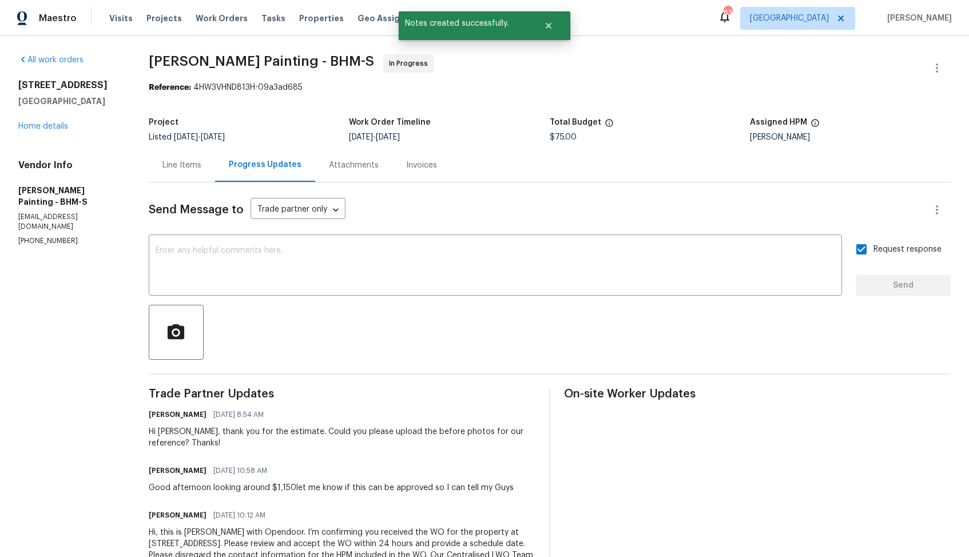
click at [252, 486] on div "Good afternoon looking around $1,150let me know if this can be approved so I ca…" at bounding box center [331, 487] width 365 height 11
copy div "Good afternoon looking around $1,150let me know if this can be approved so I ca…"
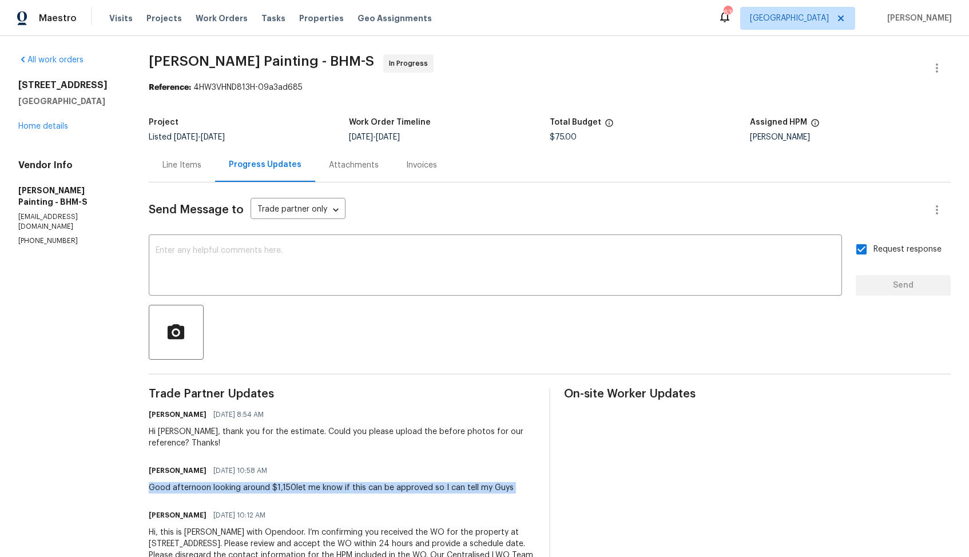
click at [71, 132] on div "806 14th Ave Pleasant Grove, AL 35127 Home details" at bounding box center [69, 105] width 103 height 53
click at [37, 119] on div "806 14th Ave Pleasant Grove, AL 35127 Home details" at bounding box center [69, 105] width 103 height 53
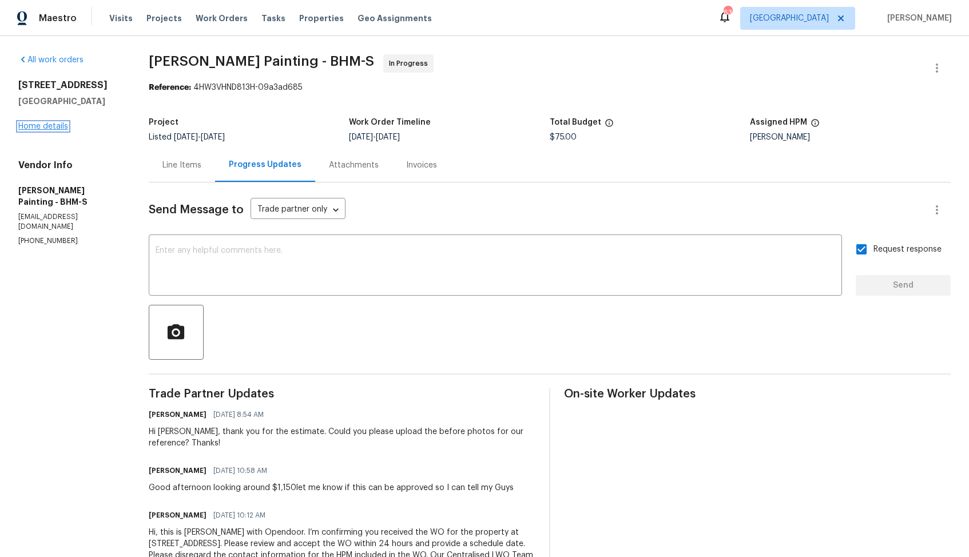
click at [24, 126] on link "Home details" at bounding box center [43, 126] width 50 height 8
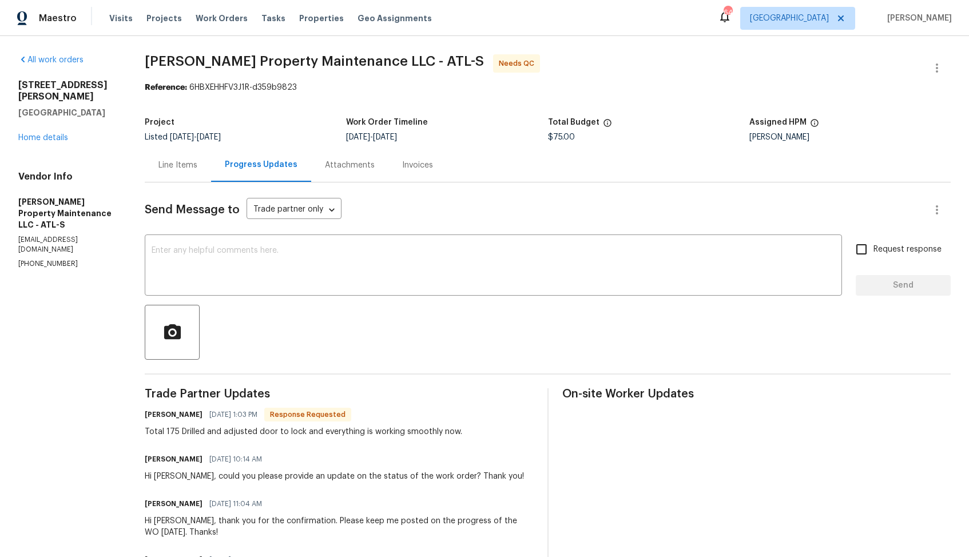
click at [174, 174] on div "Line Items" at bounding box center [178, 165] width 66 height 34
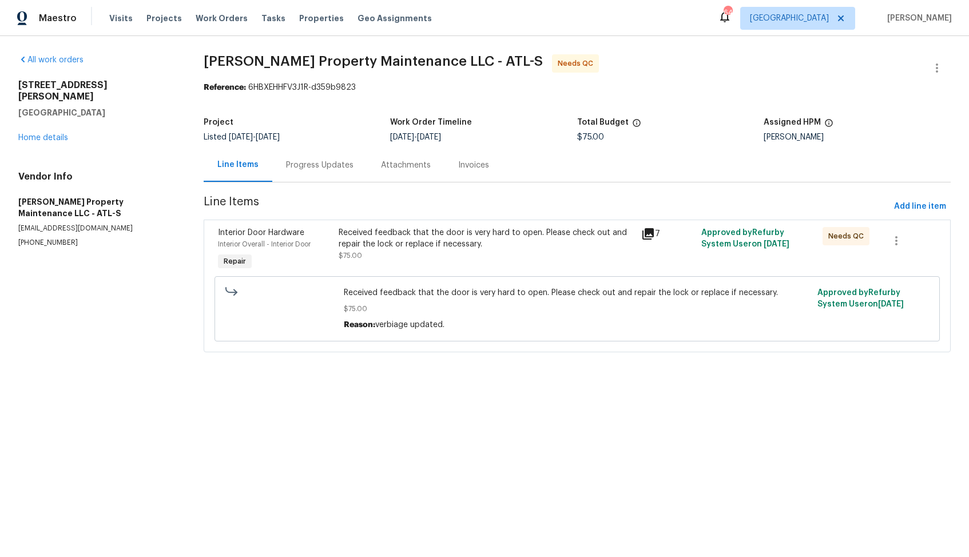
click at [329, 169] on div "Progress Updates" at bounding box center [319, 165] width 67 height 11
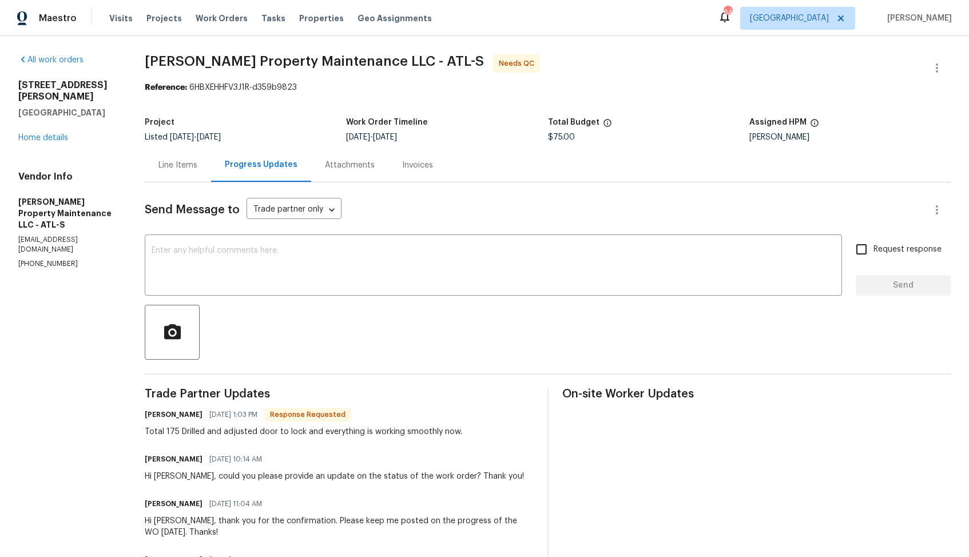
click at [165, 167] on div "Line Items" at bounding box center [177, 165] width 39 height 11
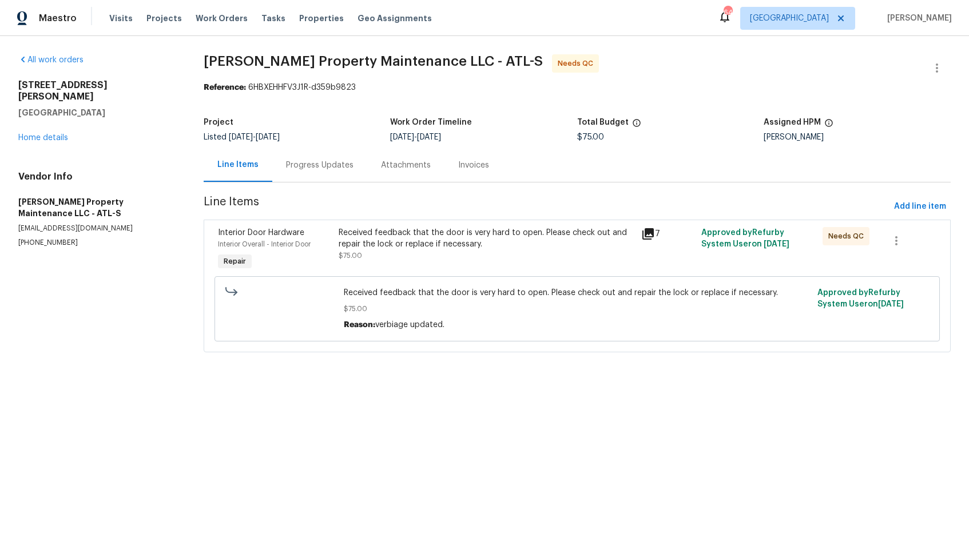
click at [361, 276] on div "Received feedback that the door is very hard to open. Please check out and repa…" at bounding box center [576, 308] width 725 height 65
click at [415, 244] on div "Received feedback that the door is very hard to open. Please check out and repa…" at bounding box center [485, 238] width 295 height 23
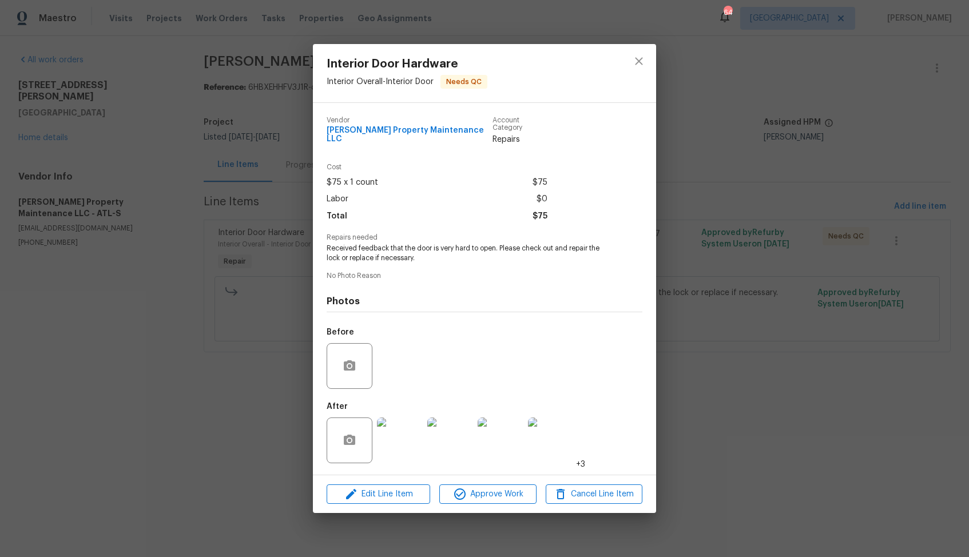
click at [405, 438] on img at bounding box center [400, 440] width 46 height 46
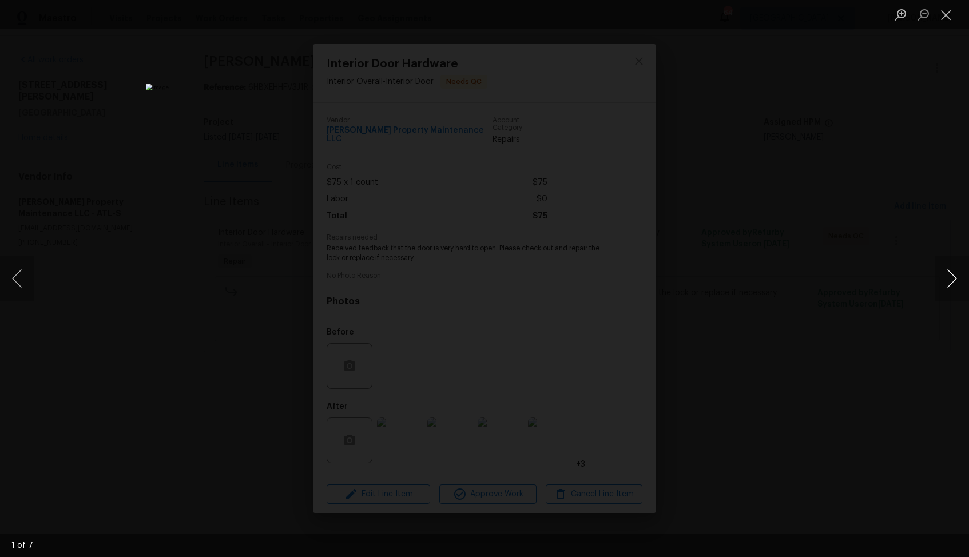
click at [947, 289] on button "Next image" at bounding box center [951, 279] width 34 height 46
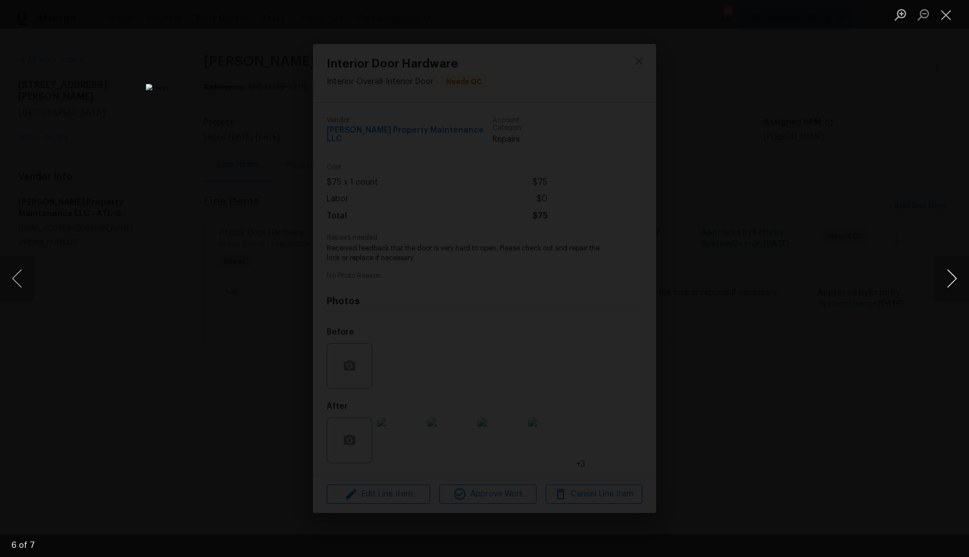
click at [947, 289] on button "Next image" at bounding box center [951, 279] width 34 height 46
click at [829, 280] on div "Lightbox" at bounding box center [484, 278] width 969 height 557
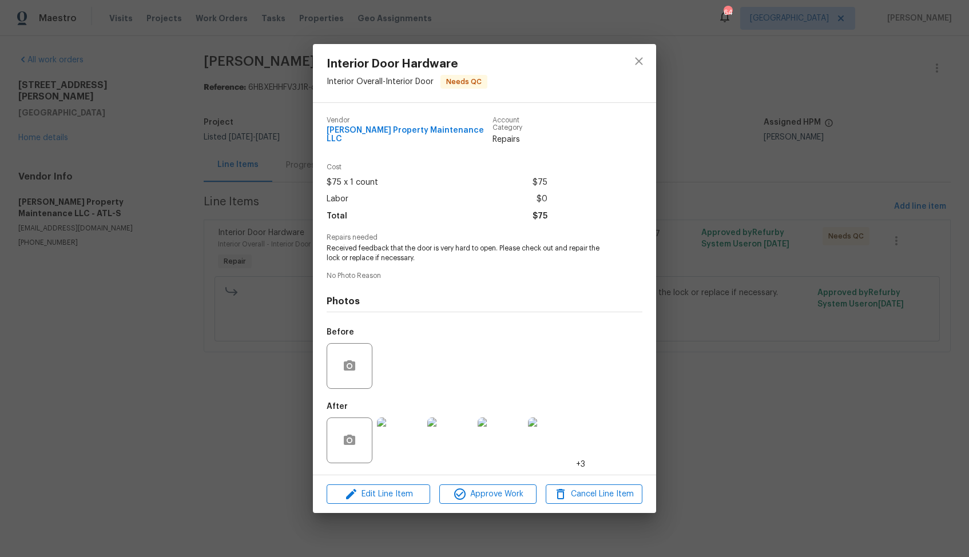
click at [743, 263] on div "Interior Door Hardware Interior Overall - Interior Door Needs QC Vendor [PERSON…" at bounding box center [484, 278] width 969 height 557
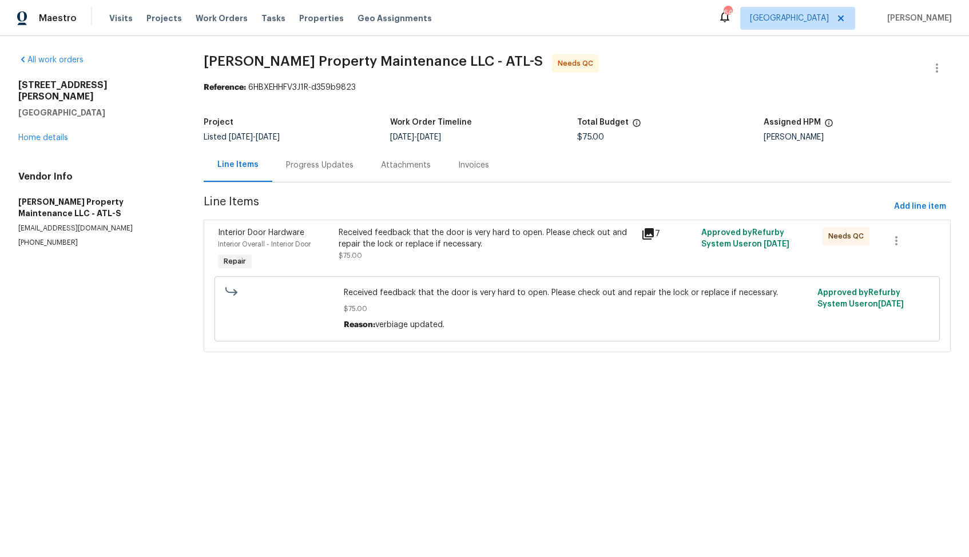
click at [363, 249] on div "Received feedback that the door is very hard to open. Please check out and repa…" at bounding box center [485, 238] width 295 height 23
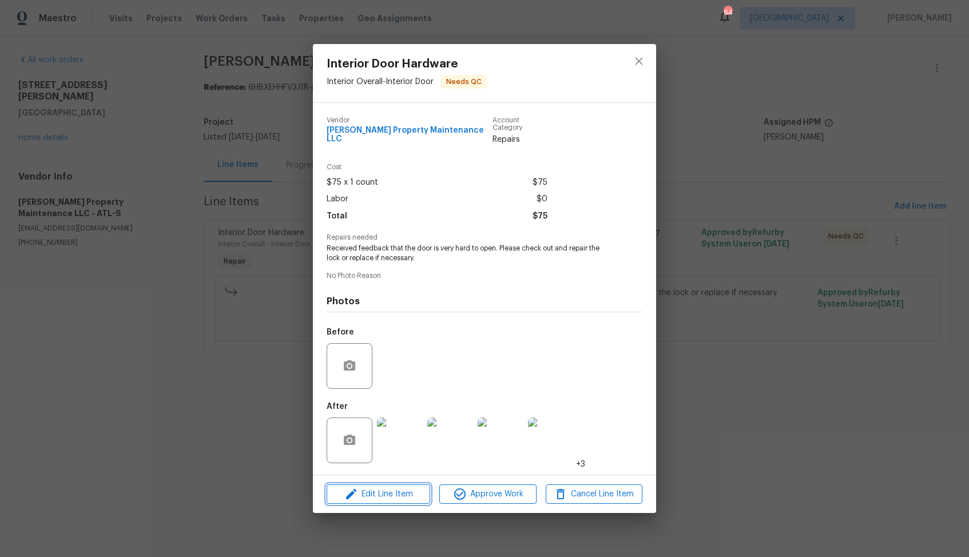
click at [362, 487] on span "Edit Line Item" at bounding box center [378, 494] width 97 height 14
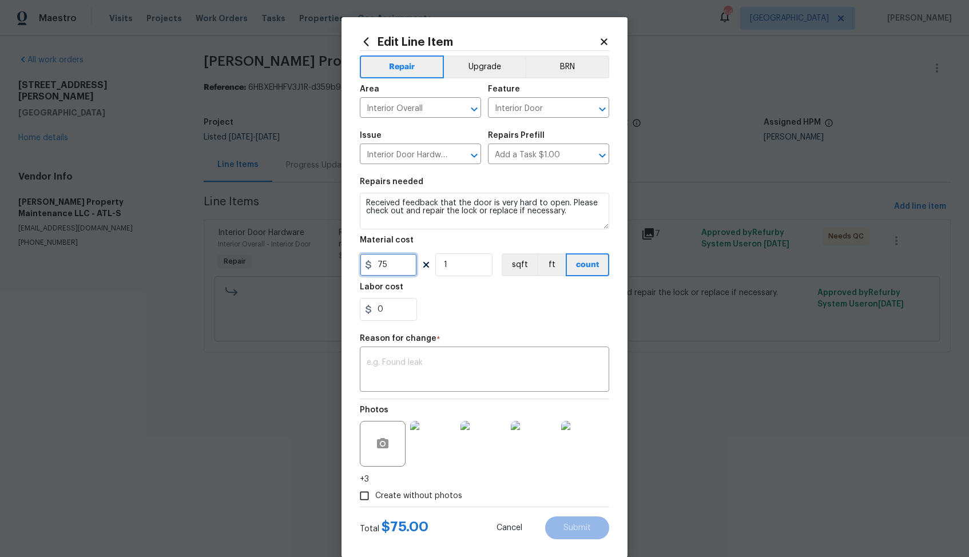
click at [379, 264] on input "75" at bounding box center [388, 264] width 57 height 23
type input "175"
click at [516, 354] on div "x ​" at bounding box center [484, 370] width 249 height 42
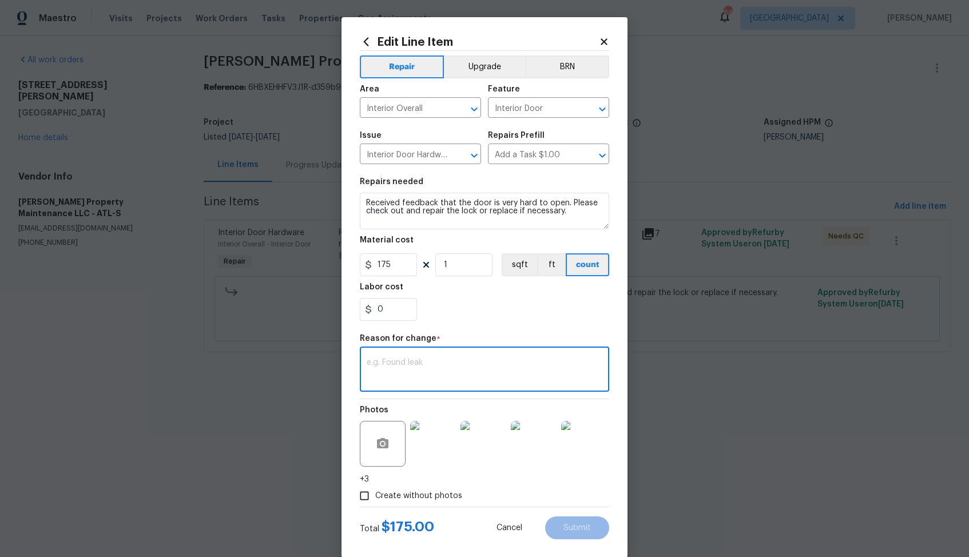
click at [442, 365] on textarea at bounding box center [485, 371] width 236 height 24
paste textarea "(AM) Updated per vendor’s final cost."
type textarea "(AM) Updated per vendor’s final cost."
click at [566, 527] on span "Submit" at bounding box center [576, 528] width 27 height 9
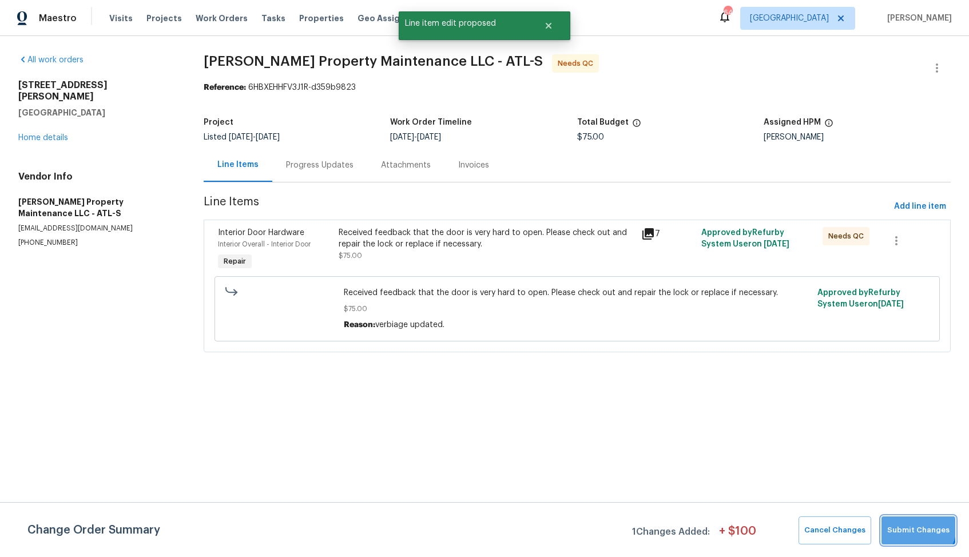
click at [917, 527] on span "Submit Changes" at bounding box center [918, 530] width 62 height 13
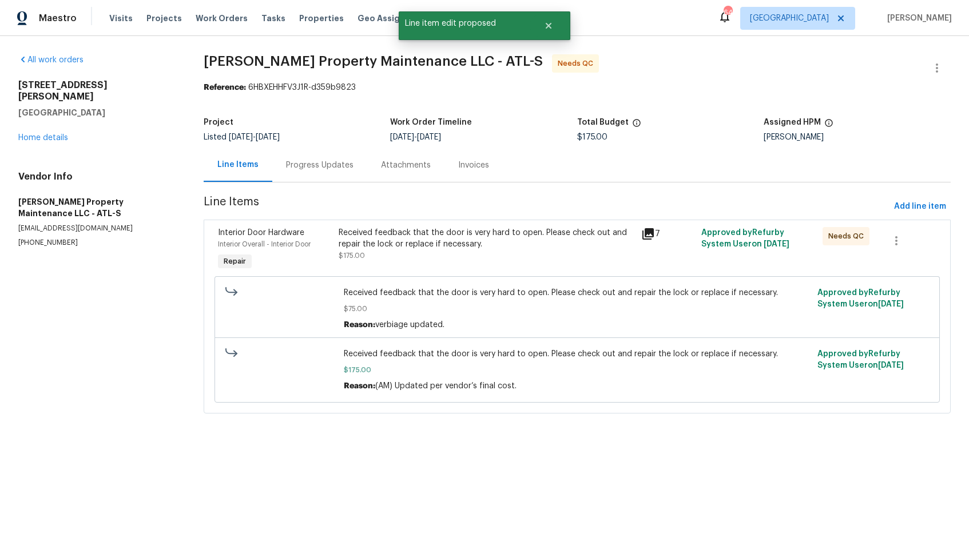
click at [307, 166] on div "Progress Updates" at bounding box center [319, 165] width 67 height 11
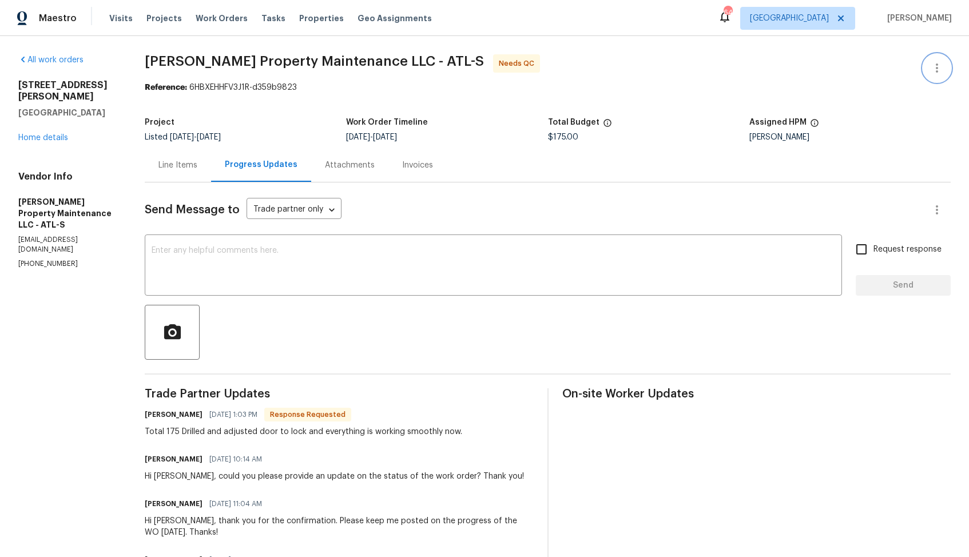
click at [936, 67] on icon "button" at bounding box center [936, 67] width 2 height 9
click at [870, 69] on li "Edit" at bounding box center [900, 68] width 124 height 19
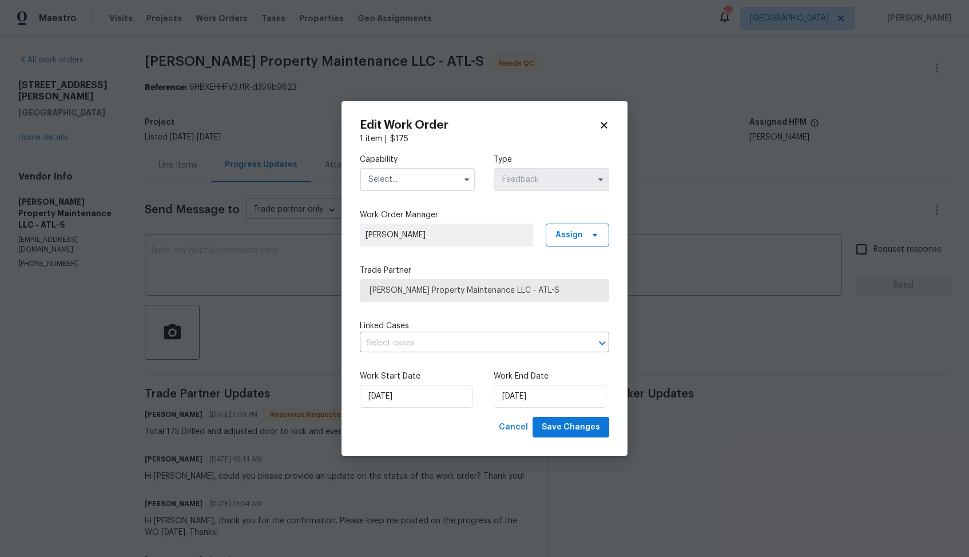
click at [417, 173] on input "text" at bounding box center [417, 179] width 115 height 23
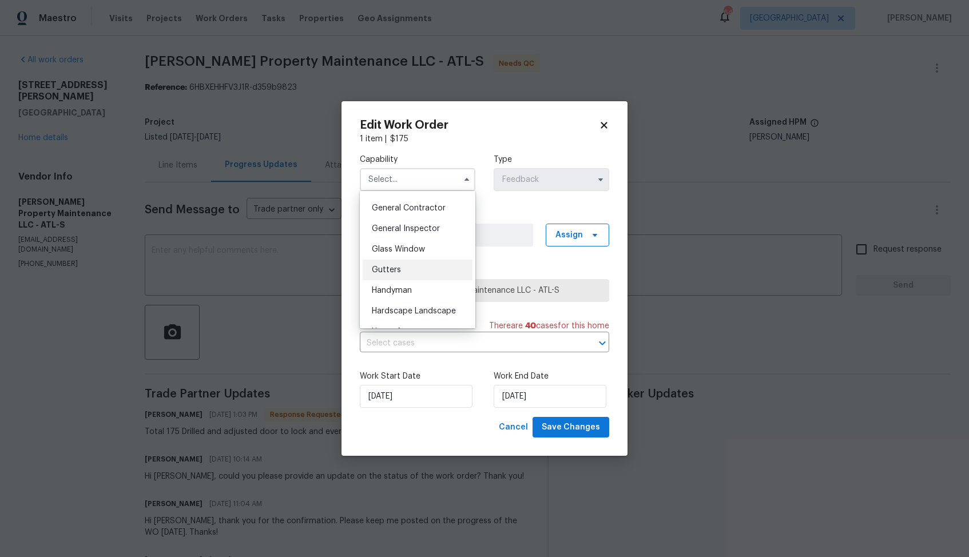
scroll to position [544, 0]
click at [403, 289] on span "Handyman" at bounding box center [392, 289] width 40 height 8
type input "Handyman"
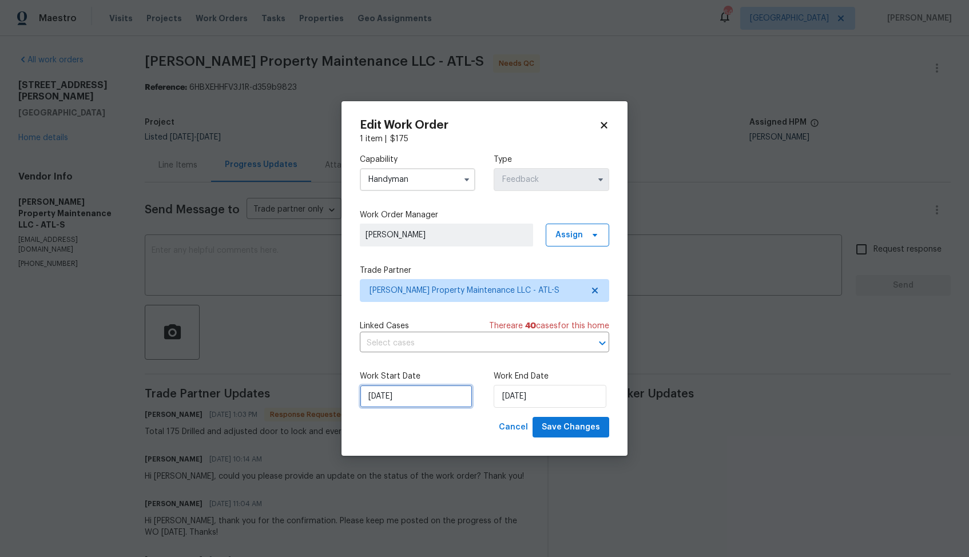
click at [409, 396] on input "25/08/2025" at bounding box center [416, 396] width 113 height 23
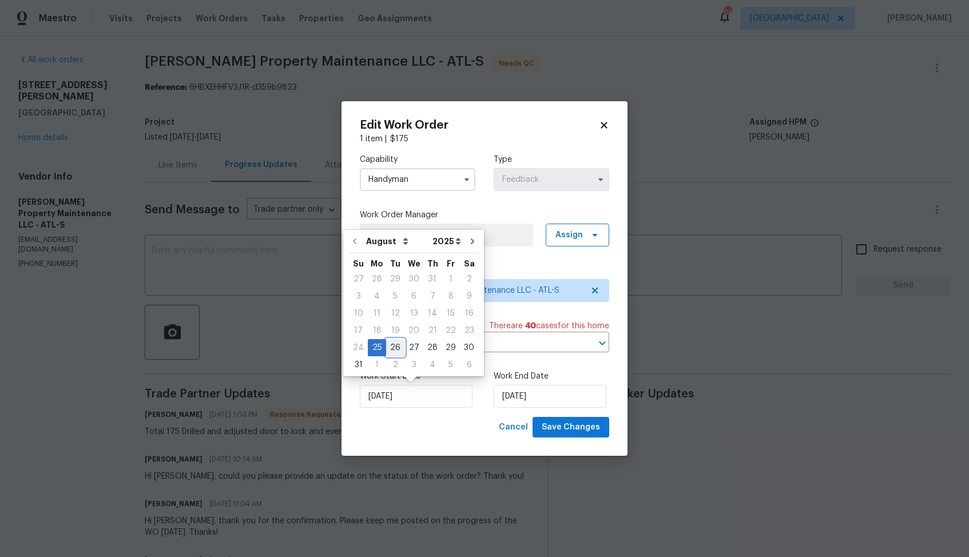
click at [398, 346] on div "26" at bounding box center [395, 348] width 18 height 16
type input "26/08/2025"
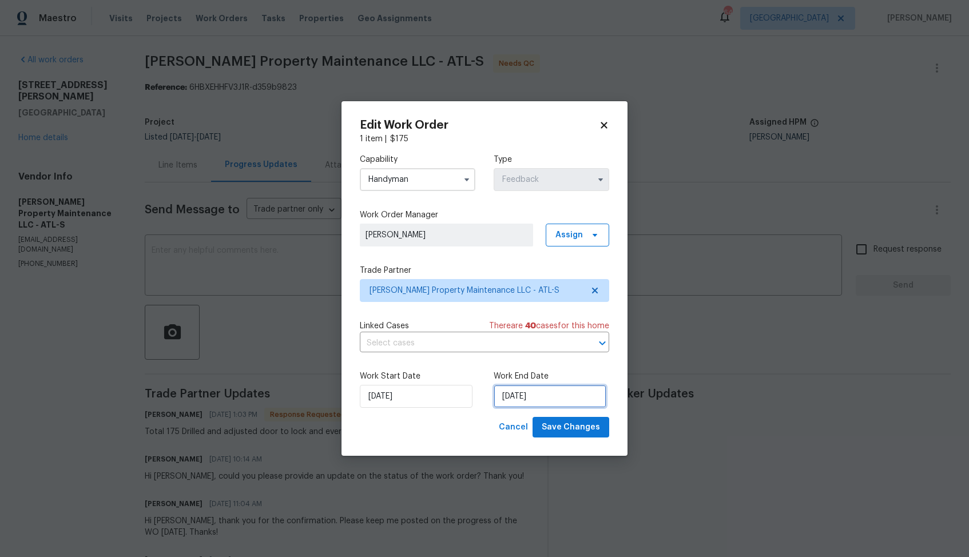
click at [546, 393] on input "27/08/2025" at bounding box center [549, 396] width 113 height 23
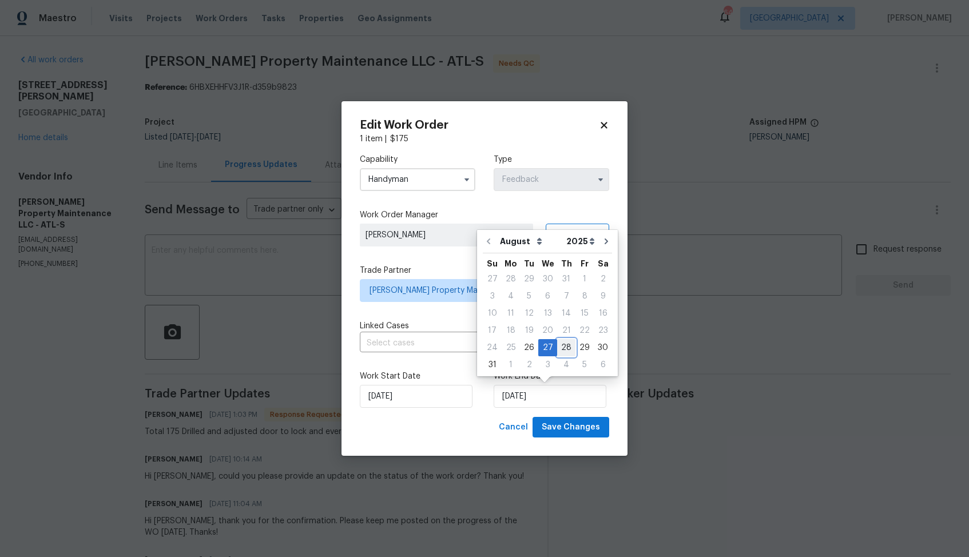
click at [564, 349] on div "28" at bounding box center [566, 348] width 18 height 16
type input "28/08/2025"
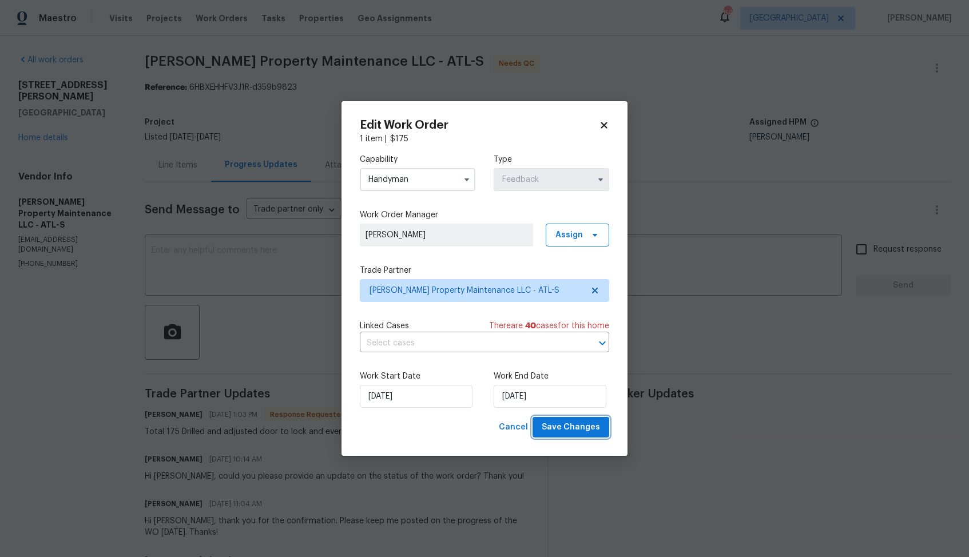
click at [577, 426] on span "Save Changes" at bounding box center [570, 427] width 58 height 14
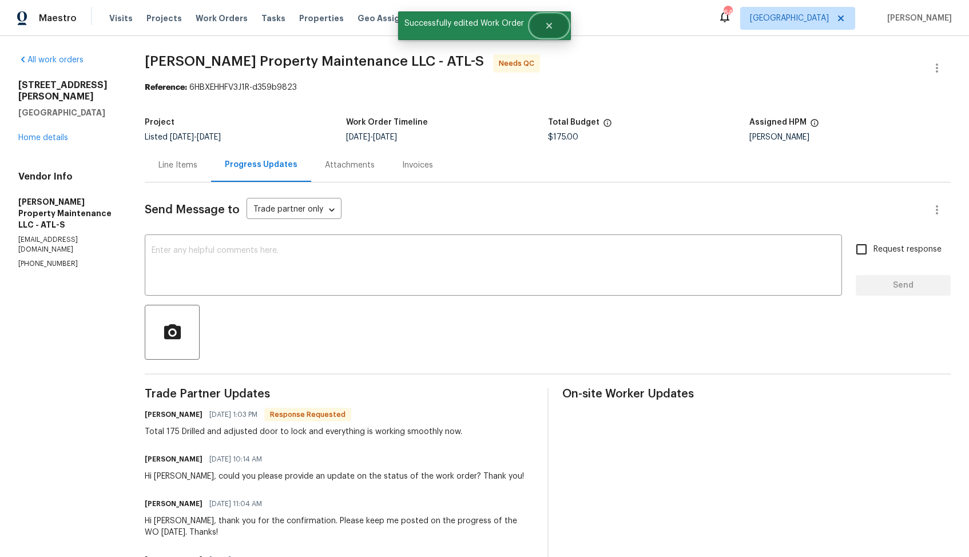
click at [550, 32] on button "Close" at bounding box center [549, 25] width 38 height 23
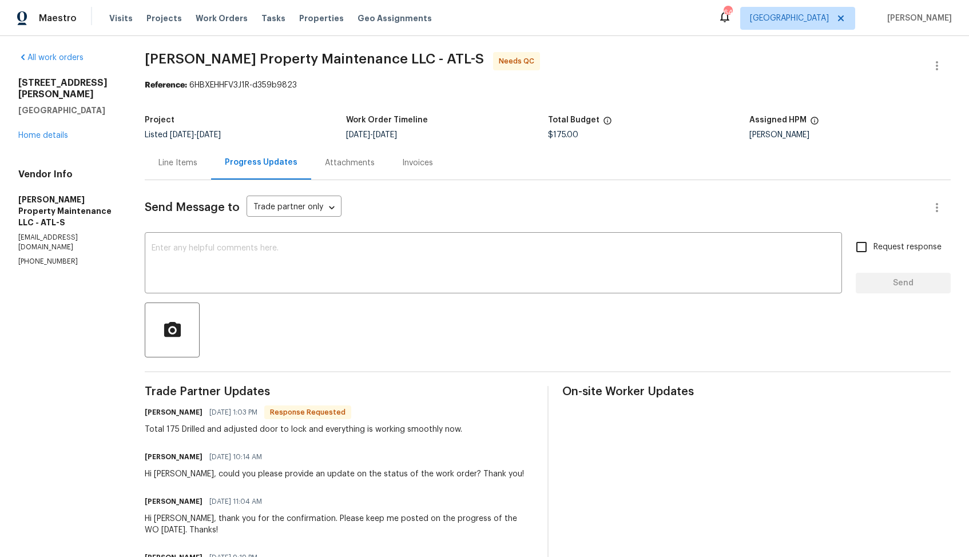
scroll to position [0, 0]
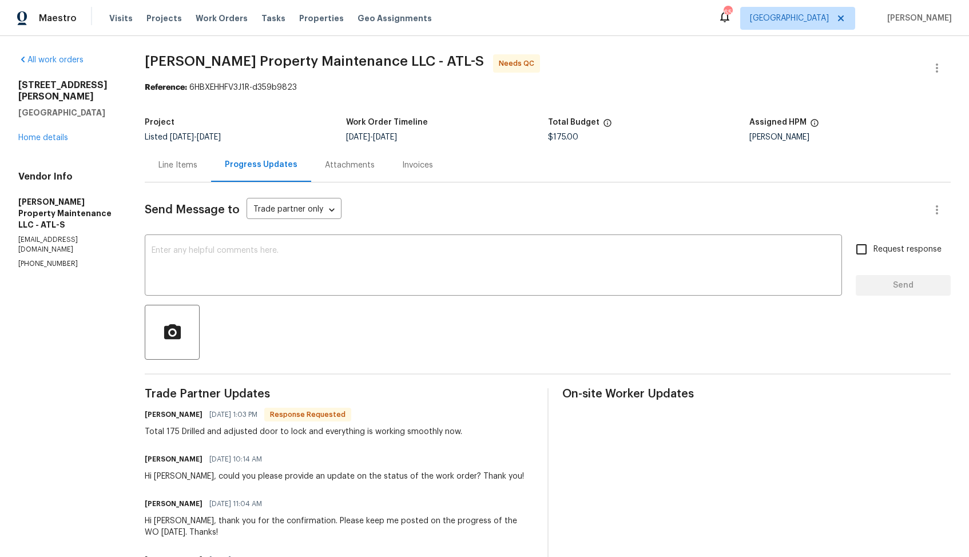
click at [155, 417] on h6 "Daniel glen" at bounding box center [174, 414] width 58 height 11
copy h6 "Daniel"
click at [290, 266] on textarea at bounding box center [493, 266] width 683 height 40
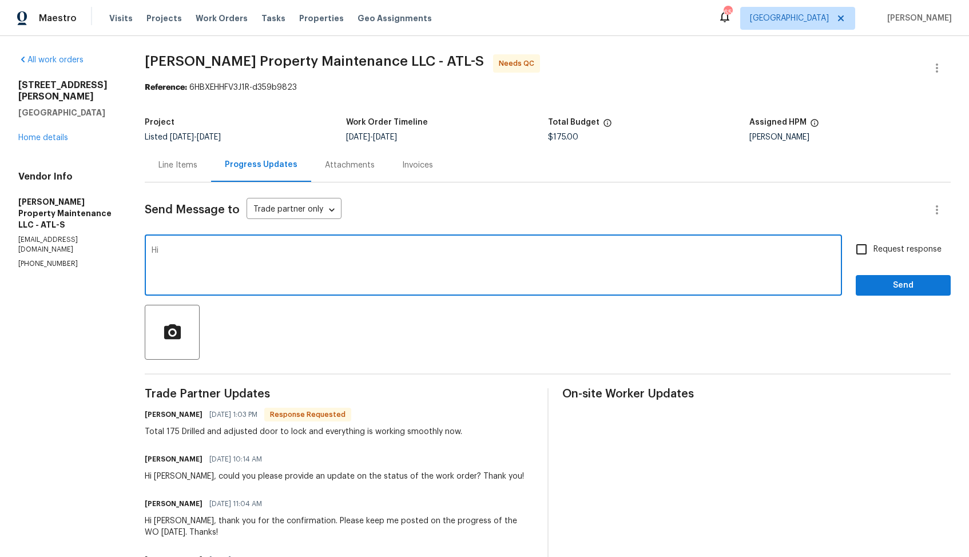
paste textarea "Daniel"
type textarea "Hi Daniel, thank you for completing the job. Cost has been updated and the WO i…"
click at [874, 288] on span "Send" at bounding box center [903, 285] width 77 height 14
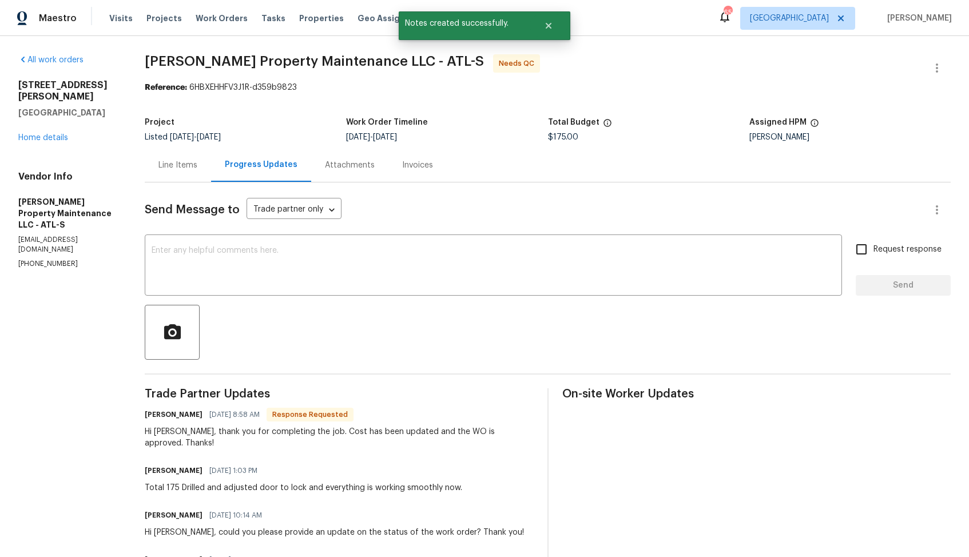
click at [181, 162] on div "Line Items" at bounding box center [177, 165] width 39 height 11
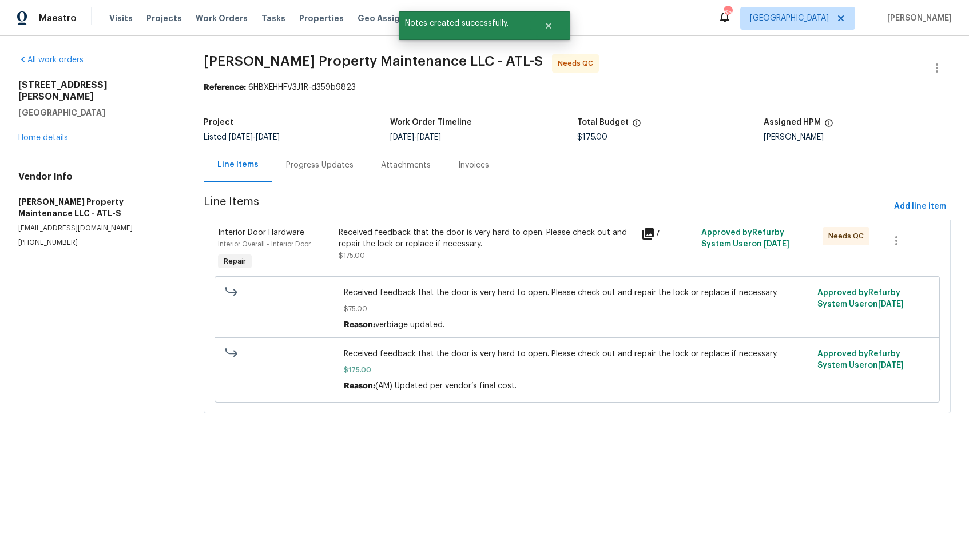
click at [310, 165] on div "Progress Updates" at bounding box center [319, 165] width 67 height 11
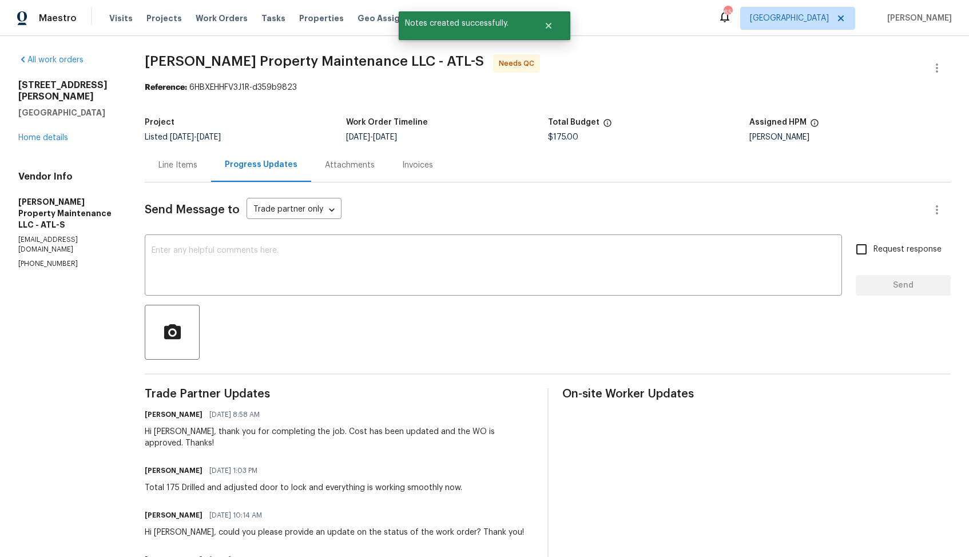
click at [177, 166] on div "Line Items" at bounding box center [177, 165] width 39 height 11
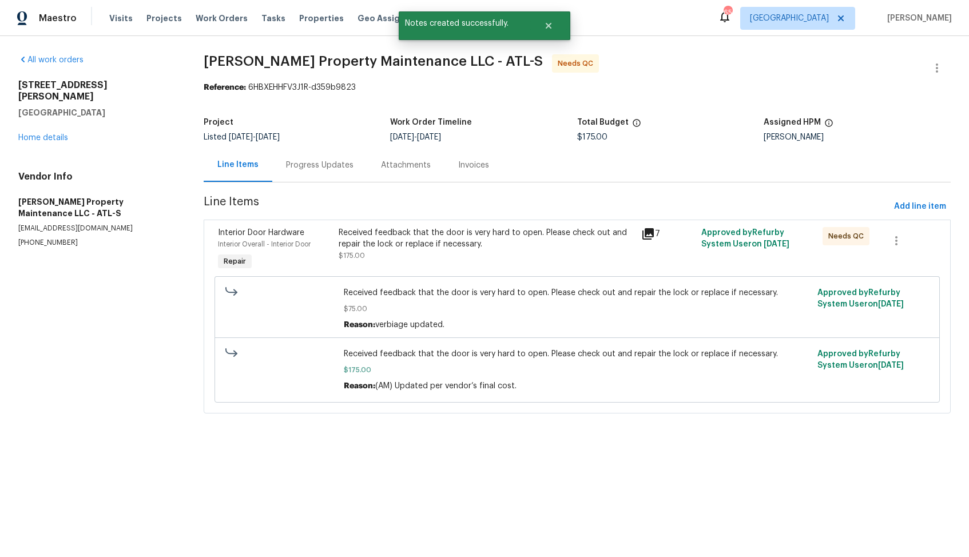
click at [439, 247] on div "Received feedback that the door is very hard to open. Please check out and repa…" at bounding box center [485, 238] width 295 height 23
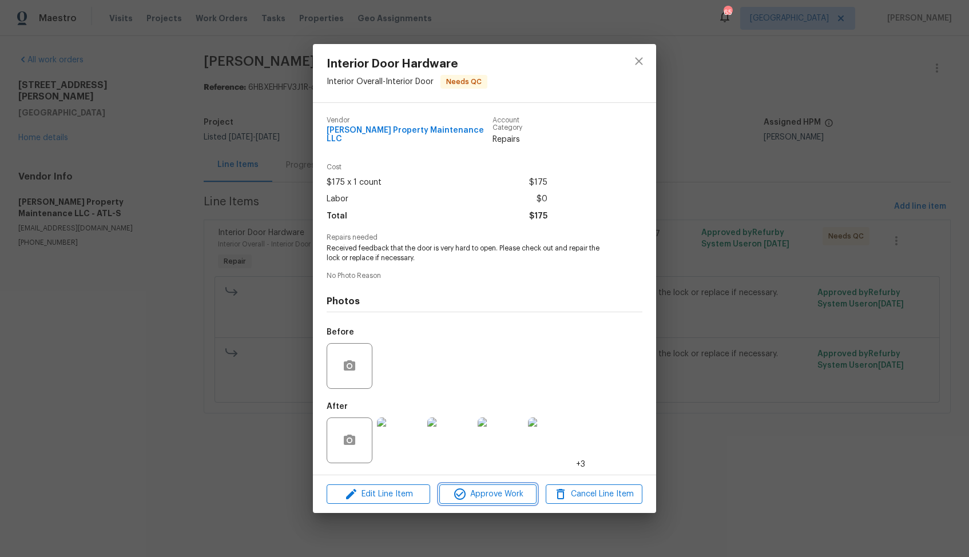
click at [463, 494] on icon "button" at bounding box center [459, 493] width 11 height 11
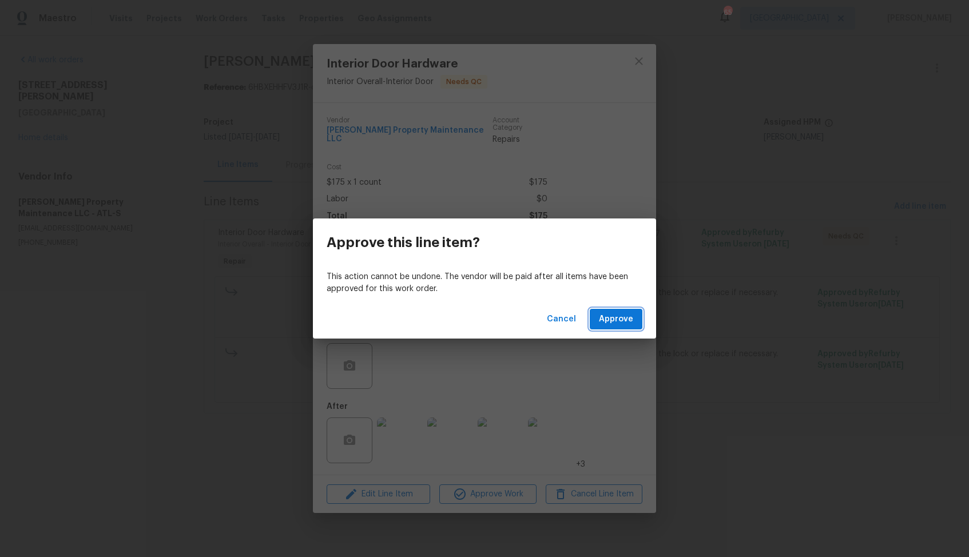
click at [624, 318] on span "Approve" at bounding box center [616, 319] width 34 height 14
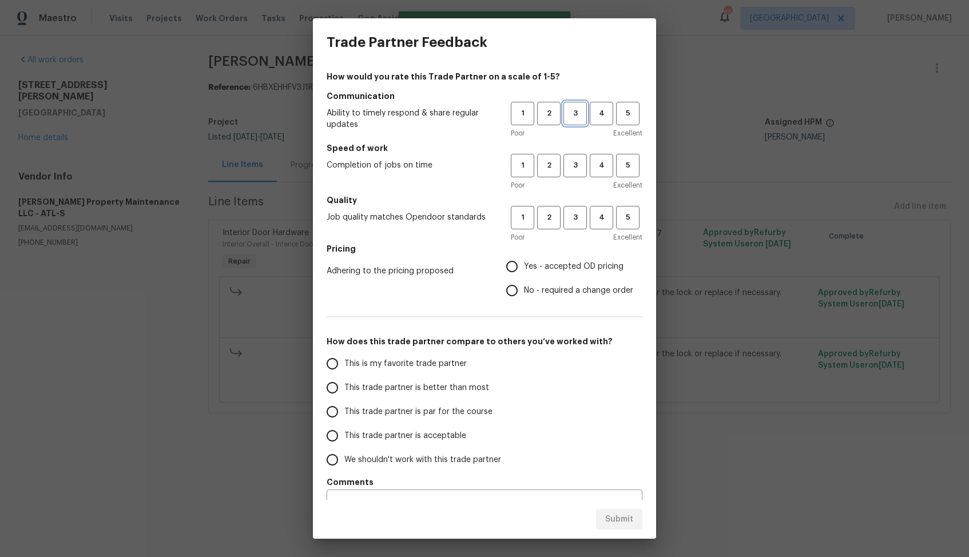
click at [581, 121] on button "3" at bounding box center [574, 113] width 23 height 23
click at [576, 168] on span "3" at bounding box center [574, 165] width 21 height 13
click at [580, 211] on span "3" at bounding box center [574, 217] width 21 height 13
click at [545, 272] on span "Yes - accepted OD pricing" at bounding box center [573, 267] width 99 height 12
click at [524, 272] on input "Yes - accepted OD pricing" at bounding box center [512, 266] width 24 height 24
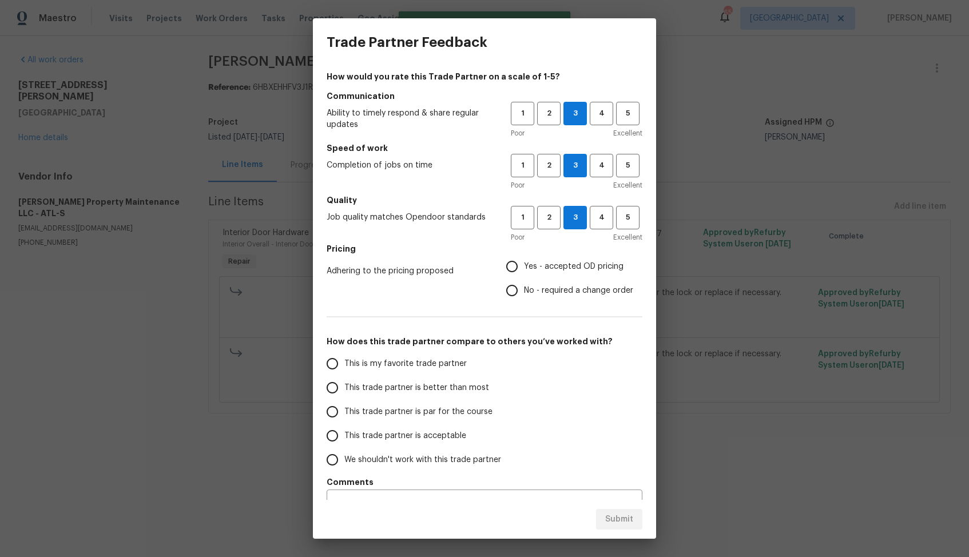
radio input "true"
click at [538, 290] on span "No - required a change order" at bounding box center [578, 291] width 109 height 12
click at [524, 290] on input "No - required a change order" at bounding box center [512, 290] width 24 height 24
radio input "true"
click at [457, 393] on span "This trade partner is better than most" at bounding box center [416, 388] width 145 height 12
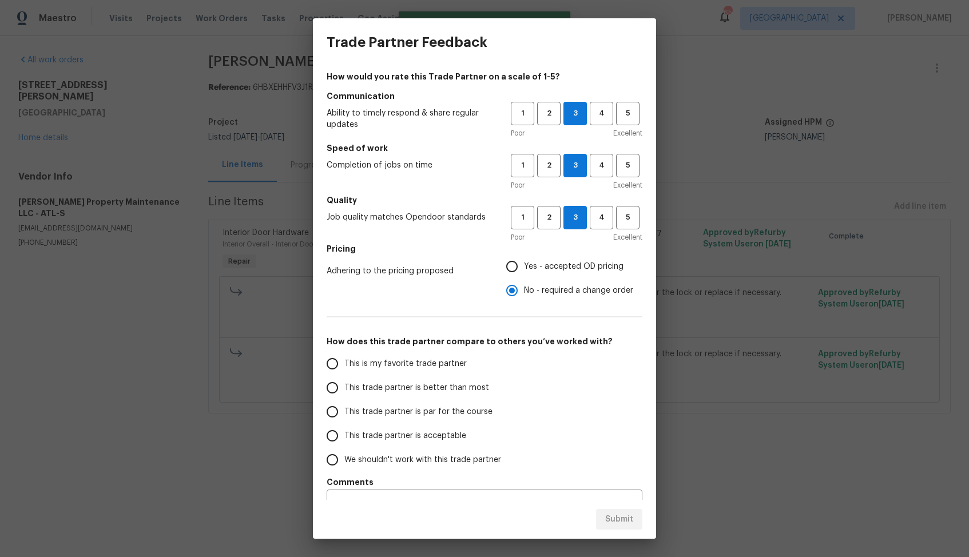
click at [344, 393] on input "This trade partner is better than most" at bounding box center [332, 388] width 24 height 24
click at [612, 510] on button "Submit" at bounding box center [619, 519] width 46 height 21
radio input "true"
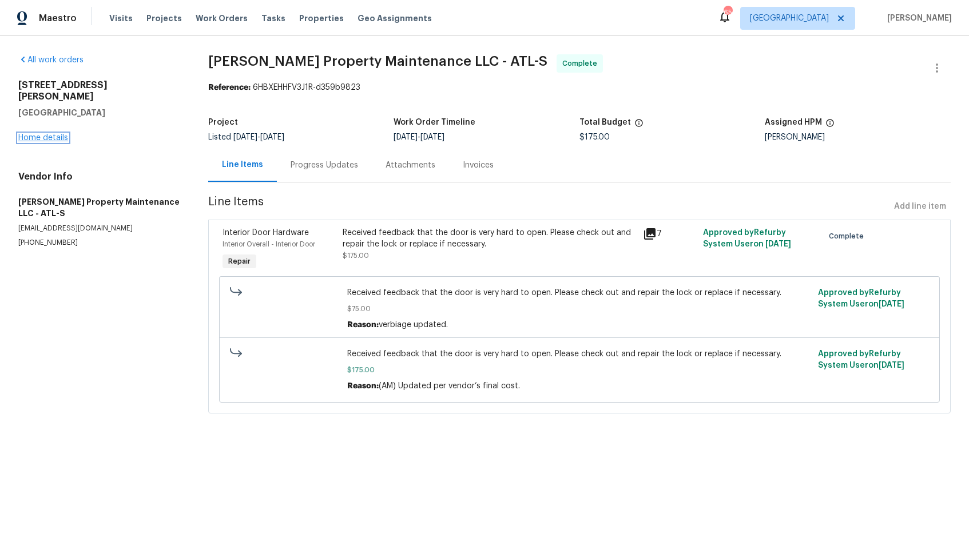
click at [54, 134] on link "Home details" at bounding box center [43, 138] width 50 height 8
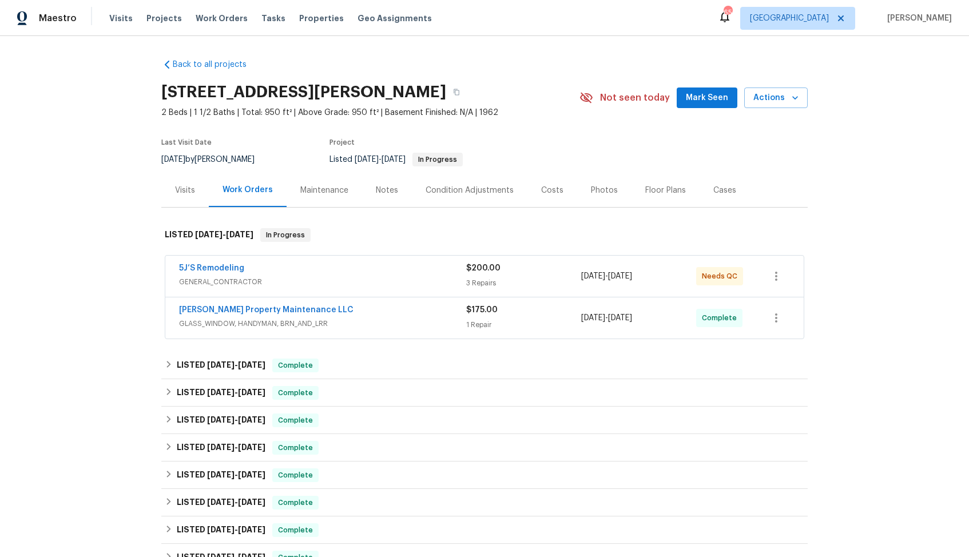
click at [309, 270] on div "5J’S Remodeling" at bounding box center [322, 269] width 287 height 14
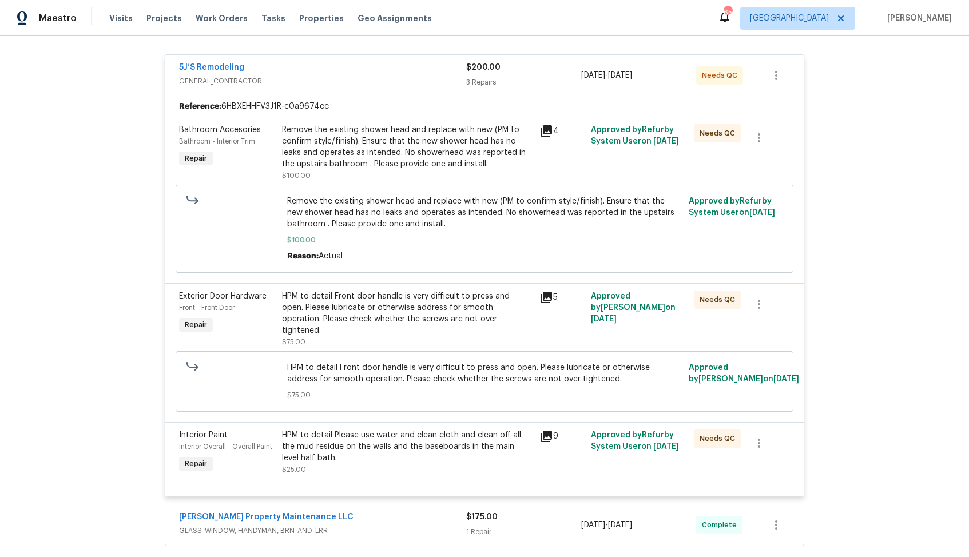
scroll to position [193, 0]
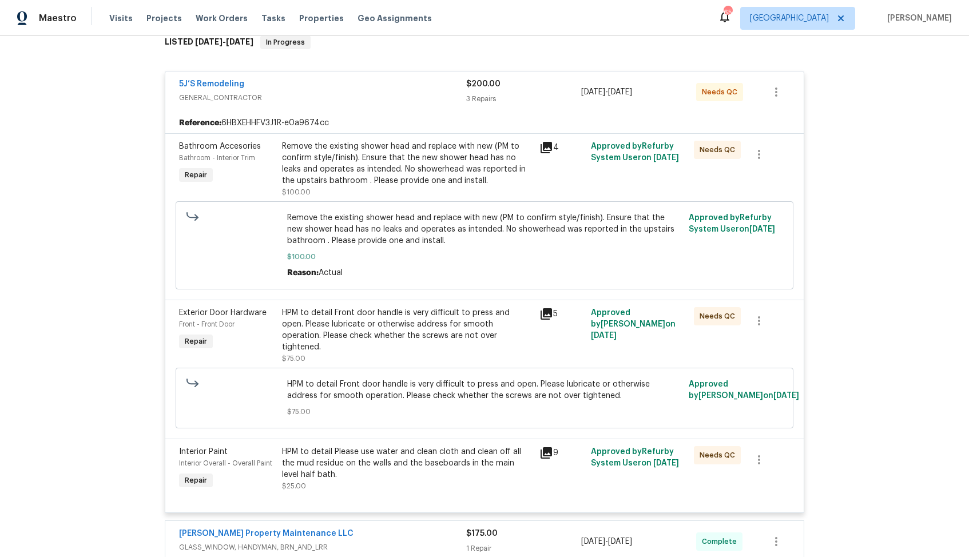
click at [384, 80] on div "5J’S Remodeling" at bounding box center [322, 85] width 287 height 14
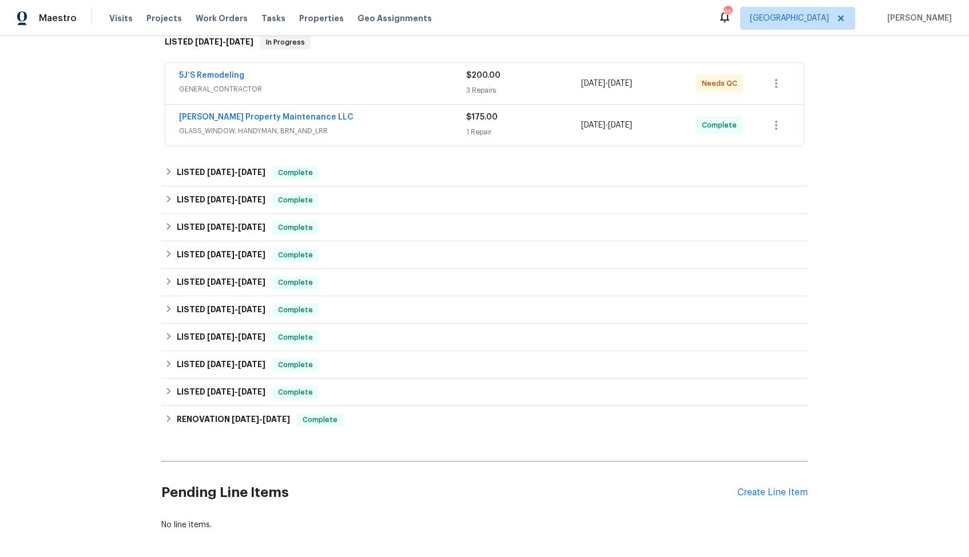
scroll to position [0, 0]
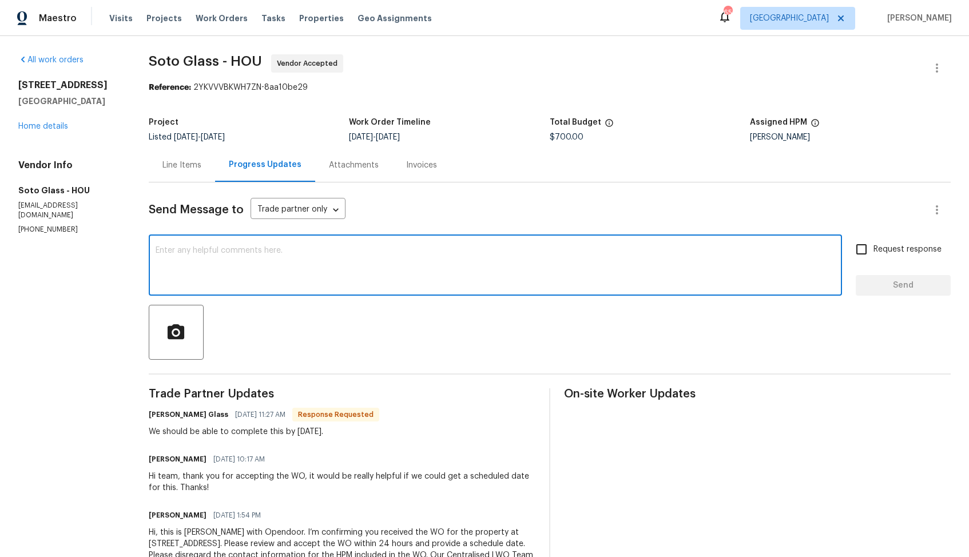
click at [310, 267] on textarea at bounding box center [495, 266] width 679 height 40
type textarea "Thank you for the confirmation. Kindly keep me posted. Thanks!"
click at [889, 258] on label "Request response" at bounding box center [895, 249] width 92 height 24
click at [873, 258] on input "Request response" at bounding box center [861, 249] width 24 height 24
checkbox input "true"
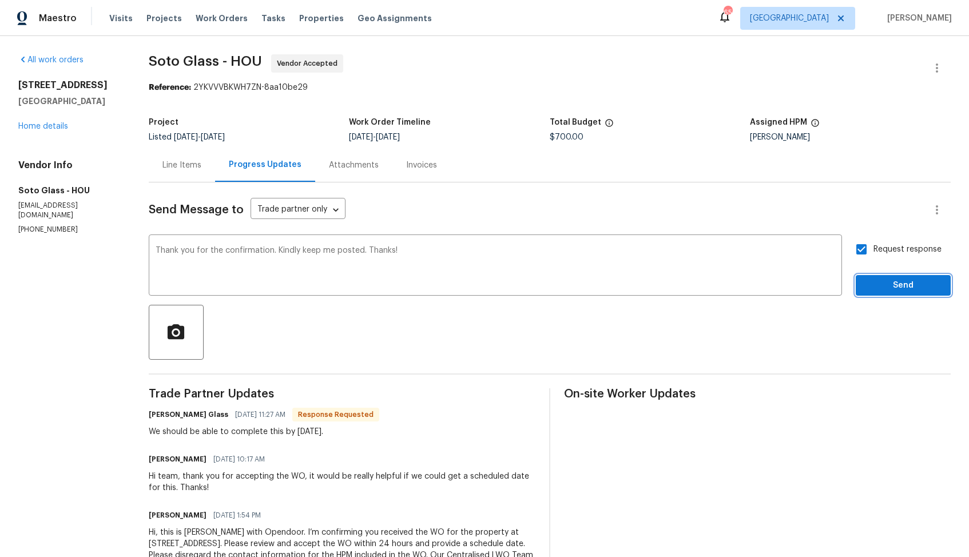
click at [893, 288] on span "Send" at bounding box center [903, 285] width 77 height 14
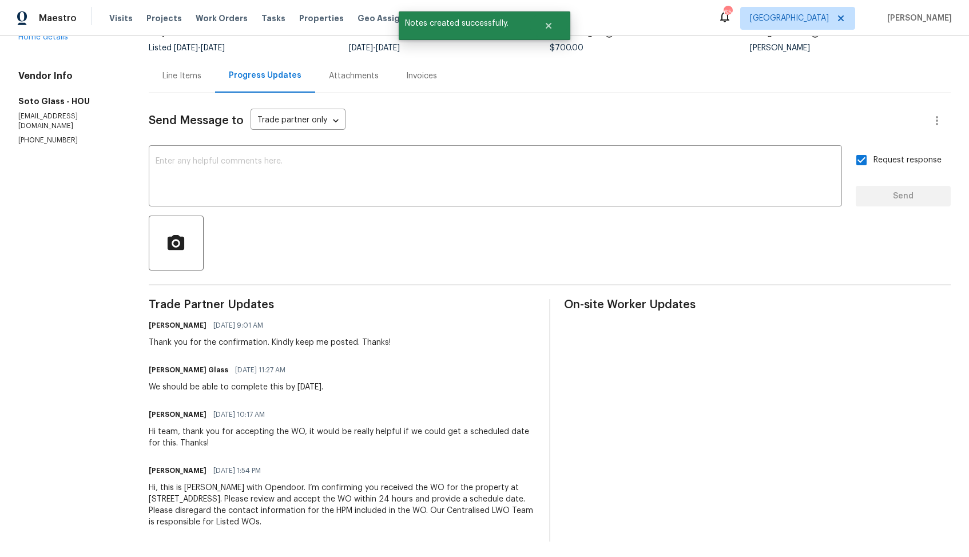
scroll to position [93, 0]
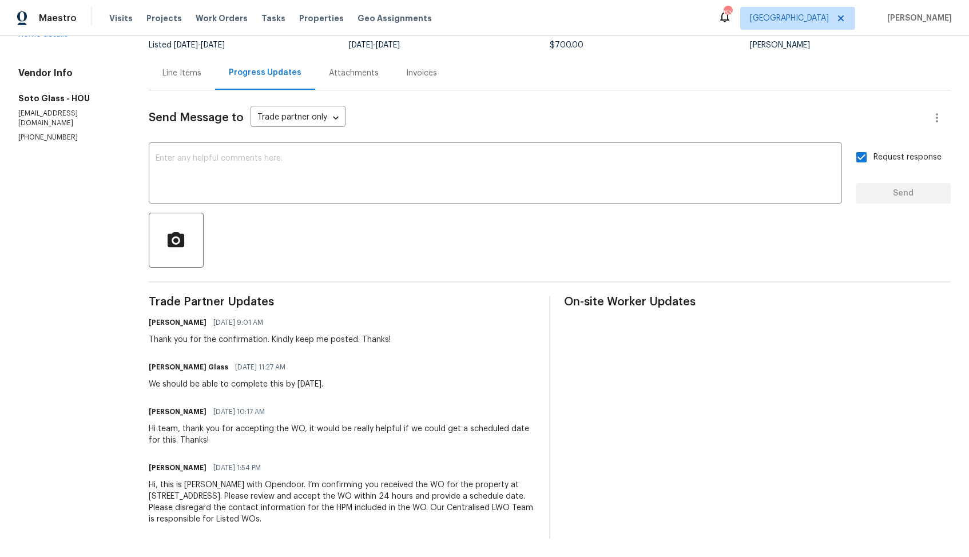
click at [256, 383] on div "We should be able to complete this by [DATE]." at bounding box center [236, 384] width 174 height 11
copy div "We should be able to complete this by [DATE]."
click at [72, 91] on div "Vendor Info Soto Glass - HOU [EMAIL_ADDRESS][DOMAIN_NAME] [PHONE_NUMBER]" at bounding box center [69, 104] width 103 height 75
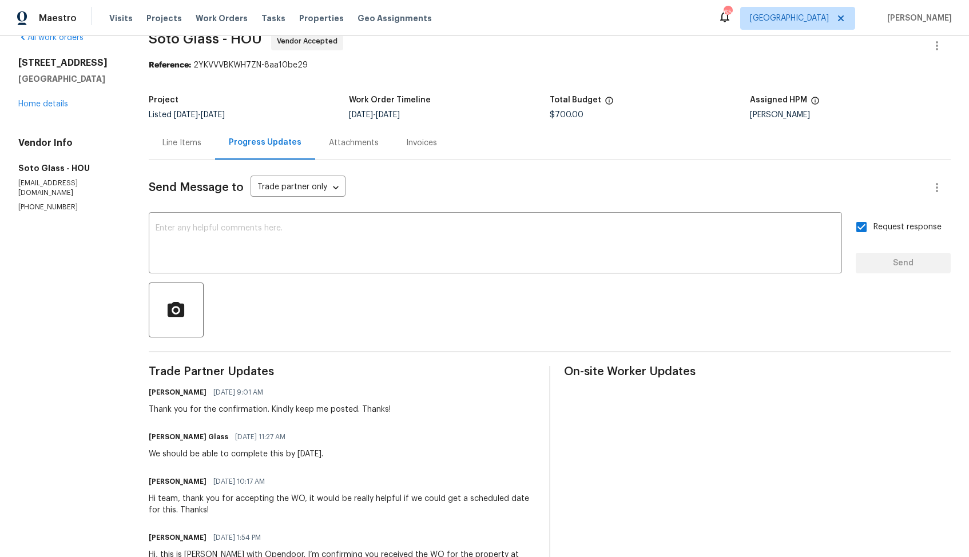
scroll to position [0, 0]
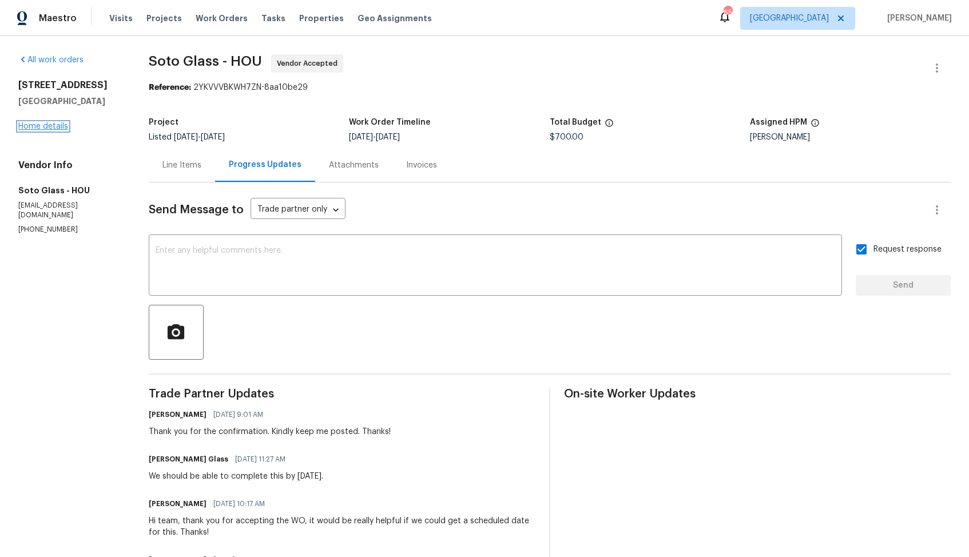
click at [40, 130] on link "Home details" at bounding box center [43, 126] width 50 height 8
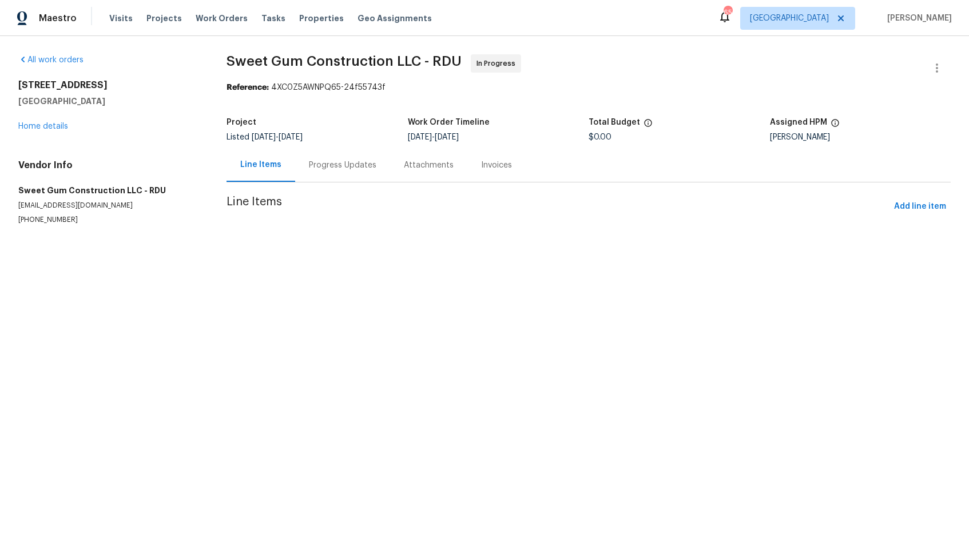
click at [321, 169] on div "Progress Updates" at bounding box center [342, 165] width 67 height 11
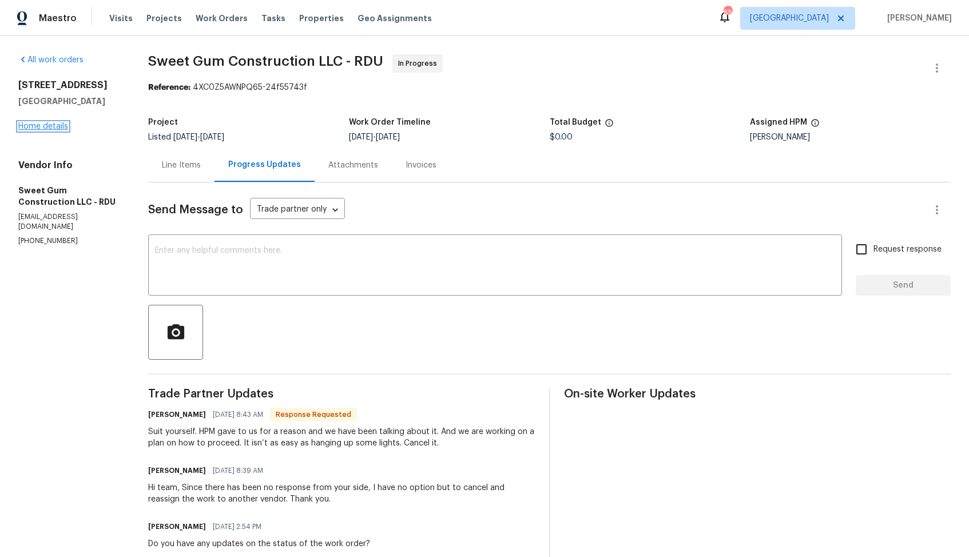
click at [46, 127] on link "Home details" at bounding box center [43, 126] width 50 height 8
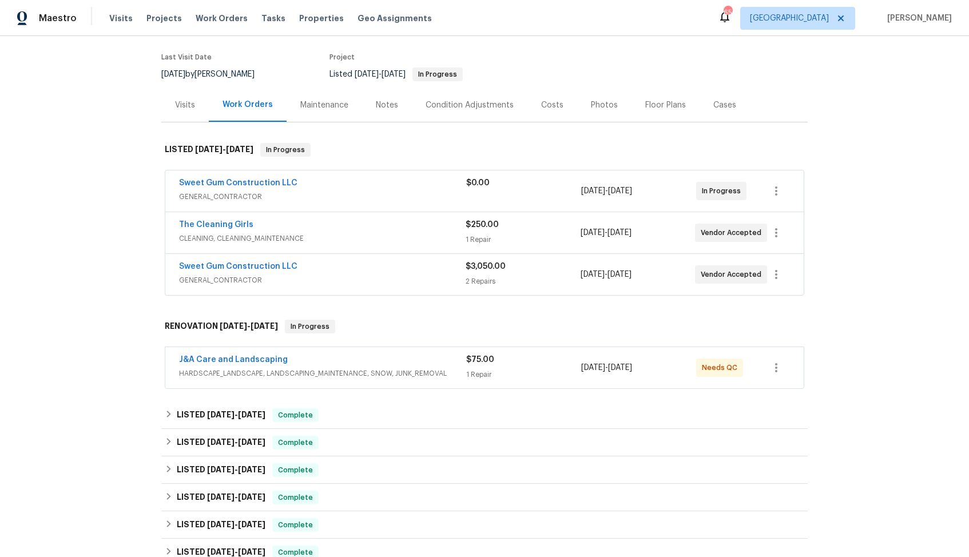
scroll to position [107, 0]
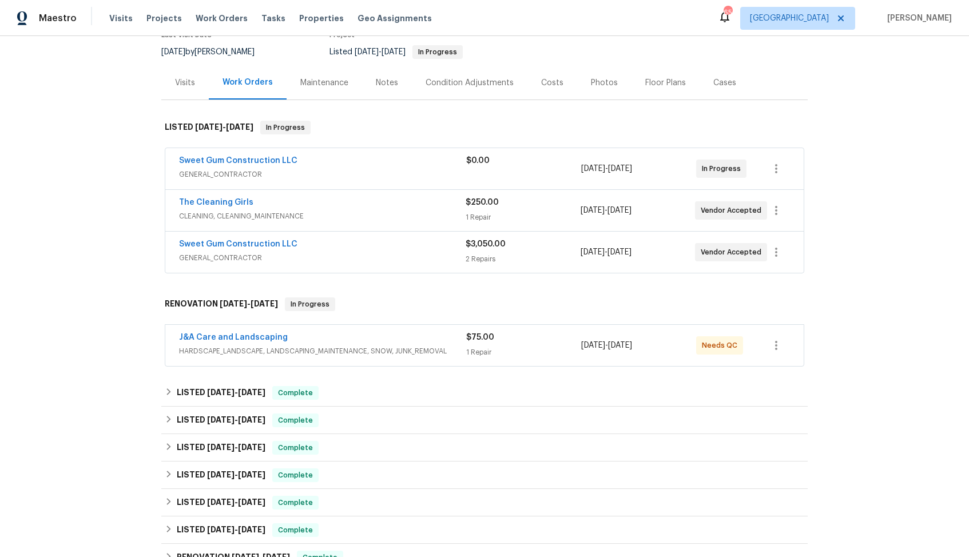
click at [359, 241] on div "Sweet Gum Construction LLC" at bounding box center [322, 245] width 286 height 14
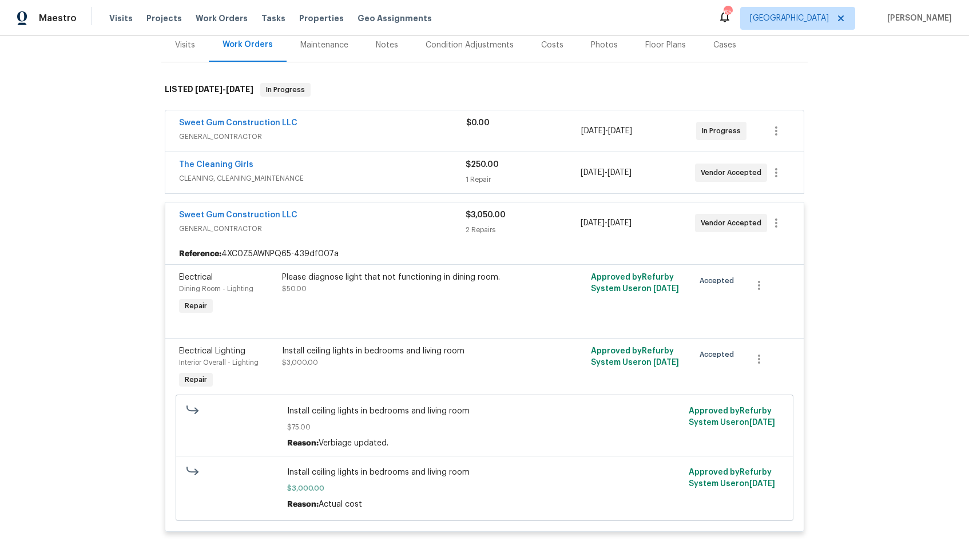
scroll to position [143, 0]
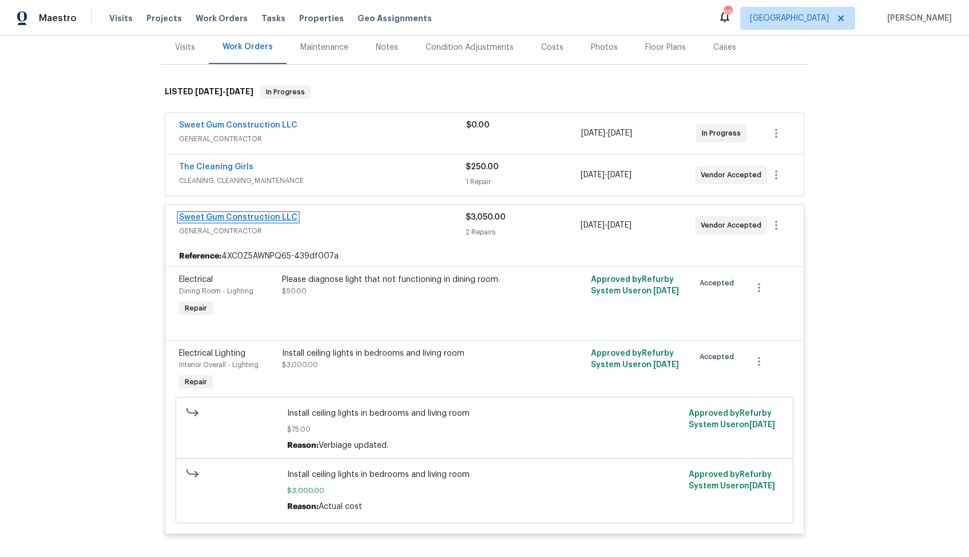
click at [258, 218] on link "Sweet Gum Construction LLC" at bounding box center [238, 217] width 118 height 8
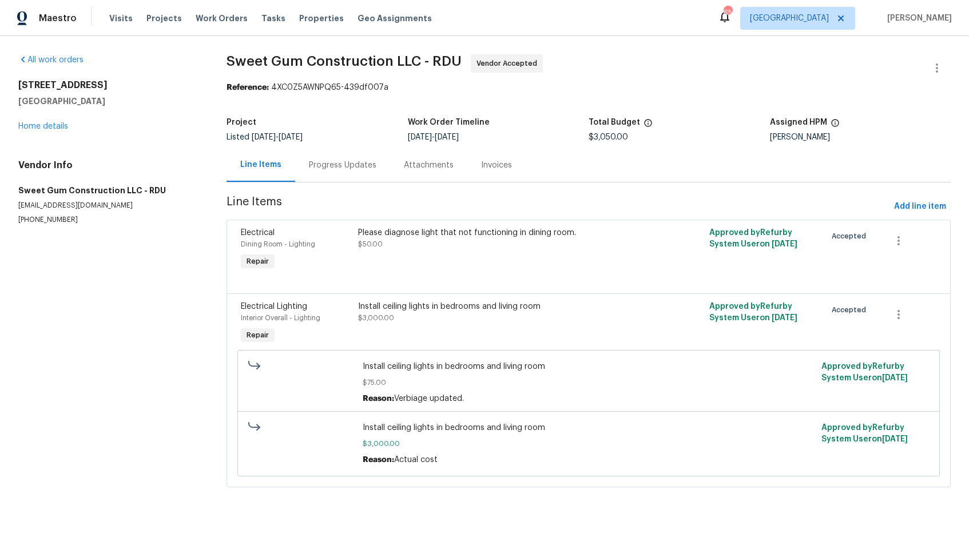
click at [351, 160] on div "Progress Updates" at bounding box center [342, 165] width 67 height 11
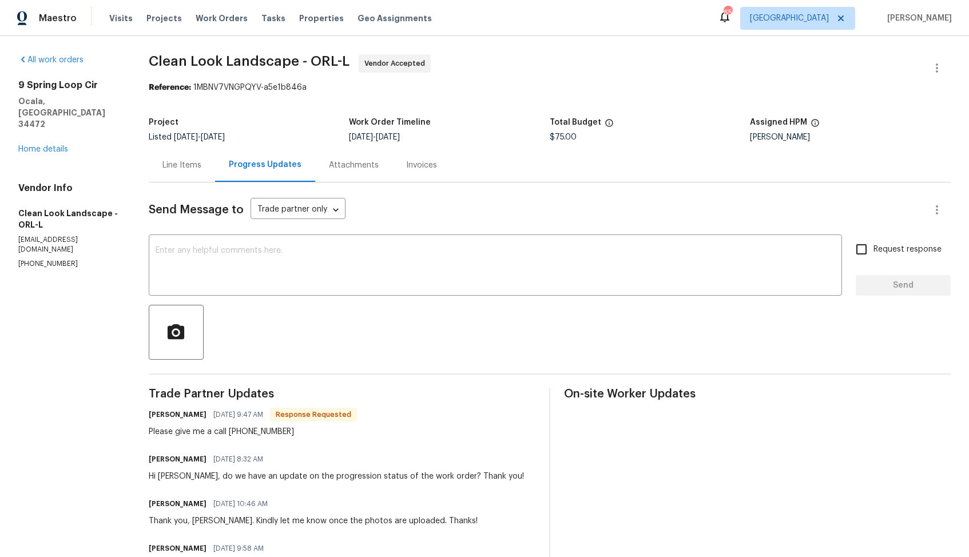
click at [186, 172] on div "Line Items" at bounding box center [182, 165] width 66 height 34
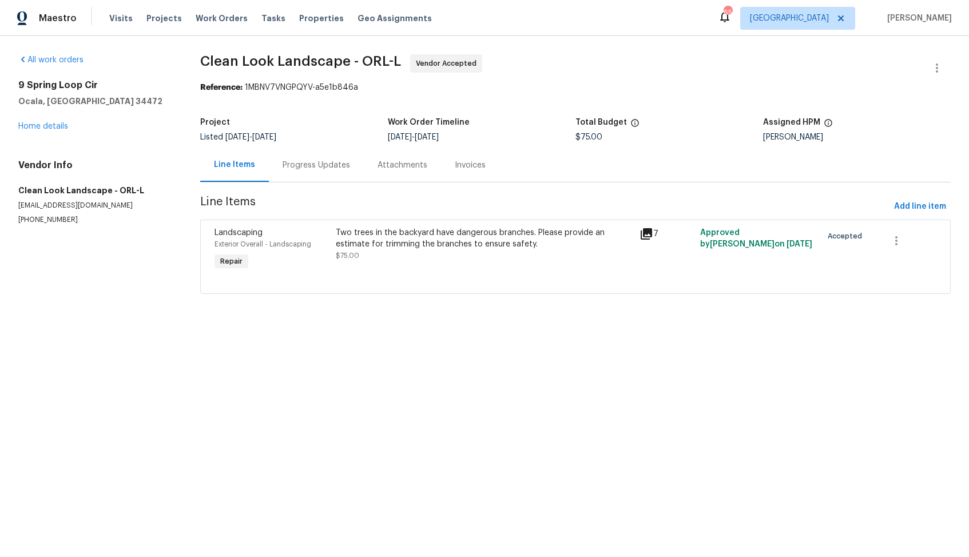
click at [439, 249] on div "Two trees in the backyard have dangerous branches. Please provide an estimate f…" at bounding box center [484, 238] width 297 height 23
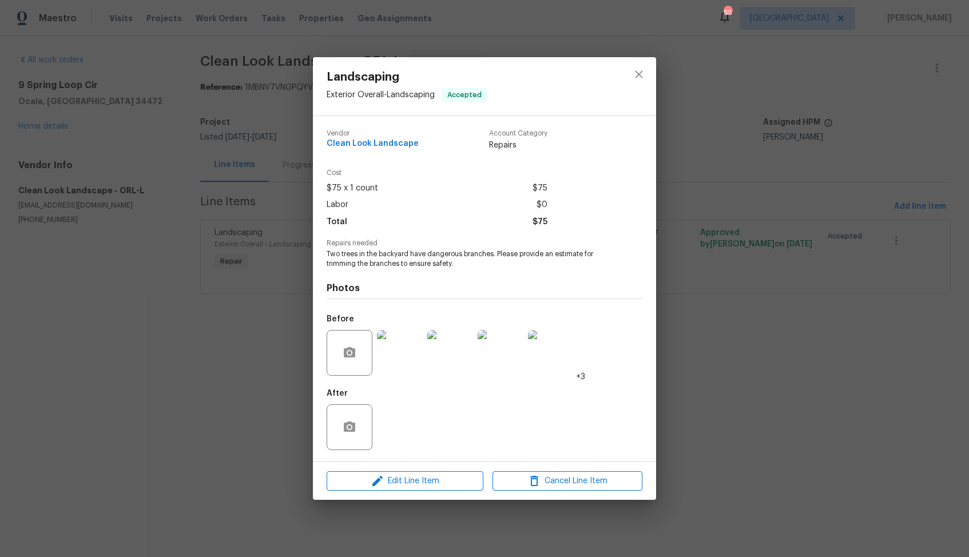
click at [397, 354] on img at bounding box center [400, 353] width 46 height 46
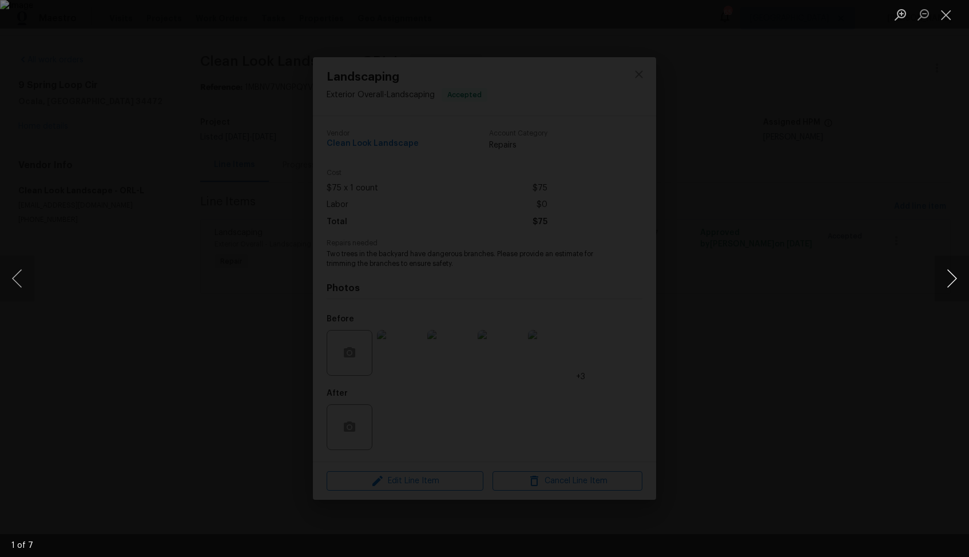
click at [953, 277] on button "Next image" at bounding box center [951, 279] width 34 height 46
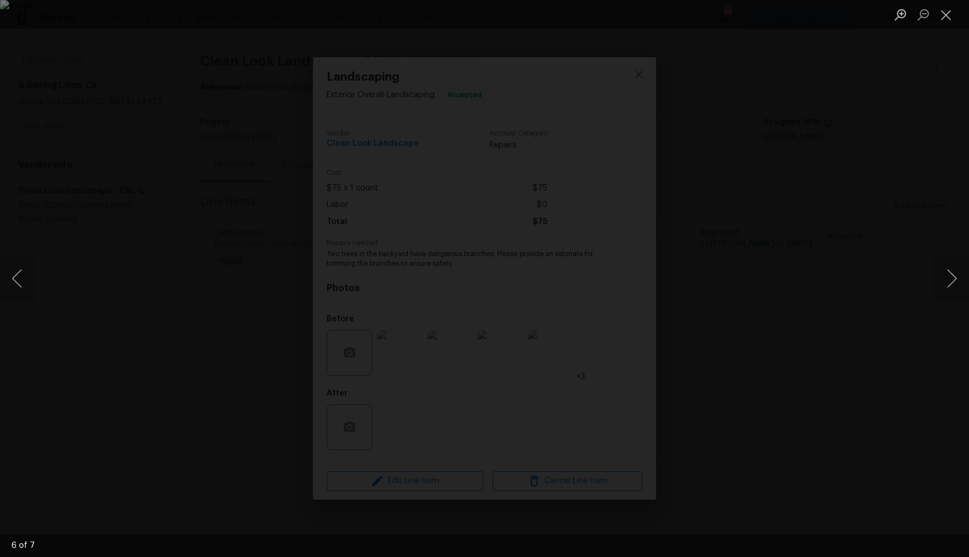
click at [873, 278] on div "Lightbox" at bounding box center [484, 278] width 969 height 557
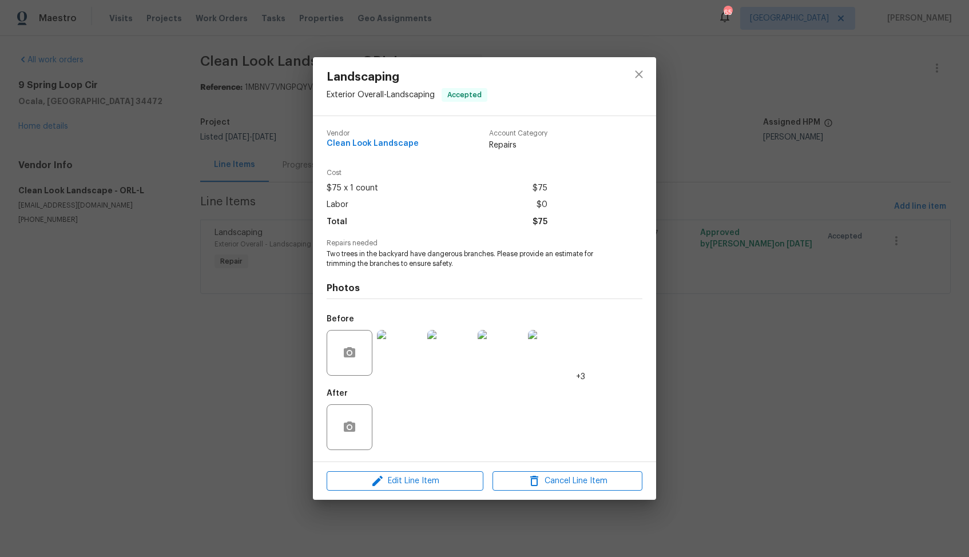
click at [808, 268] on div "Landscaping Exterior Overall - Landscaping Accepted Vendor Clean Look Landscape…" at bounding box center [484, 278] width 969 height 557
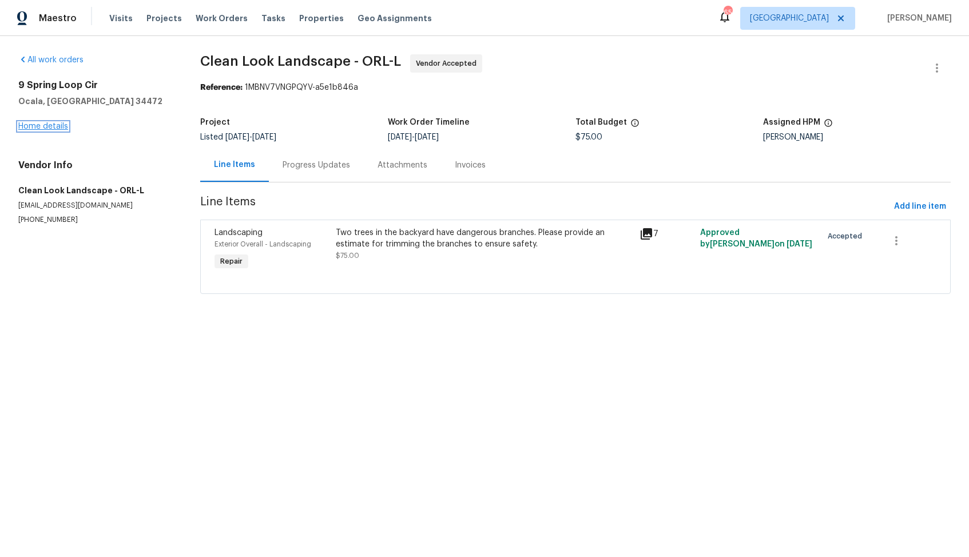
click at [53, 126] on link "Home details" at bounding box center [43, 126] width 50 height 8
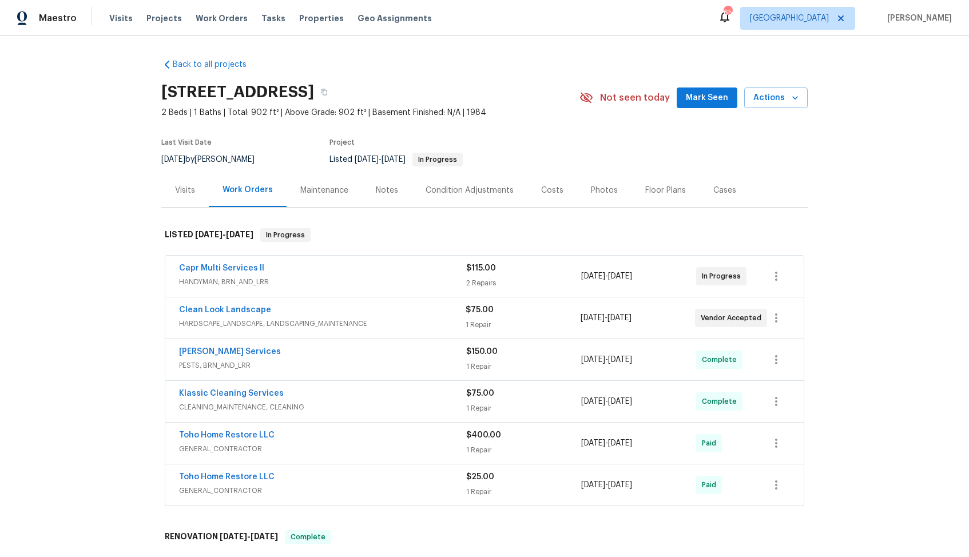
click at [320, 273] on div "Capr Multi Services ll" at bounding box center [322, 269] width 287 height 14
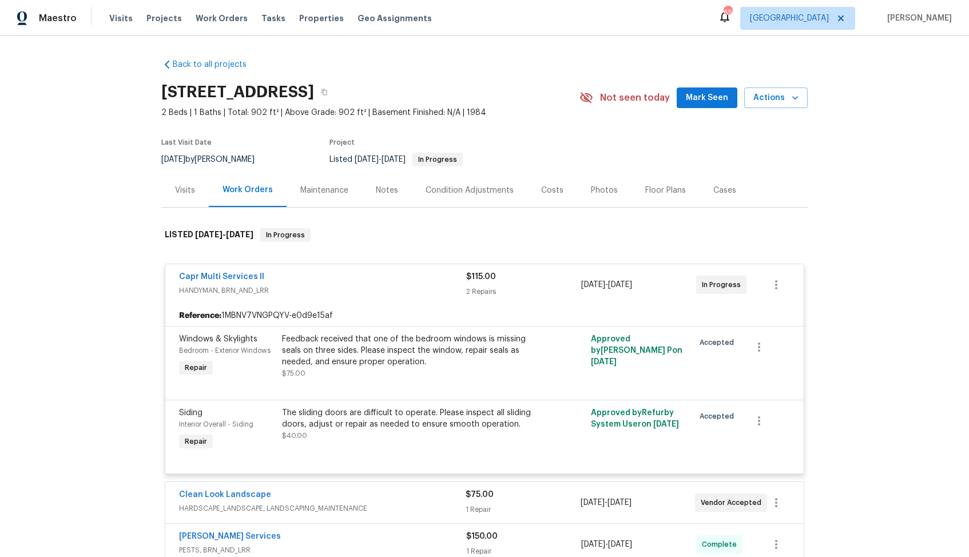
click at [322, 278] on div "Capr Multi Services ll" at bounding box center [322, 278] width 287 height 14
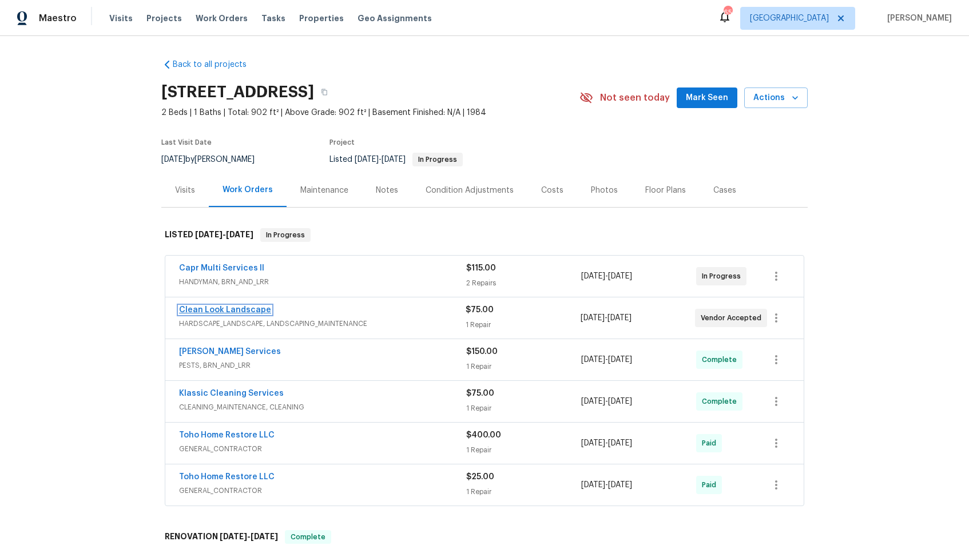
click at [202, 306] on link "Clean Look Landscape" at bounding box center [225, 310] width 92 height 8
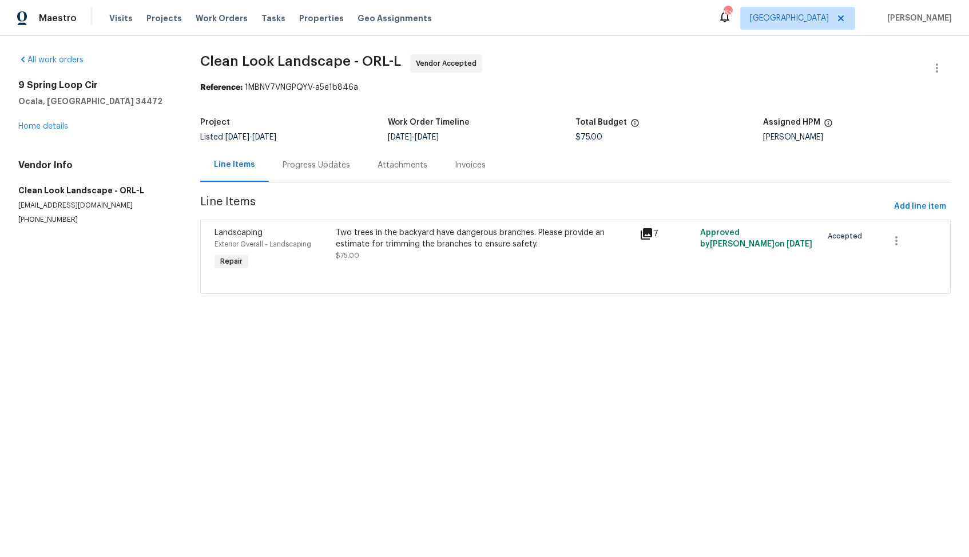
click at [371, 230] on div "Two trees in the backyard have dangerous branches. Please provide an estimate f…" at bounding box center [484, 238] width 297 height 23
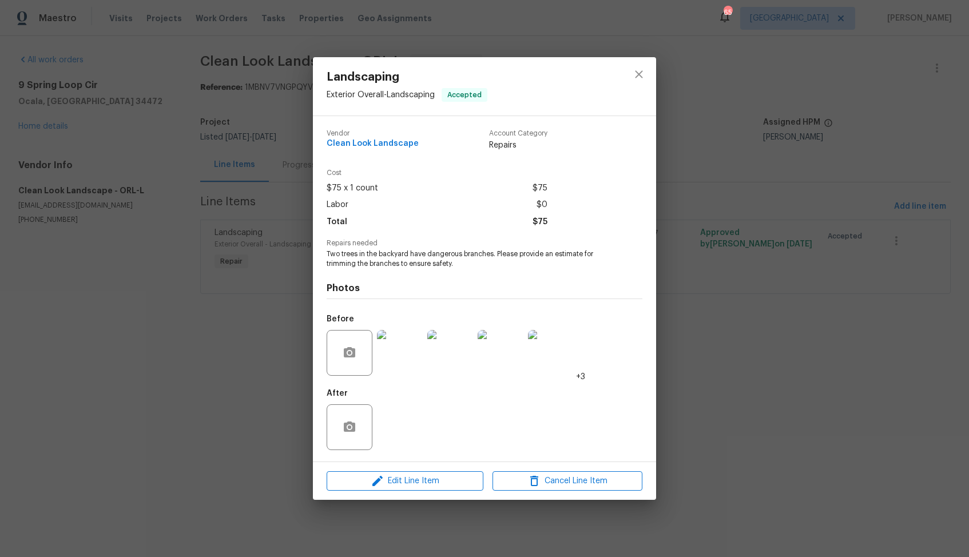
click at [386, 352] on img at bounding box center [400, 353] width 46 height 46
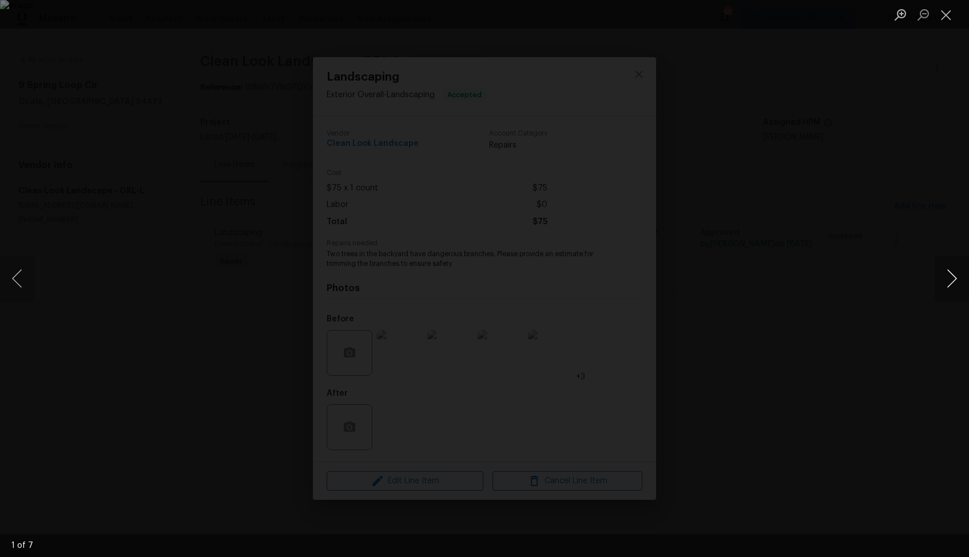
click at [950, 279] on button "Next image" at bounding box center [951, 279] width 34 height 46
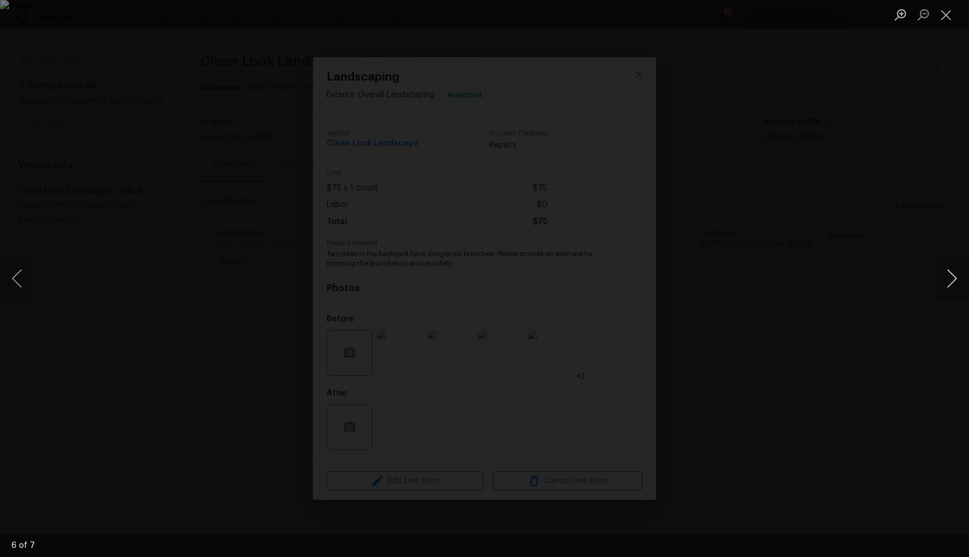
click at [950, 279] on button "Next image" at bounding box center [951, 279] width 34 height 46
click at [133, 216] on div "Lightbox" at bounding box center [484, 278] width 969 height 557
